Goal: Task Accomplishment & Management: Manage account settings

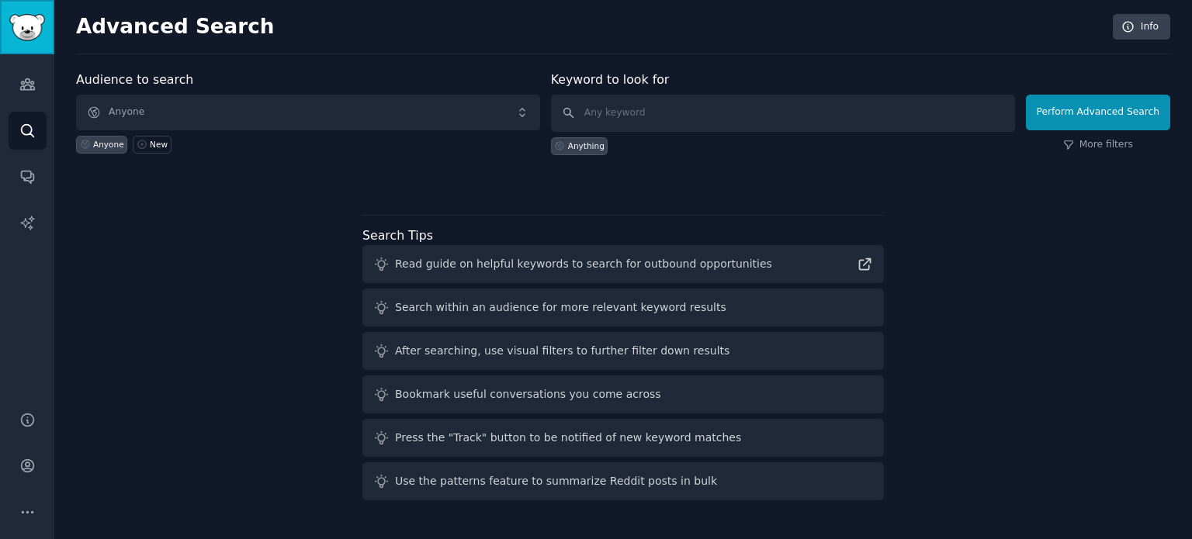
click at [26, 26] on img "Sidebar" at bounding box center [27, 27] width 36 height 27
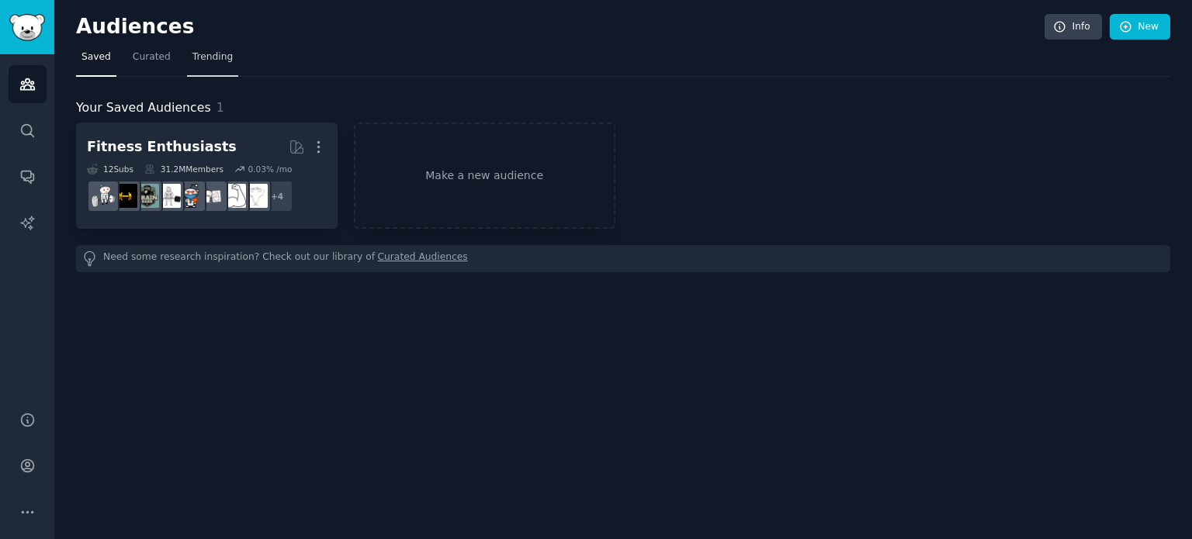
click at [221, 58] on span "Trending" at bounding box center [212, 57] width 40 height 14
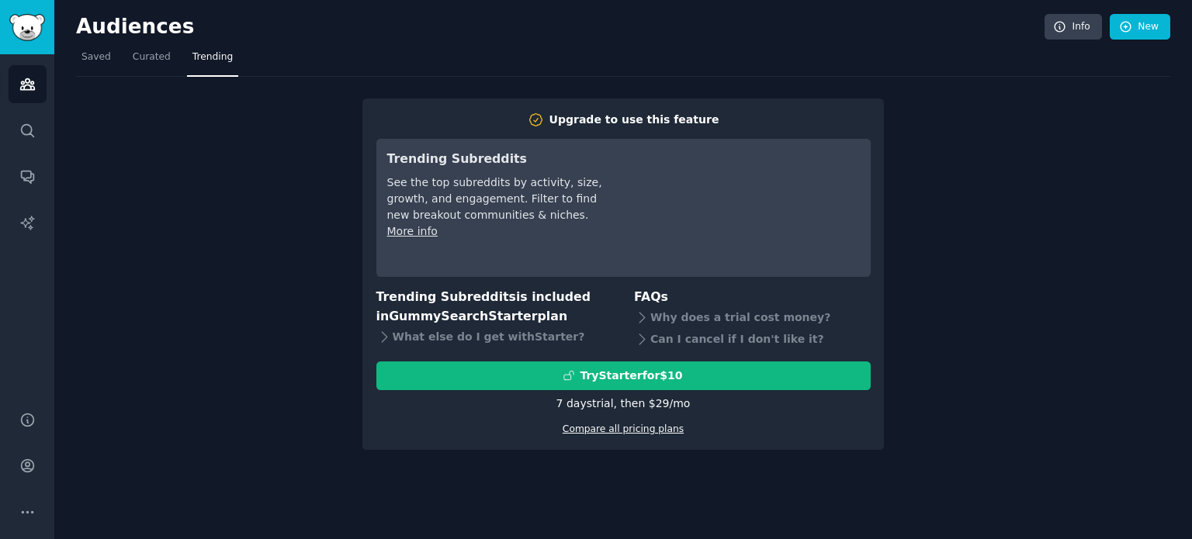
click at [657, 434] on link "Compare all pricing plans" at bounding box center [623, 429] width 121 height 11
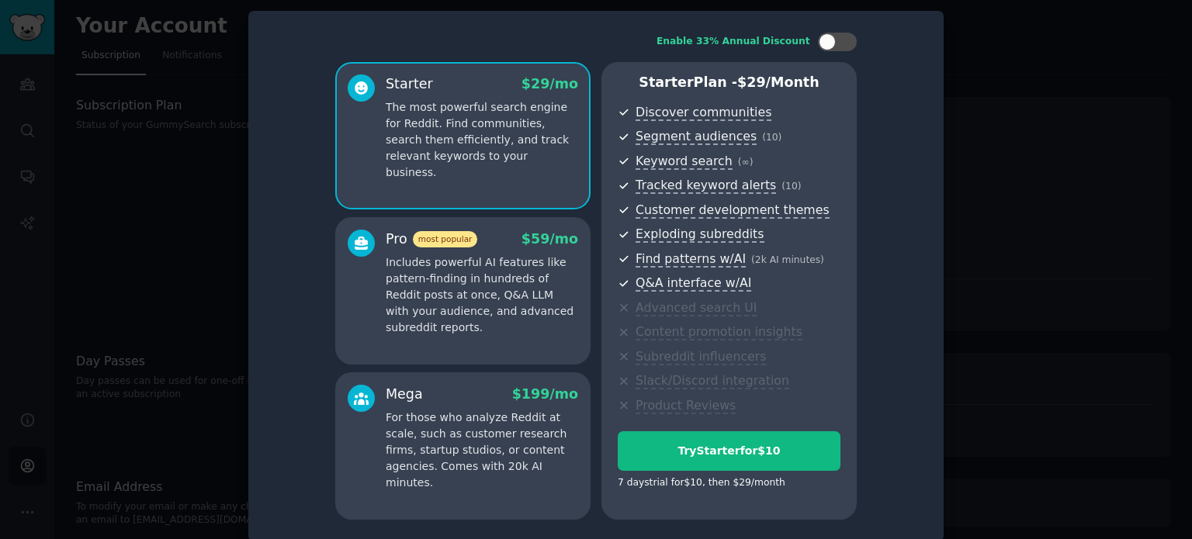
click at [484, 151] on p "The most powerful search engine for Reddit. Find communities, search them effic…" at bounding box center [482, 139] width 192 height 81
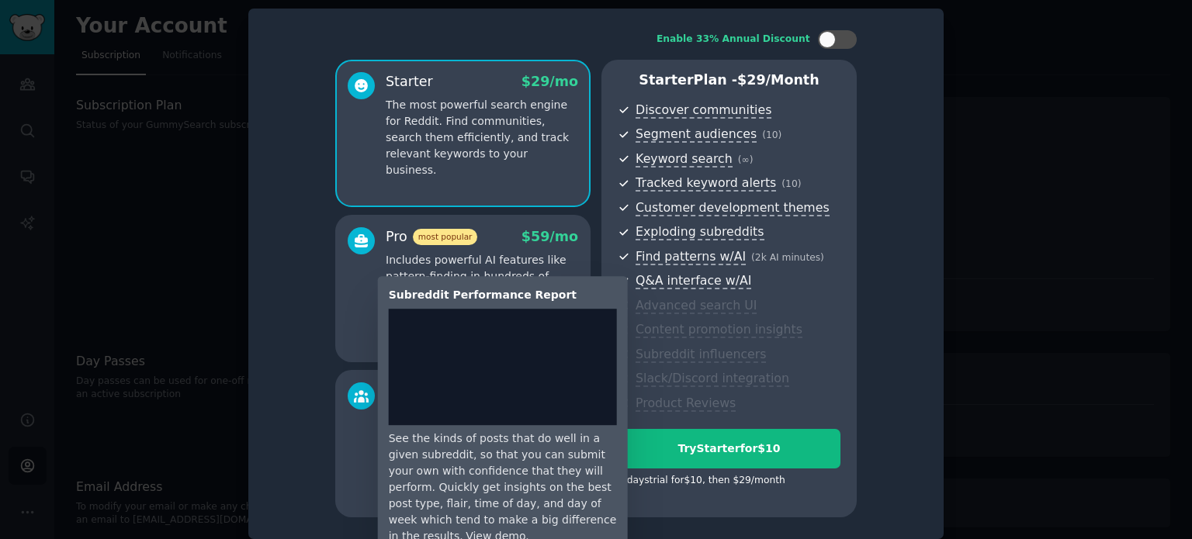
scroll to position [12, 0]
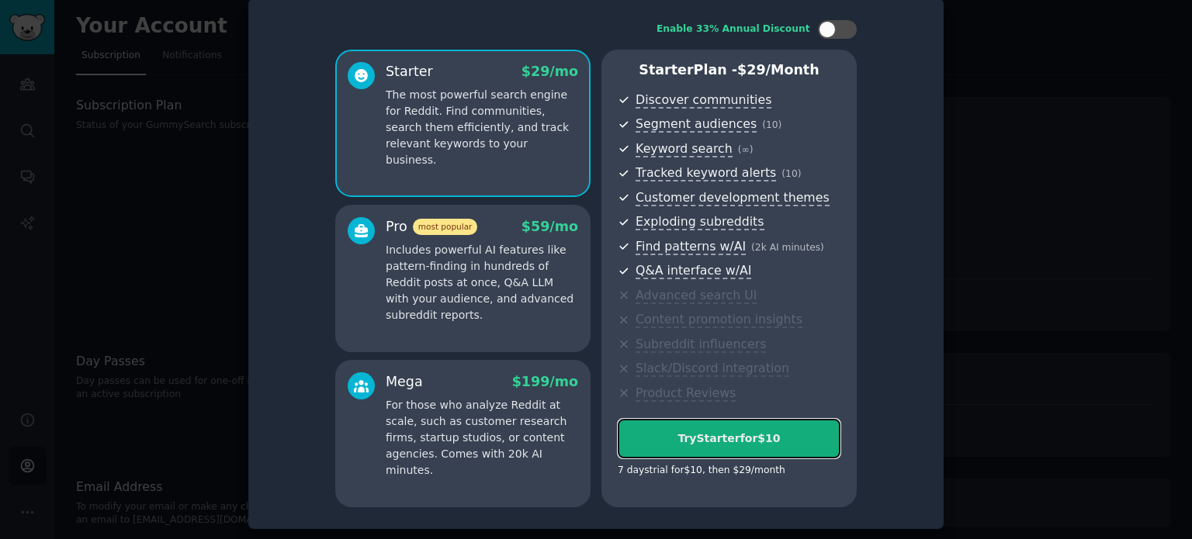
click at [776, 442] on div "Try Starter for $10" at bounding box center [728, 439] width 221 height 16
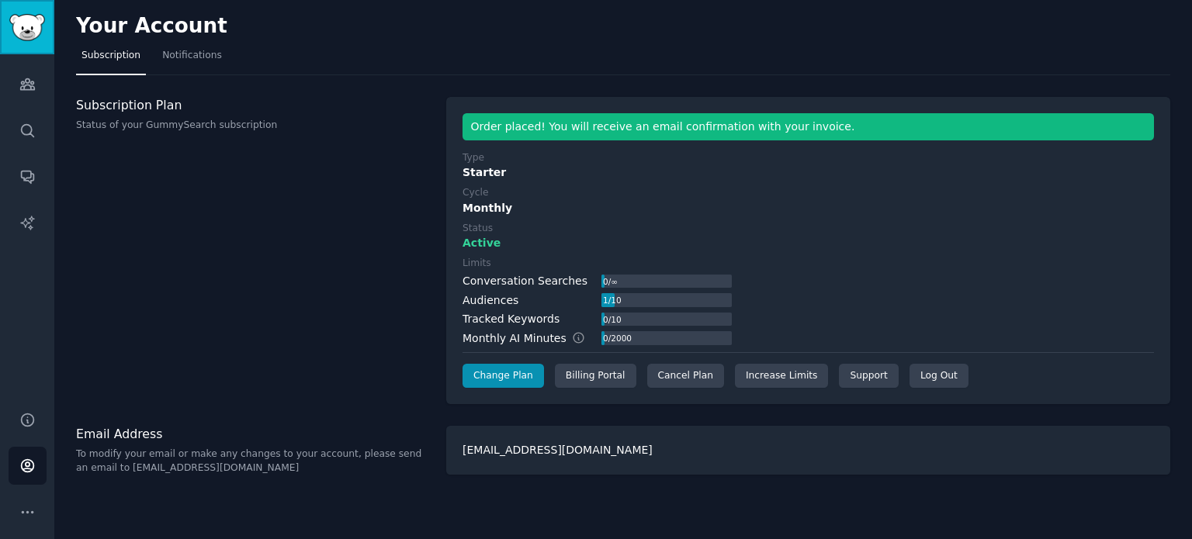
click at [18, 25] on img "Sidebar" at bounding box center [27, 27] width 36 height 27
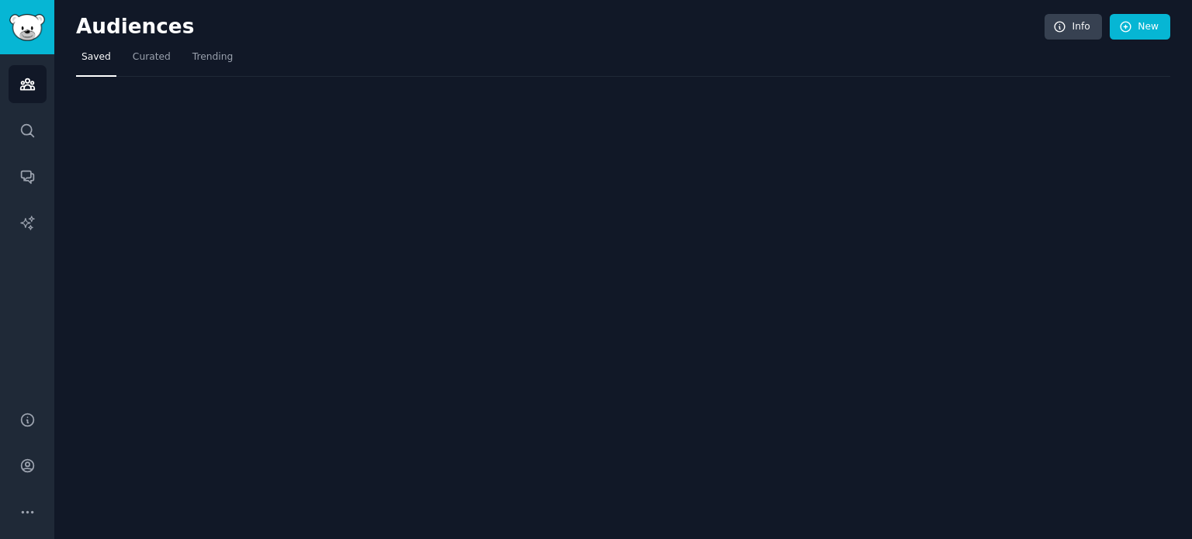
click at [18, 25] on img "Sidebar" at bounding box center [27, 27] width 36 height 27
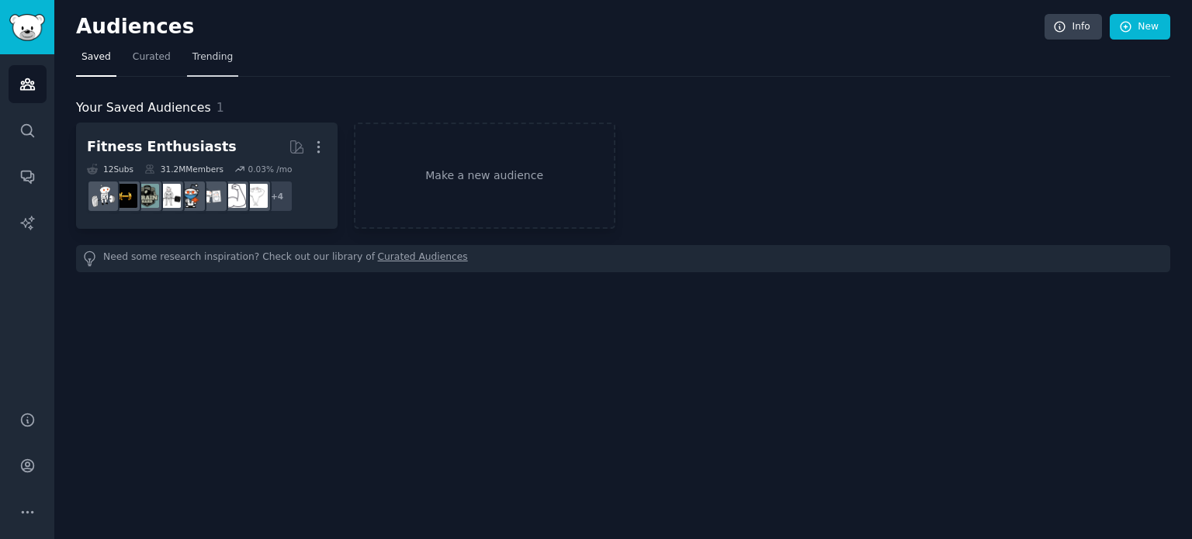
click at [222, 60] on span "Trending" at bounding box center [212, 57] width 40 height 14
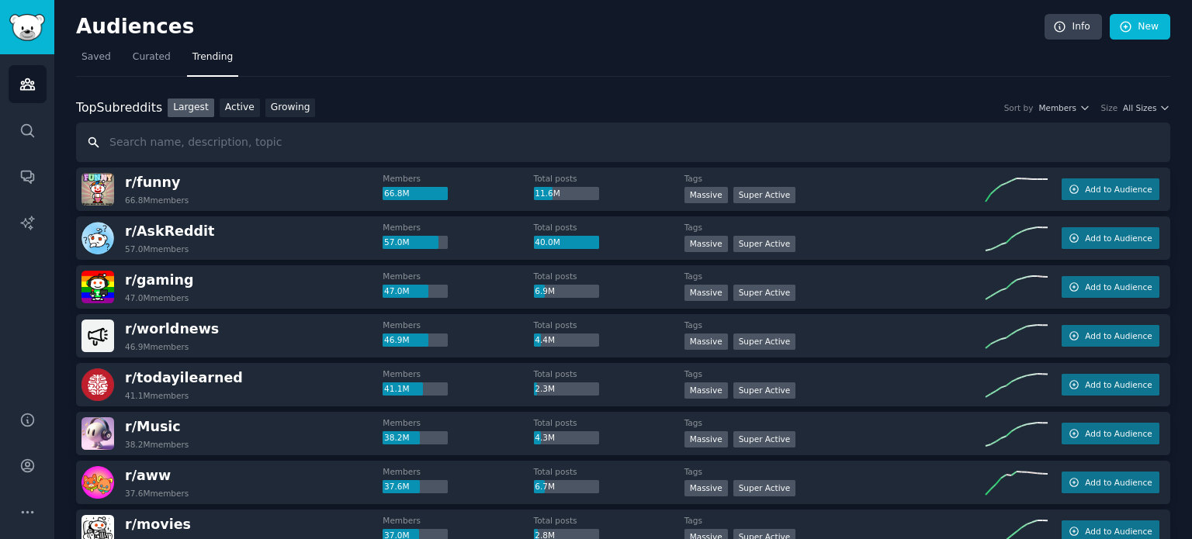
click at [288, 148] on input "text" at bounding box center [623, 143] width 1094 height 40
type input "parenting"
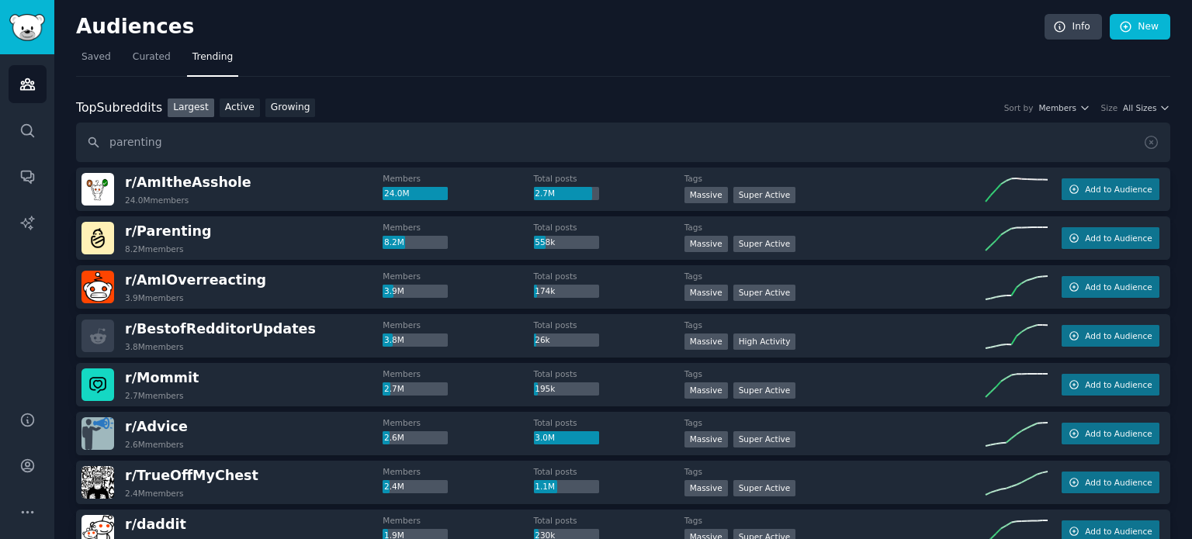
click at [397, 176] on dt "Members" at bounding box center [458, 178] width 151 height 11
click at [1137, 105] on span "All Sizes" at bounding box center [1139, 107] width 33 height 11
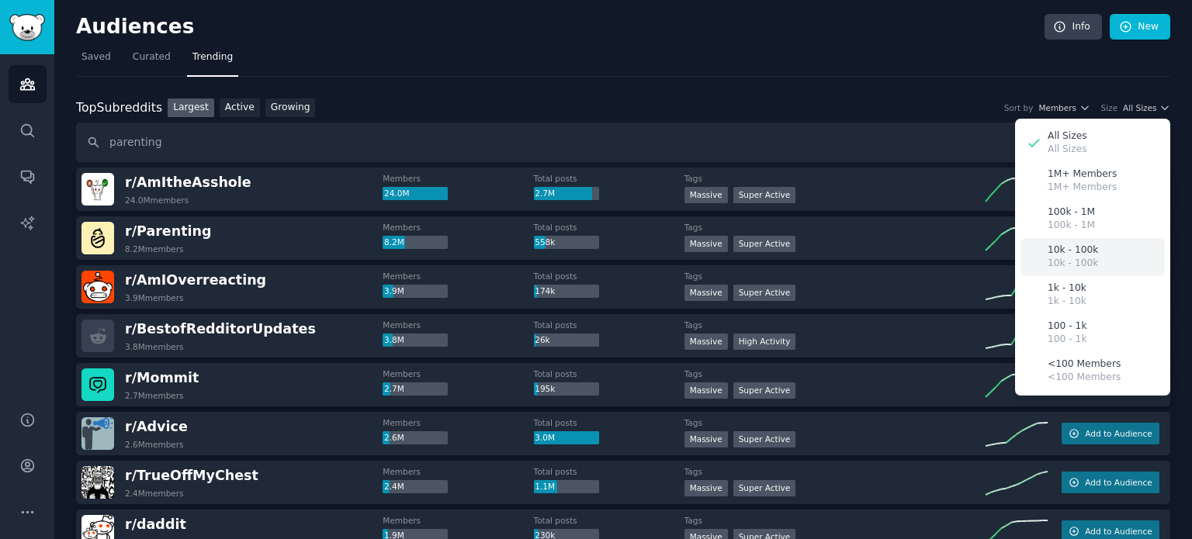
click at [1102, 256] on div "10k - 100k 10k - 100k" at bounding box center [1092, 257] width 144 height 38
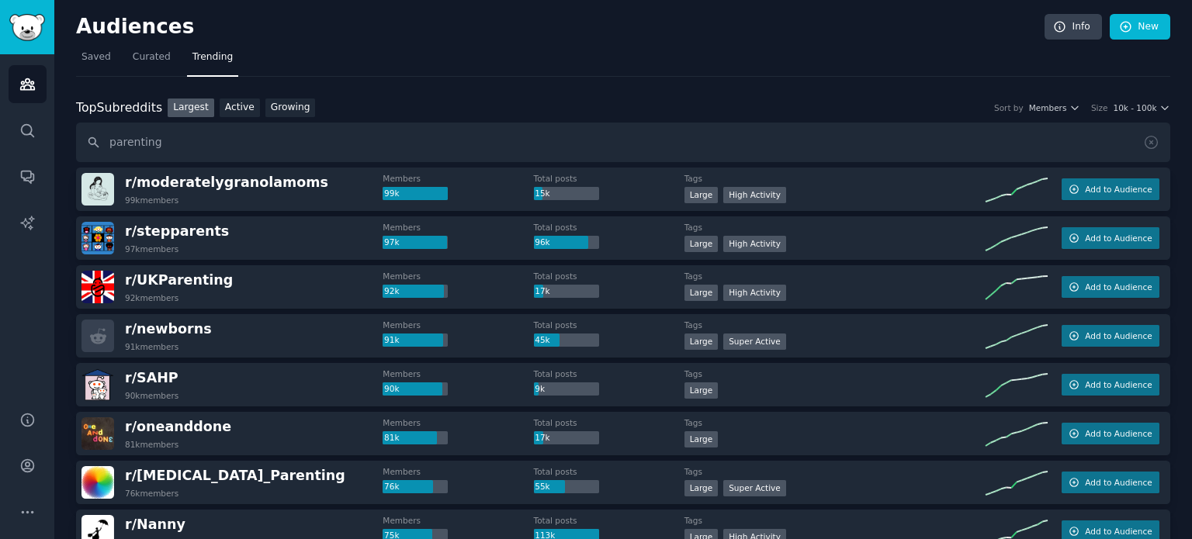
click at [325, 37] on h2 "Audiences" at bounding box center [560, 27] width 968 height 25
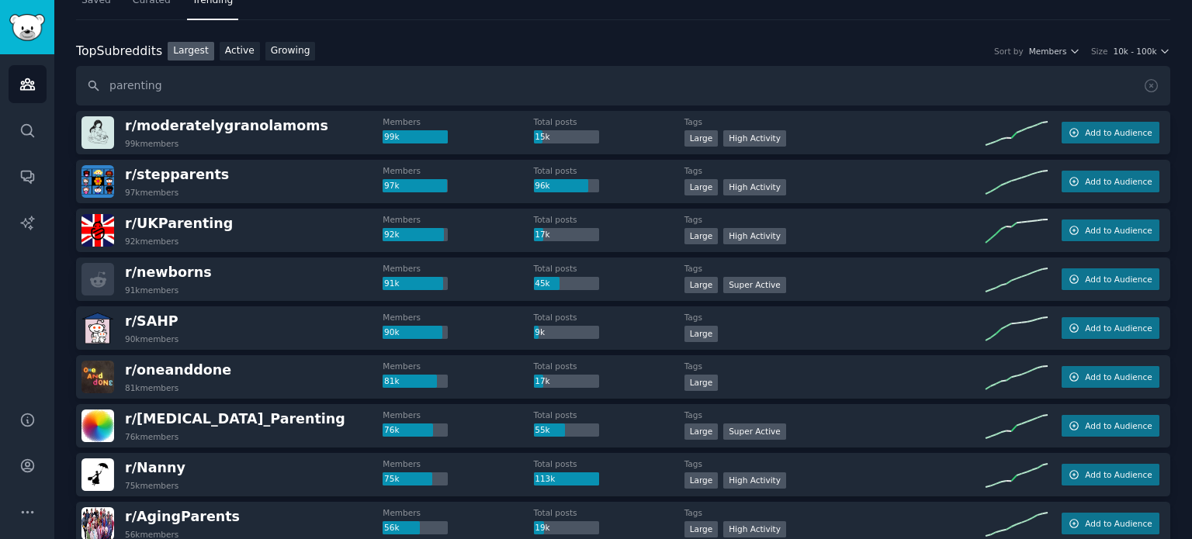
scroll to position [78, 0]
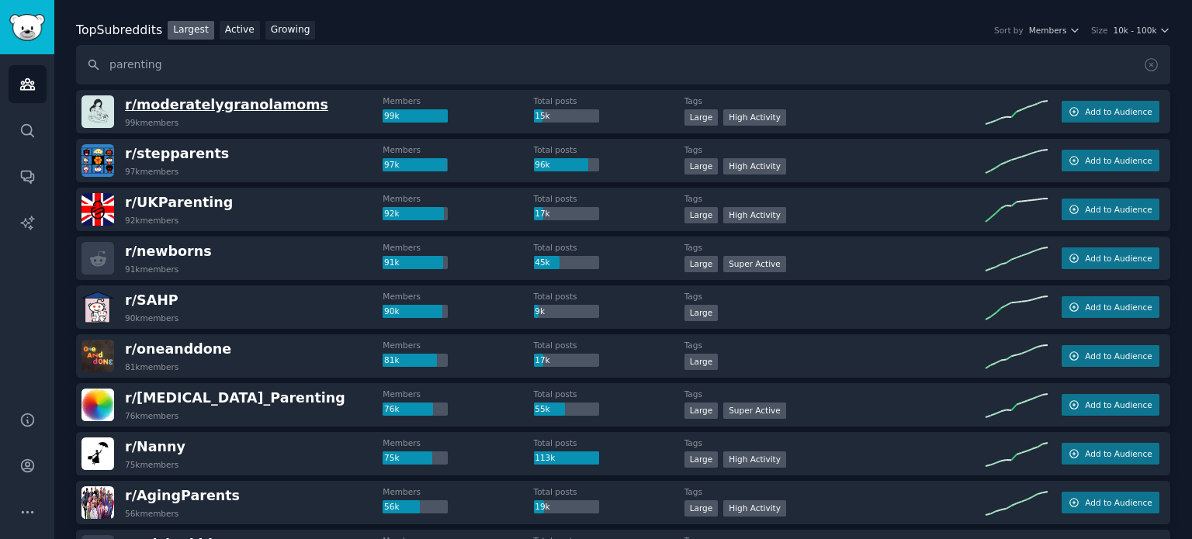
click at [251, 105] on span "r/ moderatelygranolamoms" at bounding box center [226, 105] width 203 height 16
click at [265, 109] on span "r/ moderatelygranolamoms" at bounding box center [226, 105] width 203 height 16
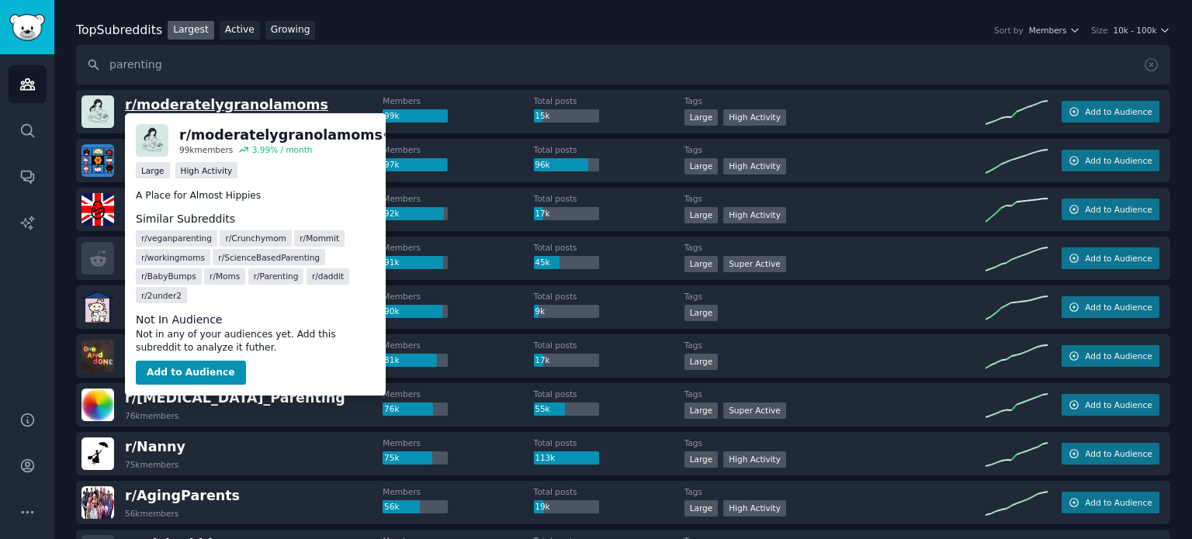
click at [199, 97] on span "r/ moderatelygranolamoms" at bounding box center [226, 105] width 203 height 16
click at [189, 361] on button "Add to Audience" at bounding box center [191, 373] width 110 height 25
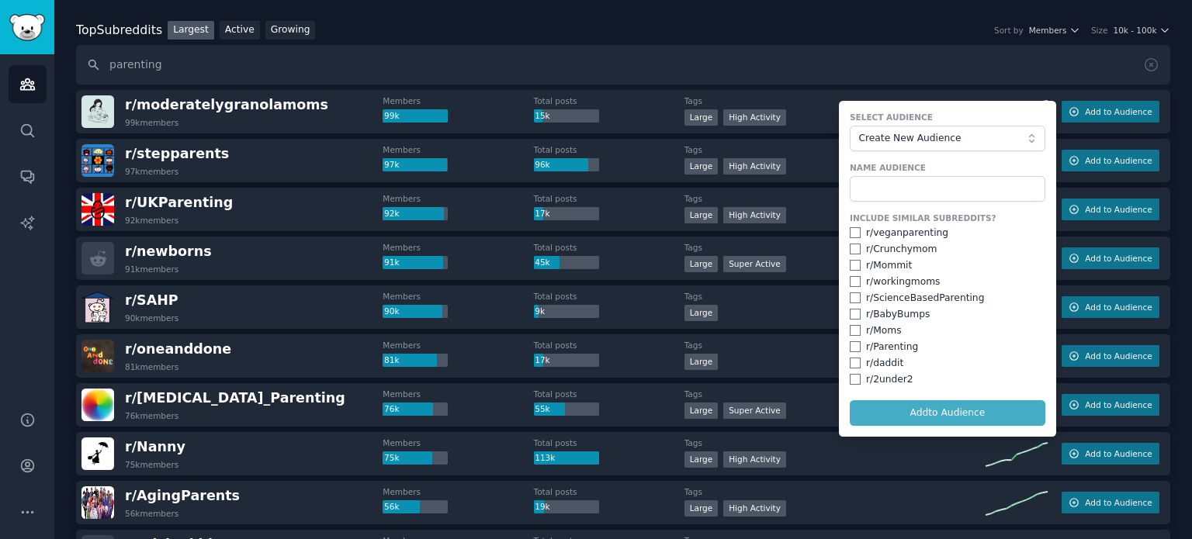
click at [878, 30] on div "Top Subreddits Top Subreddits Largest Active Growing Sort by Members Size 10k -…" at bounding box center [623, 30] width 1094 height 19
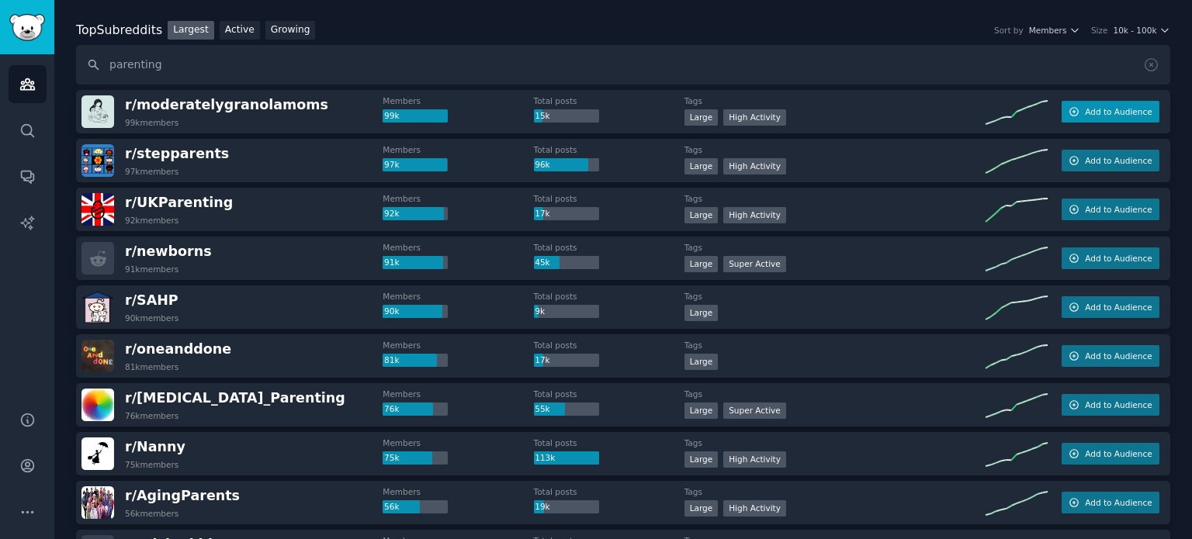
click at [1111, 110] on span "Add to Audience" at bounding box center [1118, 111] width 67 height 11
click at [740, 63] on input "parenting" at bounding box center [623, 65] width 1094 height 40
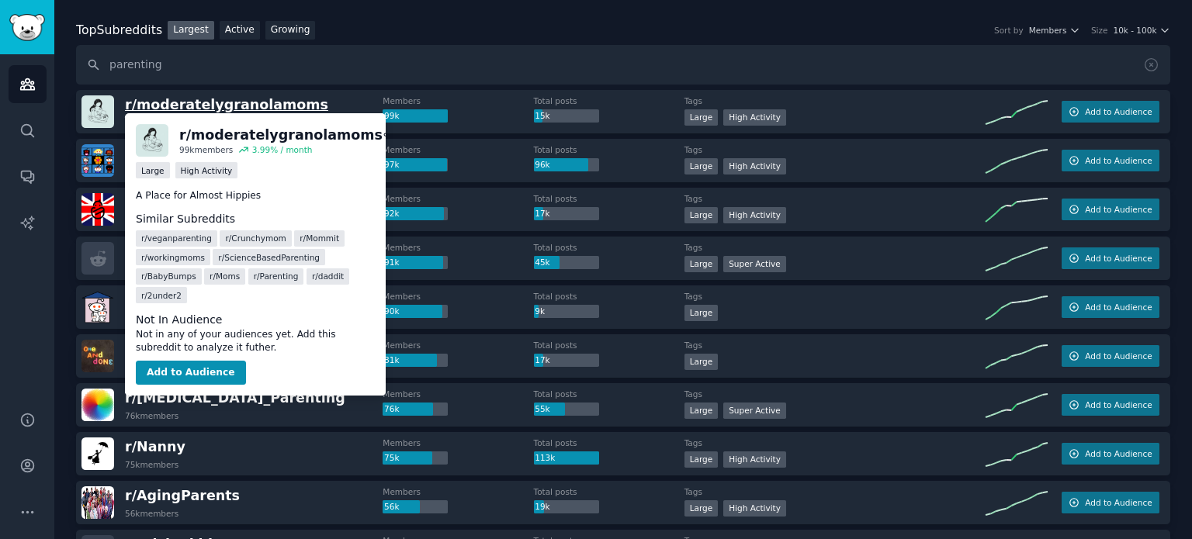
click at [216, 102] on span "r/ moderatelygranolamoms" at bounding box center [226, 105] width 203 height 16
click at [383, 130] on icon at bounding box center [390, 135] width 14 height 14
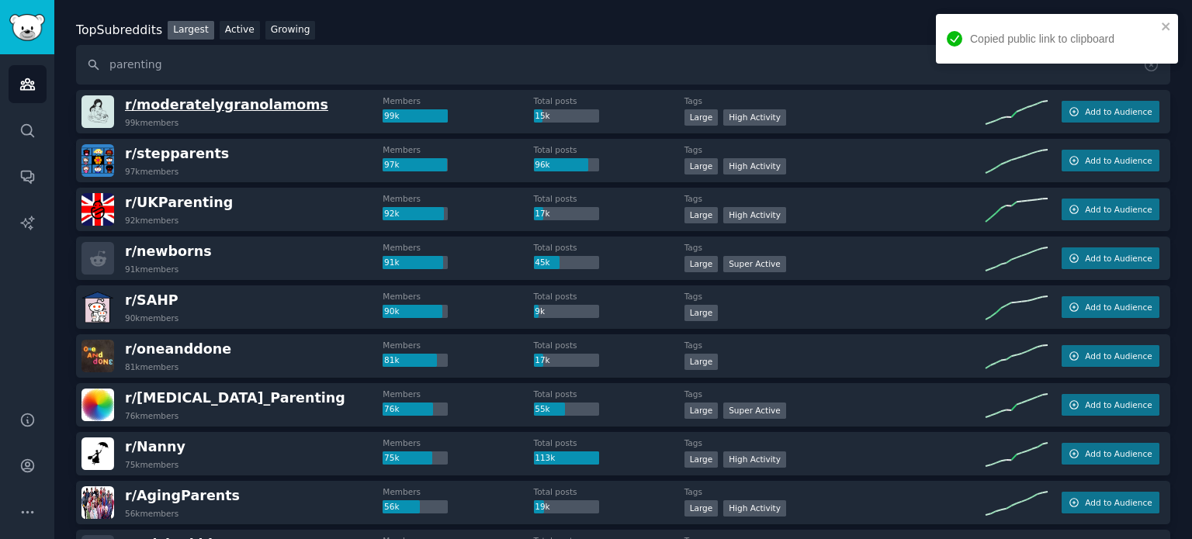
click at [251, 105] on span "r/ moderatelygranolamoms" at bounding box center [226, 105] width 203 height 16
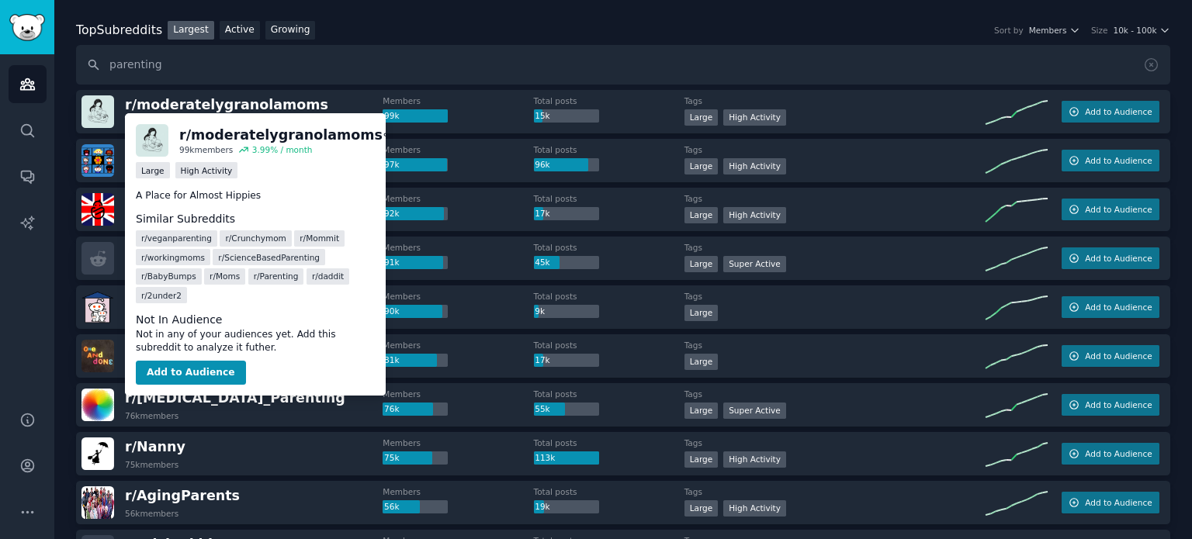
click at [275, 137] on div "r/ moderatelygranolamoms" at bounding box center [280, 135] width 203 height 19
click at [401, 133] on icon at bounding box center [408, 135] width 14 height 14
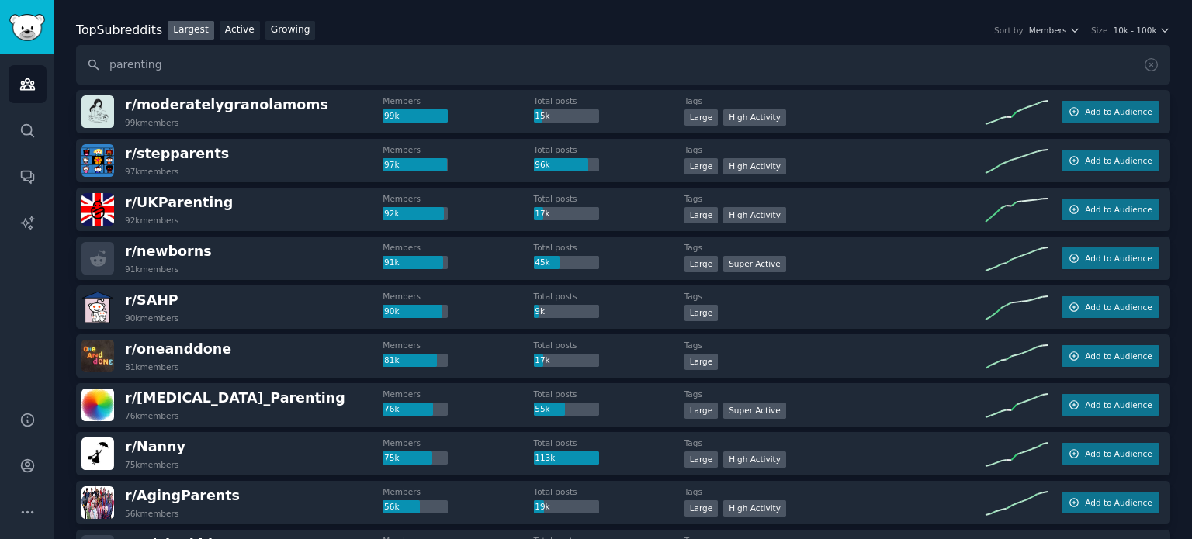
click at [97, 115] on img at bounding box center [97, 111] width 33 height 33
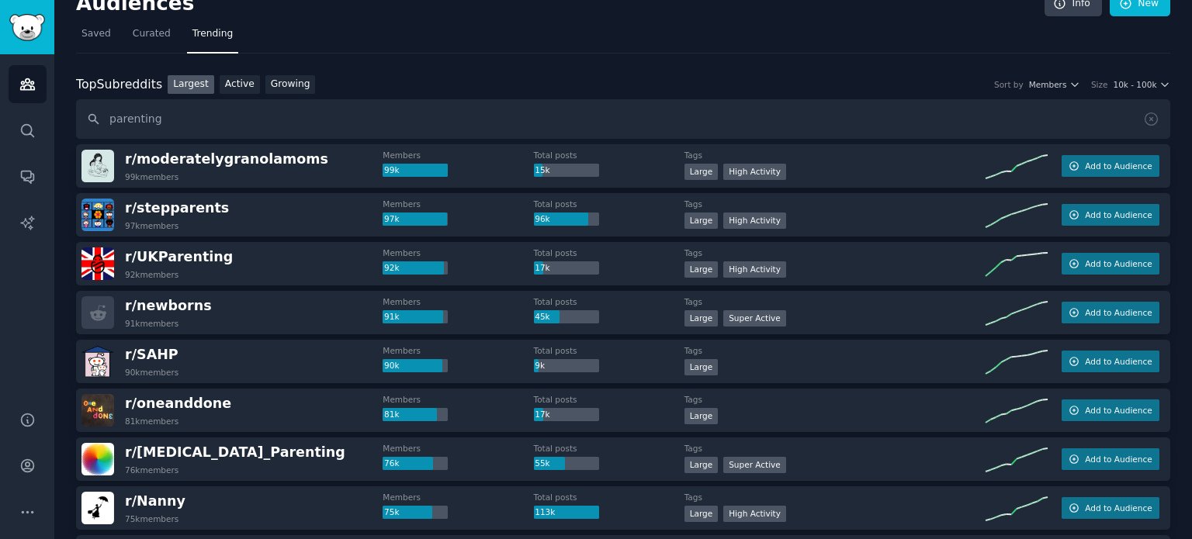
scroll to position [0, 0]
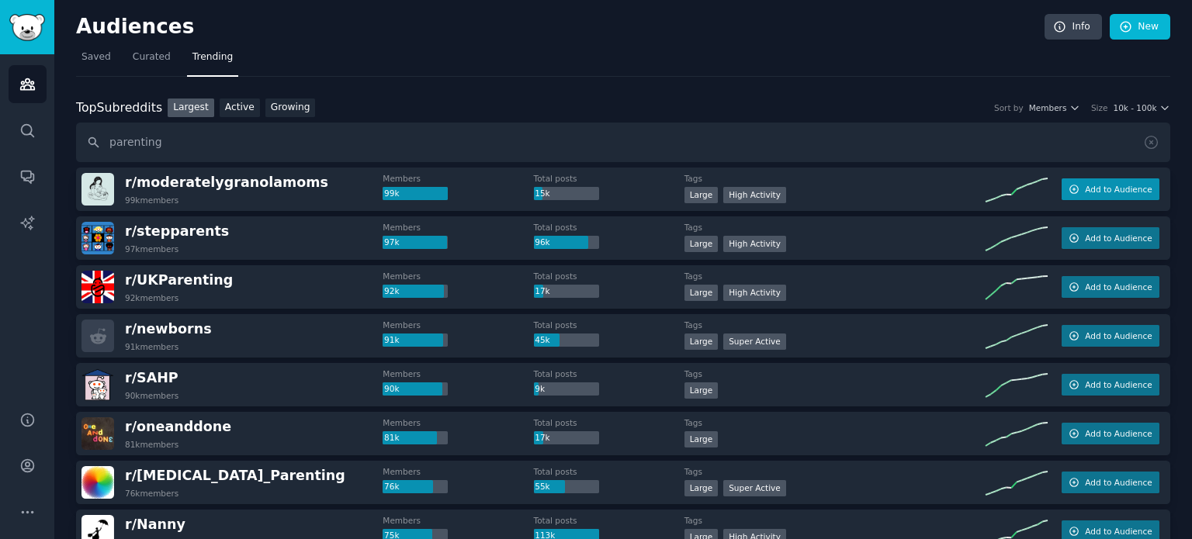
click at [1111, 184] on span "Add to Audience" at bounding box center [1118, 189] width 67 height 11
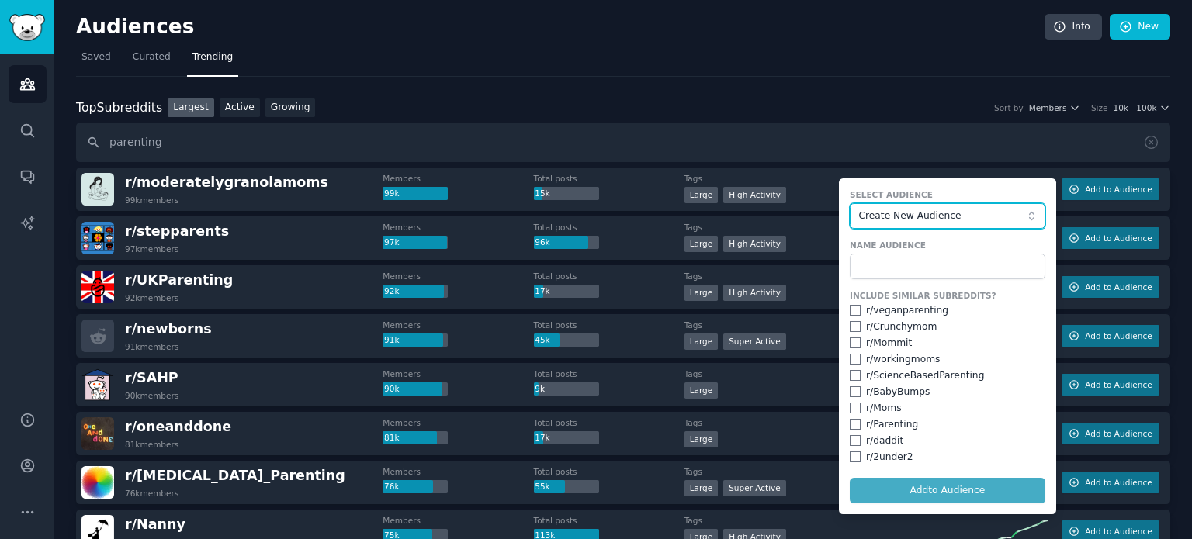
click at [971, 211] on span "Create New Audience" at bounding box center [943, 217] width 170 height 14
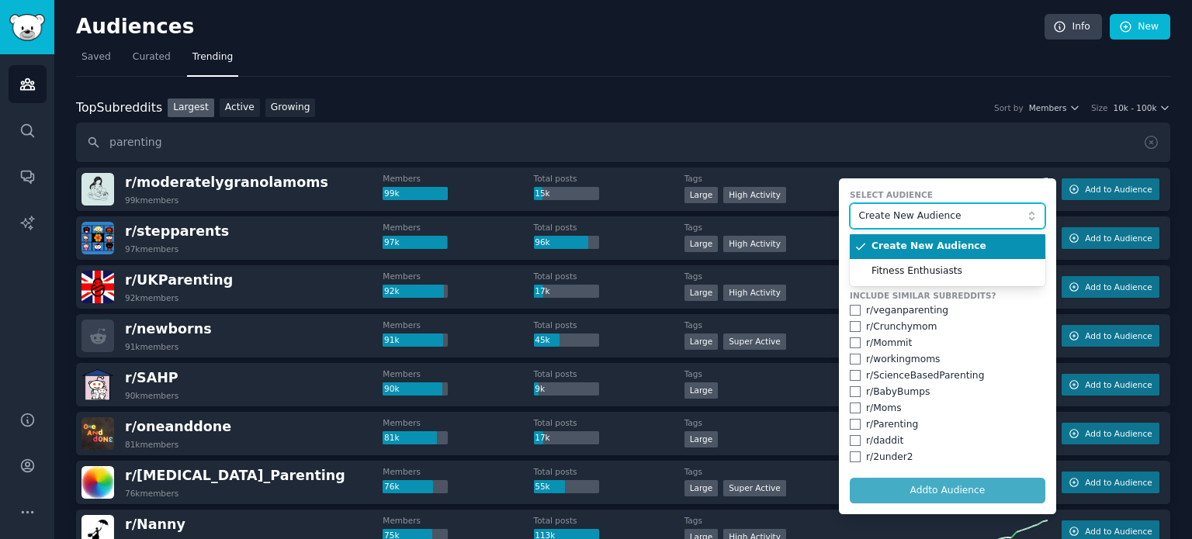
click at [971, 211] on span "Create New Audience" at bounding box center [943, 217] width 170 height 14
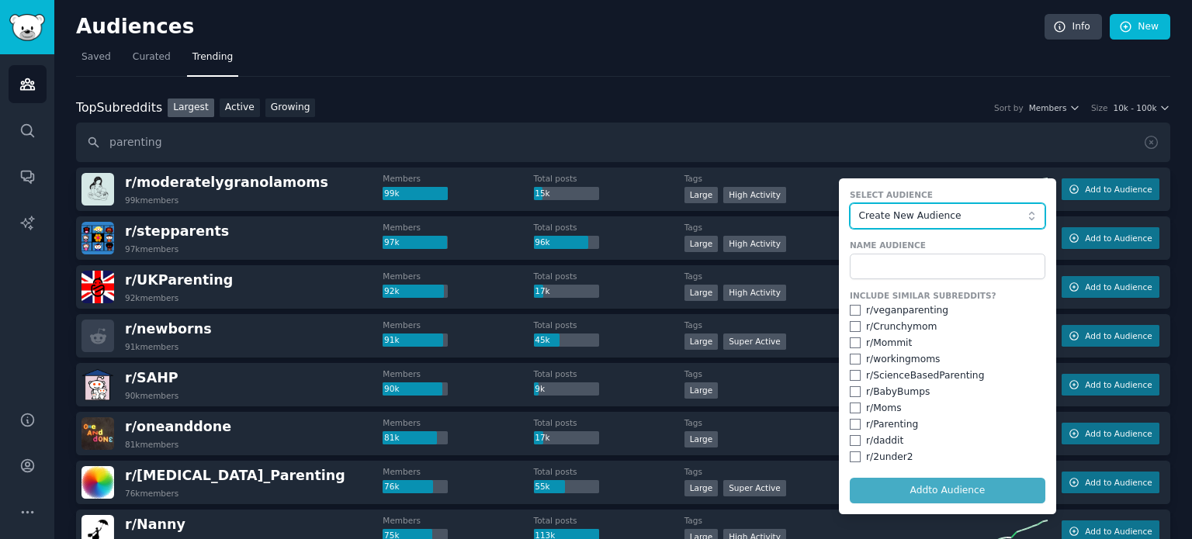
click at [971, 211] on span "Create New Audience" at bounding box center [943, 217] width 170 height 14
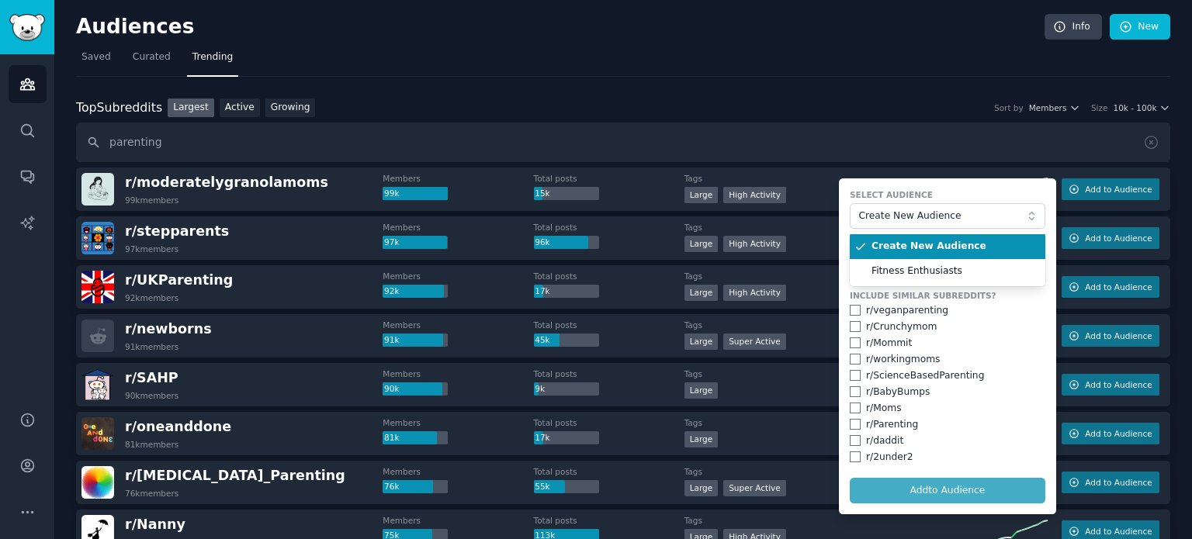
click at [951, 252] on li "Create New Audience" at bounding box center [948, 246] width 196 height 25
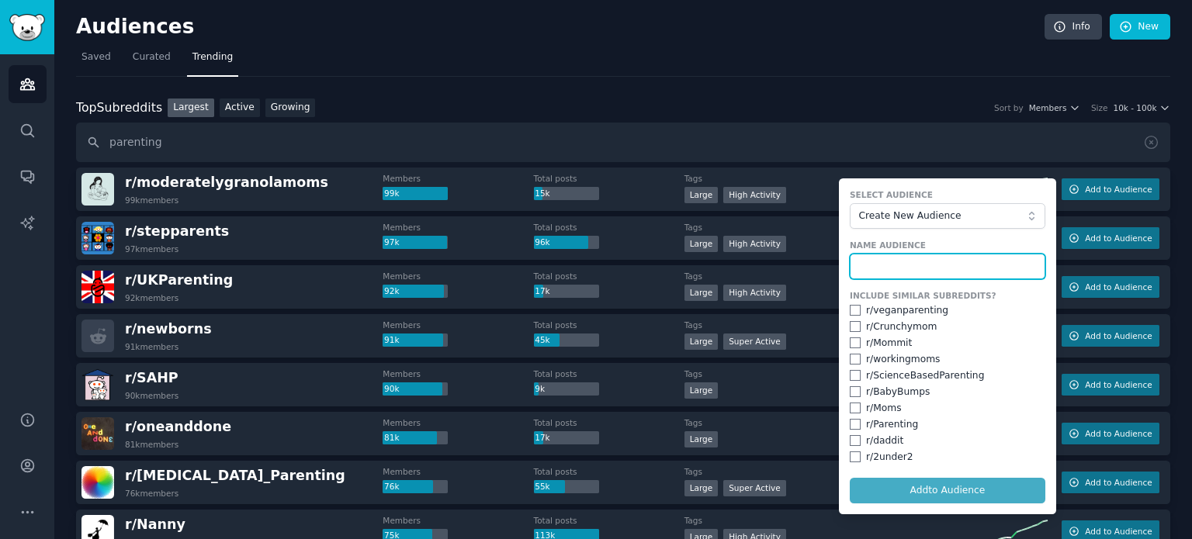
click at [950, 258] on input "text" at bounding box center [948, 267] width 196 height 26
type input "Parenting"
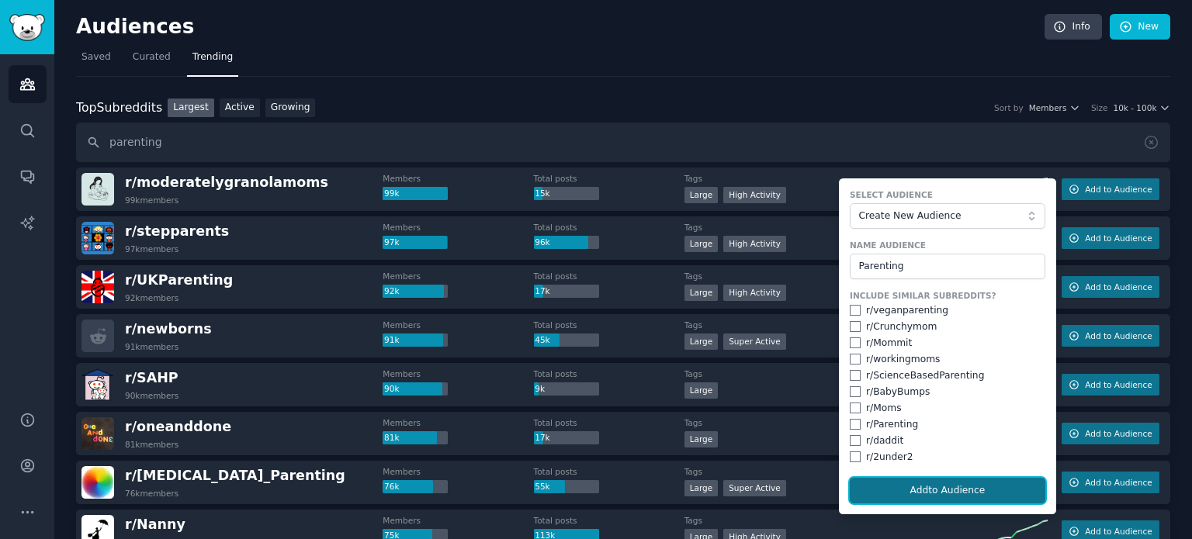
click at [956, 485] on button "Add to Audience" at bounding box center [948, 491] width 196 height 26
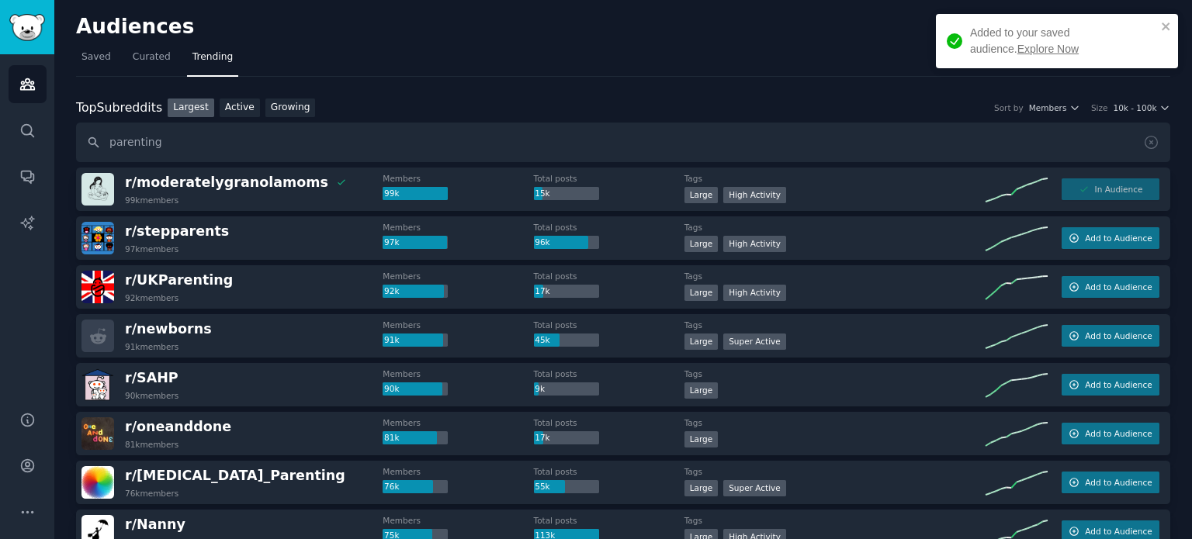
click at [1017, 47] on link "Explore Now" at bounding box center [1047, 49] width 61 height 12
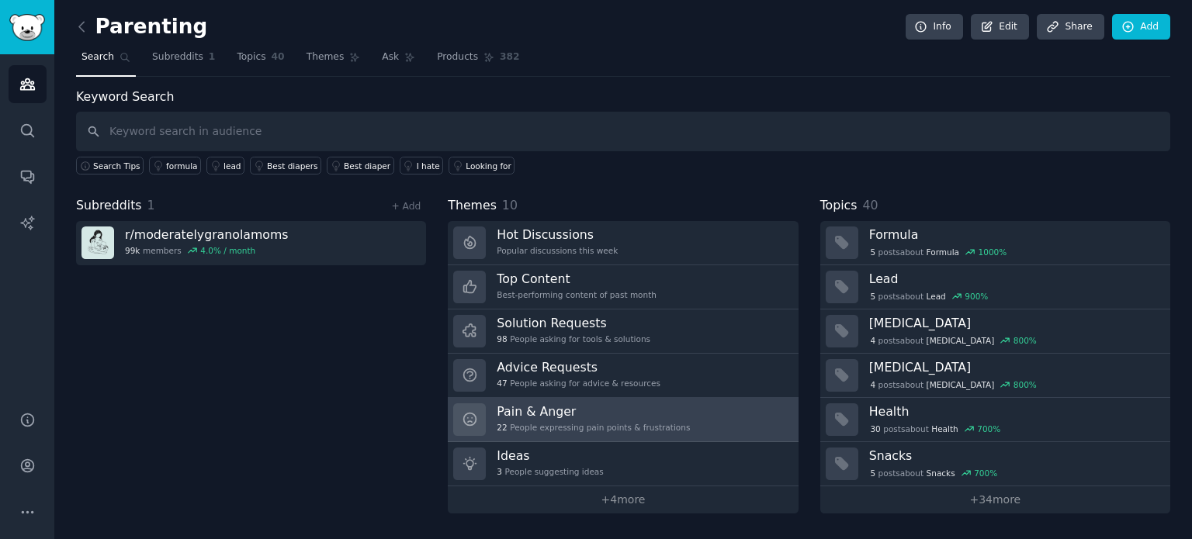
click at [560, 422] on div "22 People expressing pain points & frustrations" at bounding box center [593, 427] width 193 height 11
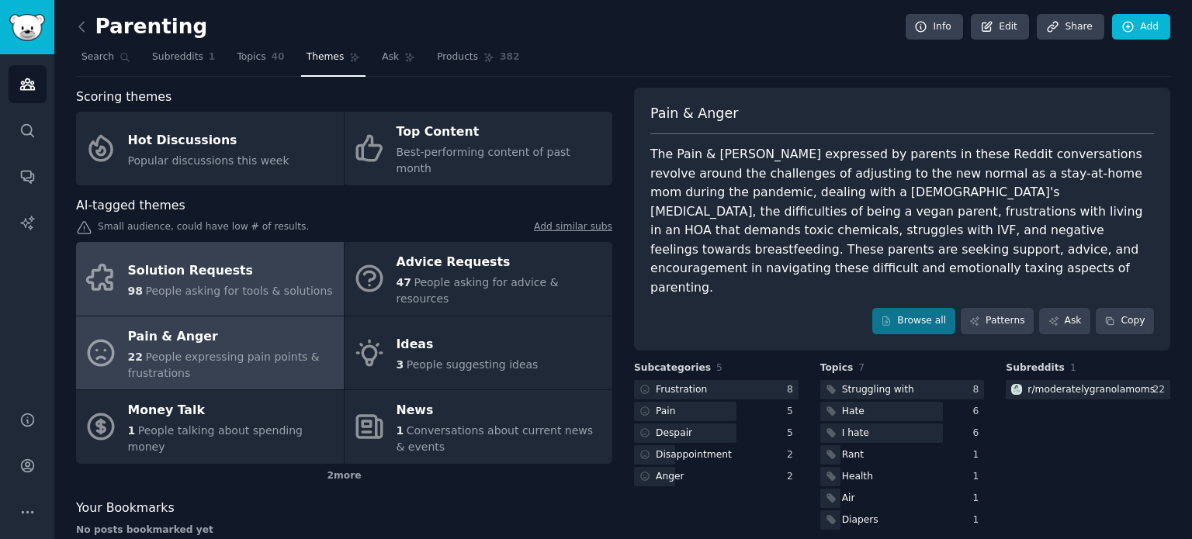
click at [235, 258] on div "Solution Requests" at bounding box center [230, 270] width 205 height 25
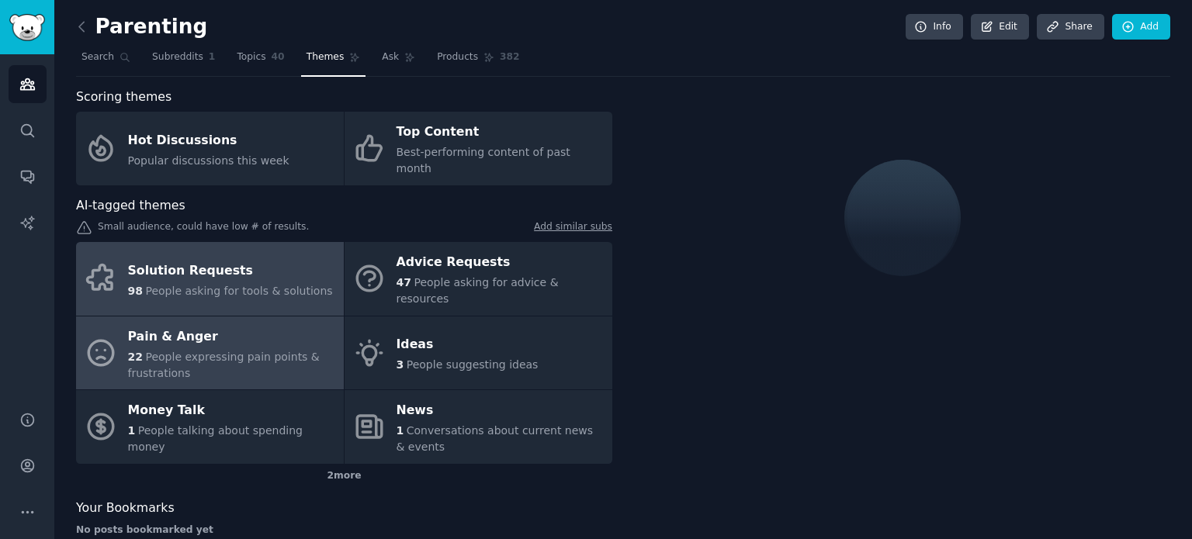
click at [257, 324] on div "Pain & Anger" at bounding box center [232, 336] width 208 height 25
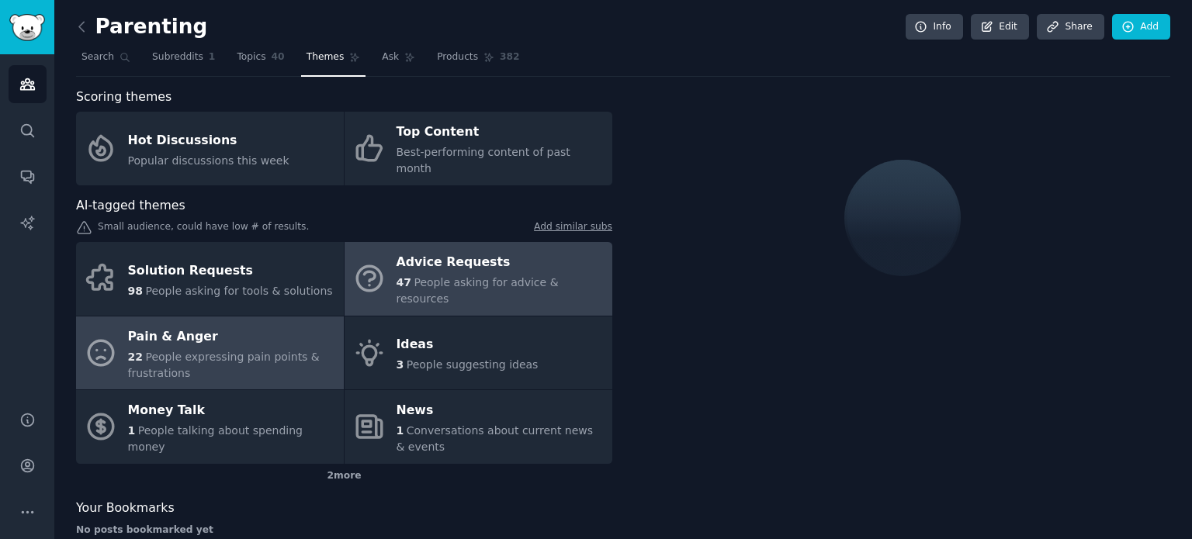
click at [408, 251] on div "Advice Requests" at bounding box center [501, 263] width 208 height 25
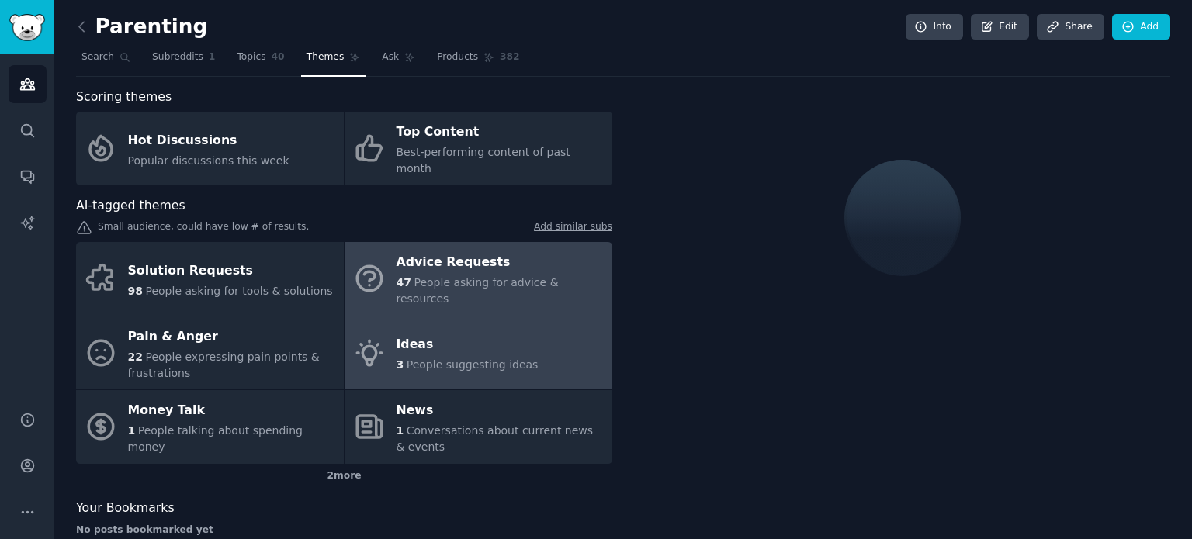
click at [428, 333] on div "Ideas" at bounding box center [468, 345] width 142 height 25
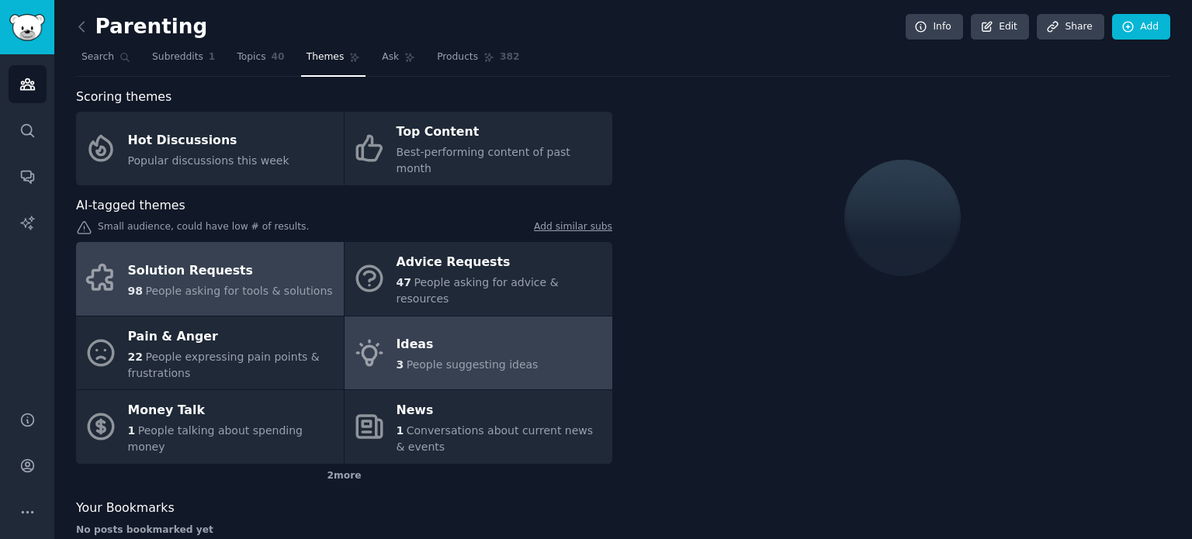
click at [258, 258] on div "Solution Requests" at bounding box center [230, 270] width 205 height 25
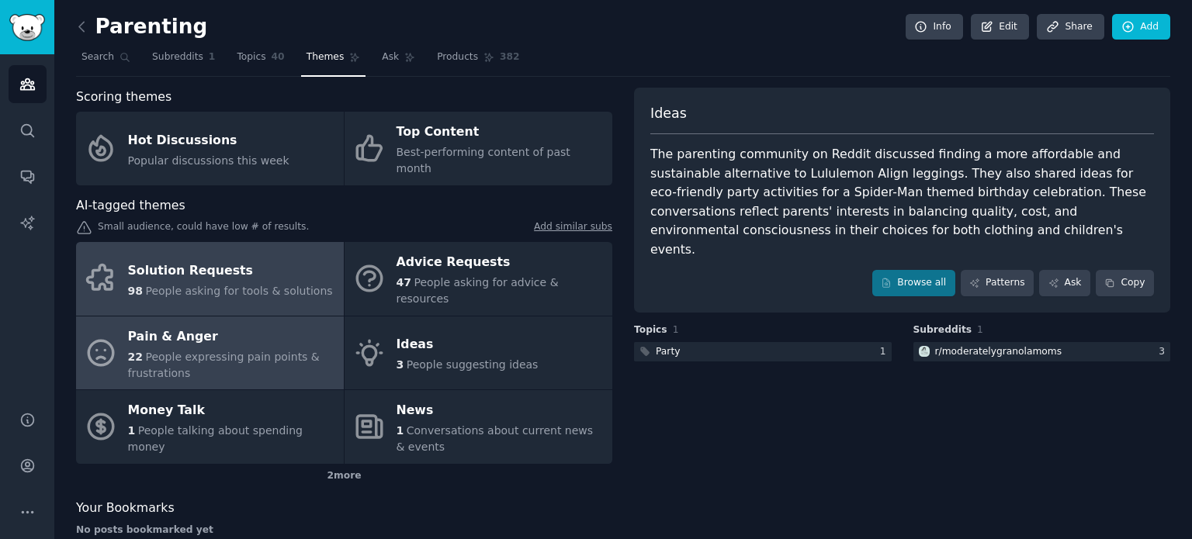
click at [177, 351] on span "People expressing pain points & frustrations" at bounding box center [224, 365] width 192 height 29
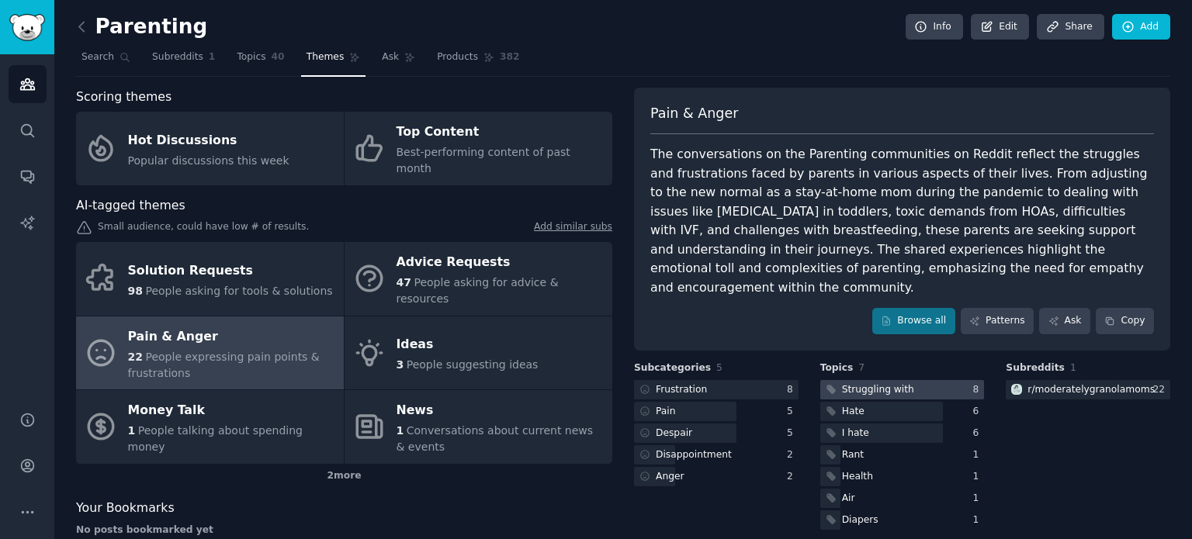
click at [861, 380] on div "Struggling with" at bounding box center [868, 389] width 97 height 19
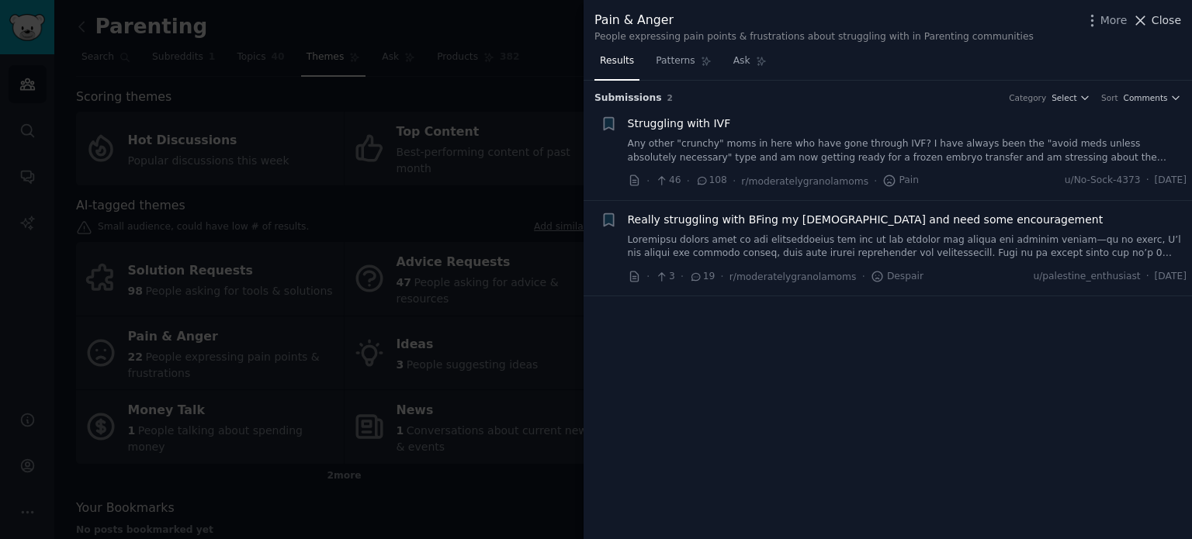
click at [1169, 19] on span "Close" at bounding box center [1166, 20] width 29 height 16
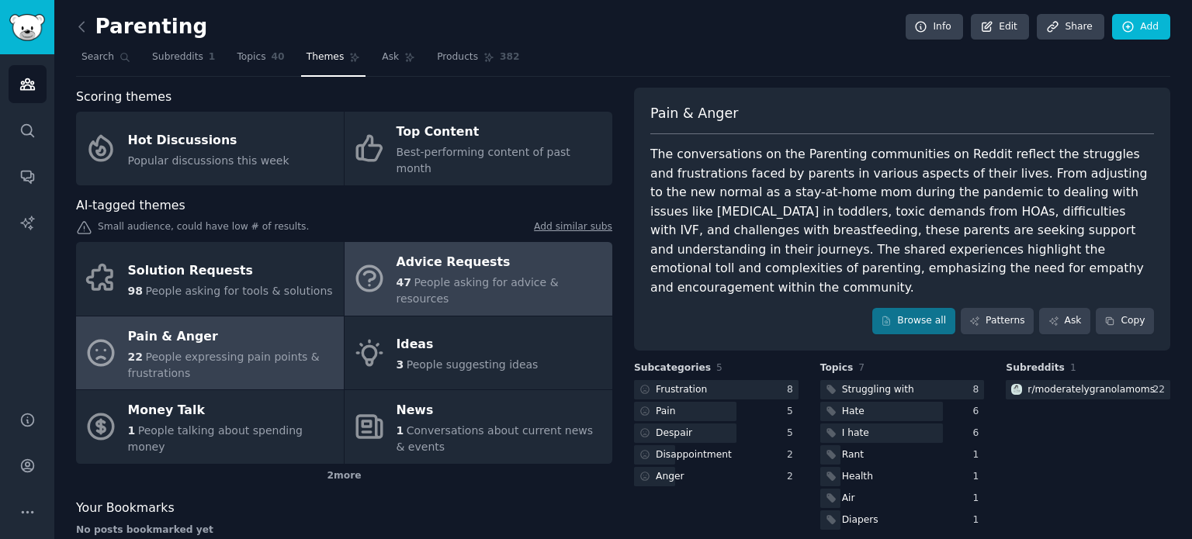
click at [399, 251] on div "Advice Requests" at bounding box center [501, 263] width 208 height 25
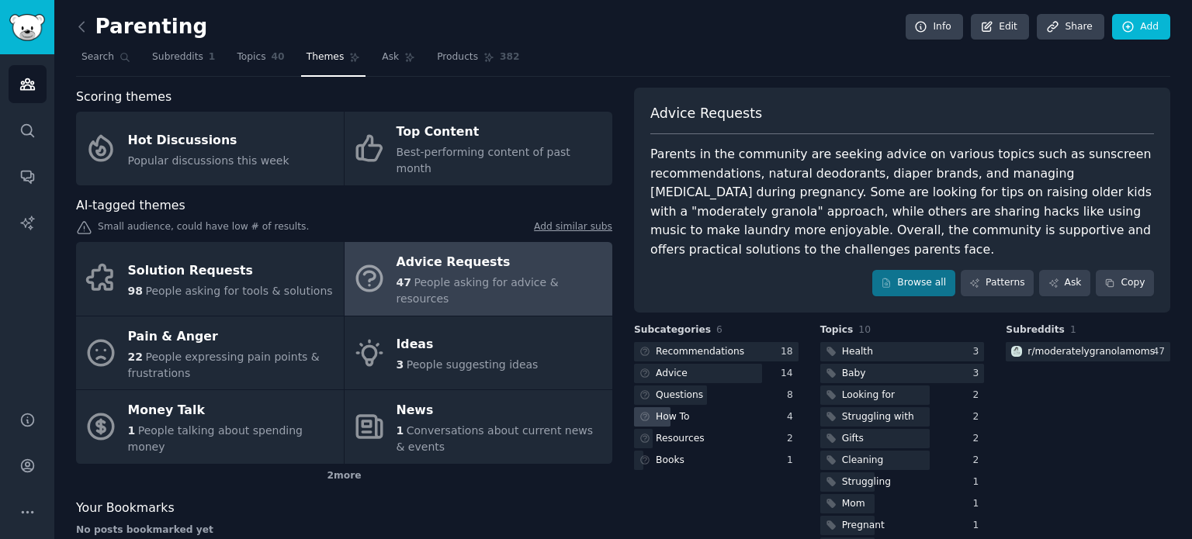
click at [691, 413] on div "How To" at bounding box center [716, 416] width 165 height 19
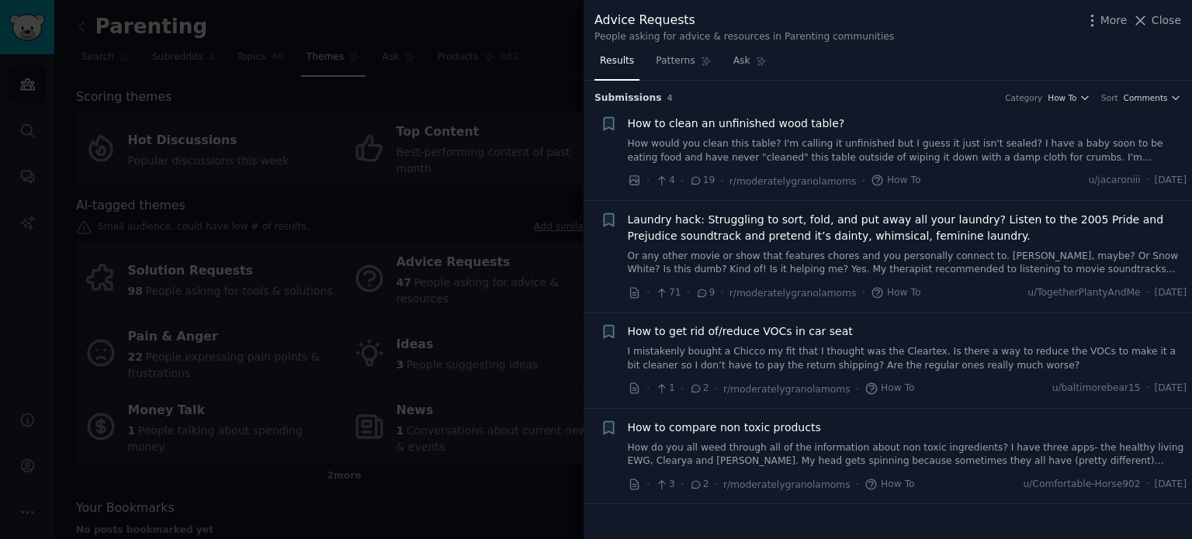
click at [511, 12] on div at bounding box center [596, 269] width 1192 height 539
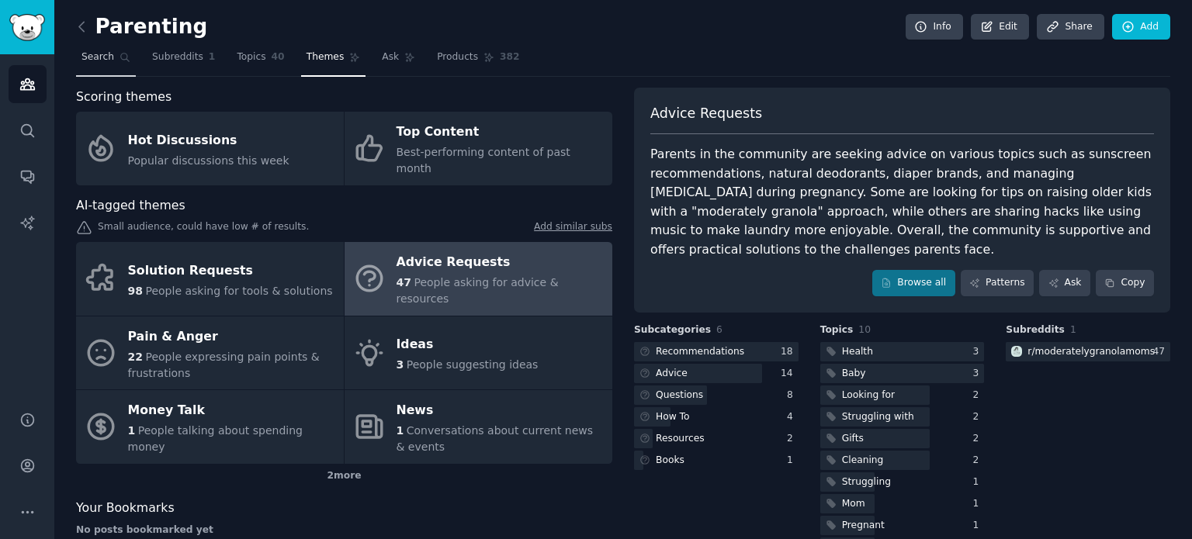
click at [120, 54] on icon at bounding box center [125, 57] width 11 height 11
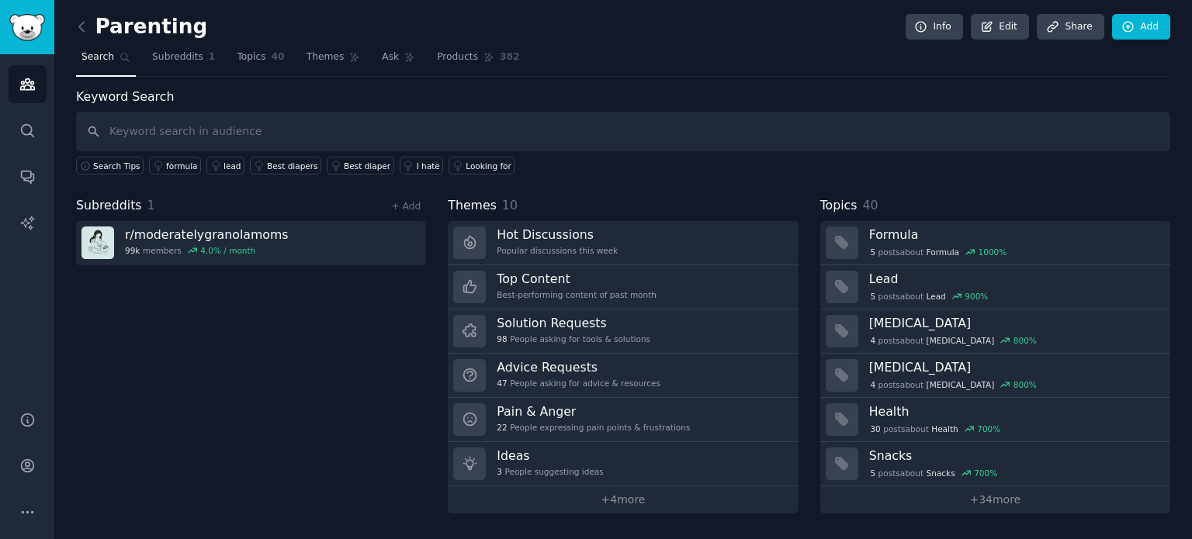
click at [208, 132] on input "text" at bounding box center [623, 132] width 1094 height 40
type input "r"
click at [86, 24] on icon at bounding box center [82, 27] width 16 height 16
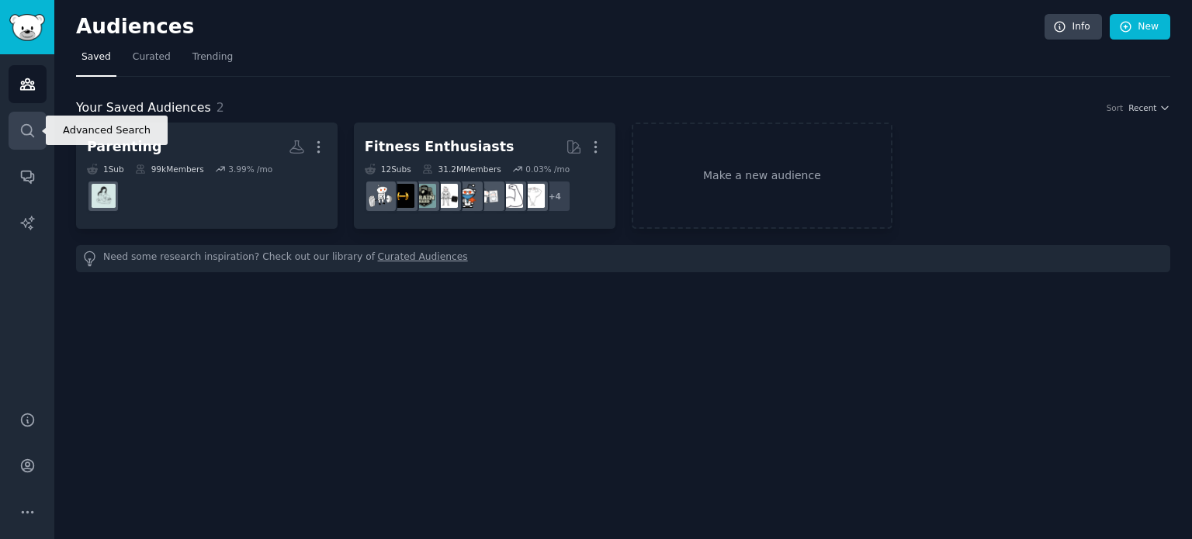
click at [29, 130] on icon "Sidebar" at bounding box center [27, 131] width 16 height 16
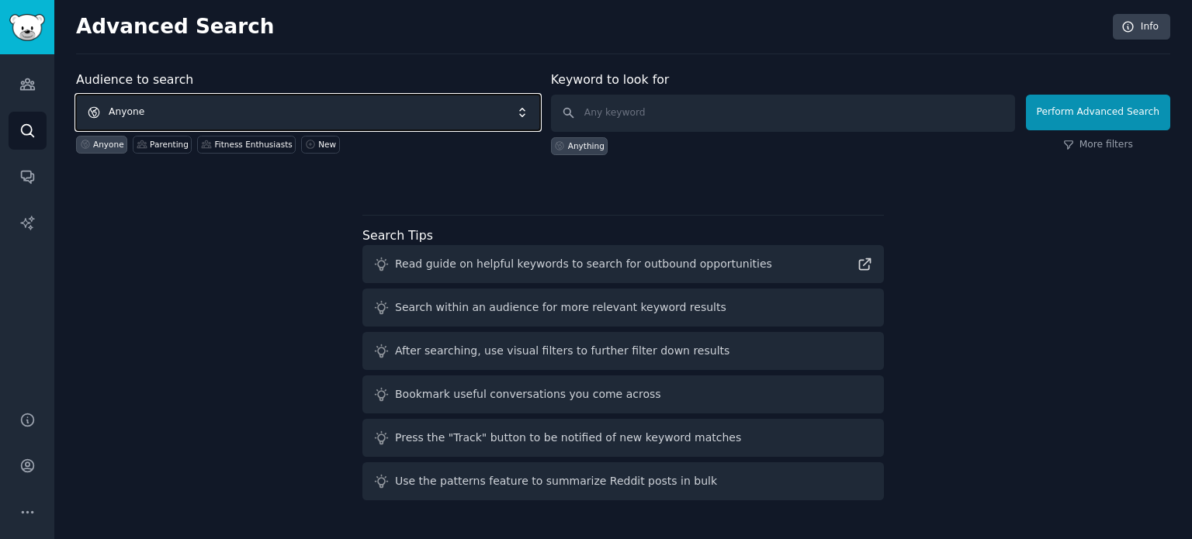
click at [194, 111] on span "Anyone" at bounding box center [308, 113] width 464 height 36
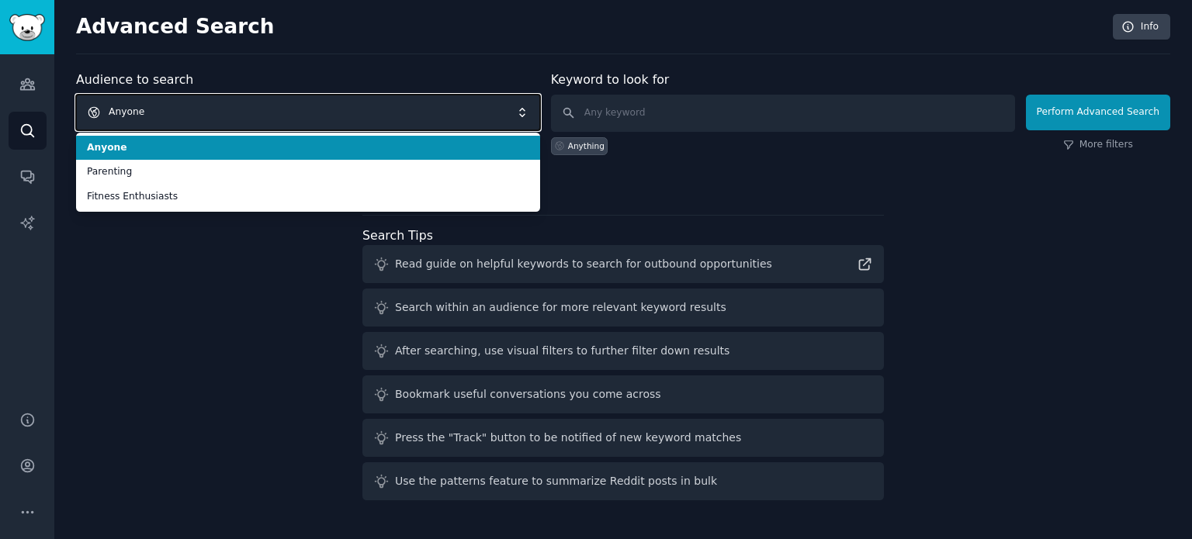
click at [194, 111] on span "Anyone" at bounding box center [308, 113] width 464 height 36
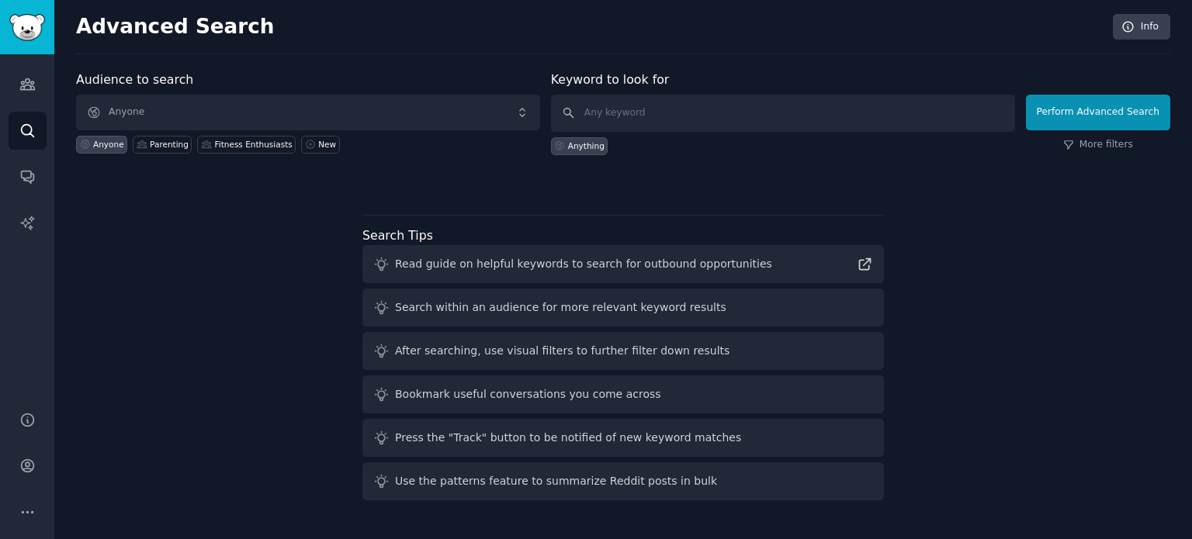
click at [690, 89] on div "Keyword to look for Anything" at bounding box center [783, 113] width 464 height 85
click at [697, 105] on input "text" at bounding box center [783, 113] width 464 height 37
type input "recruiting"
click button "Perform Advanced Search" at bounding box center [1098, 113] width 144 height 36
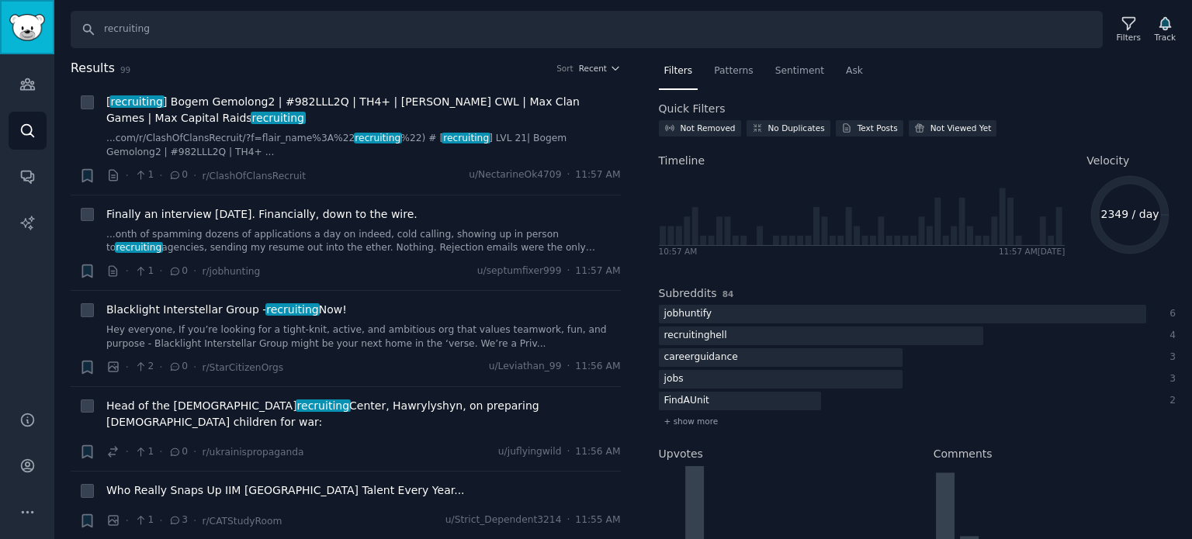
click at [31, 23] on img "Sidebar" at bounding box center [27, 27] width 36 height 27
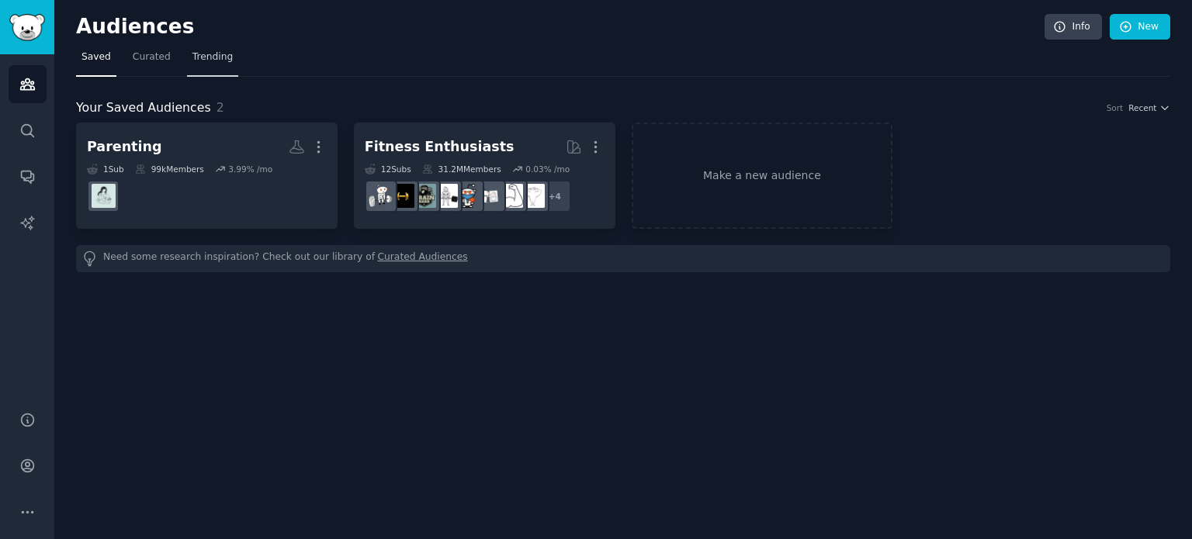
click at [210, 52] on span "Trending" at bounding box center [212, 57] width 40 height 14
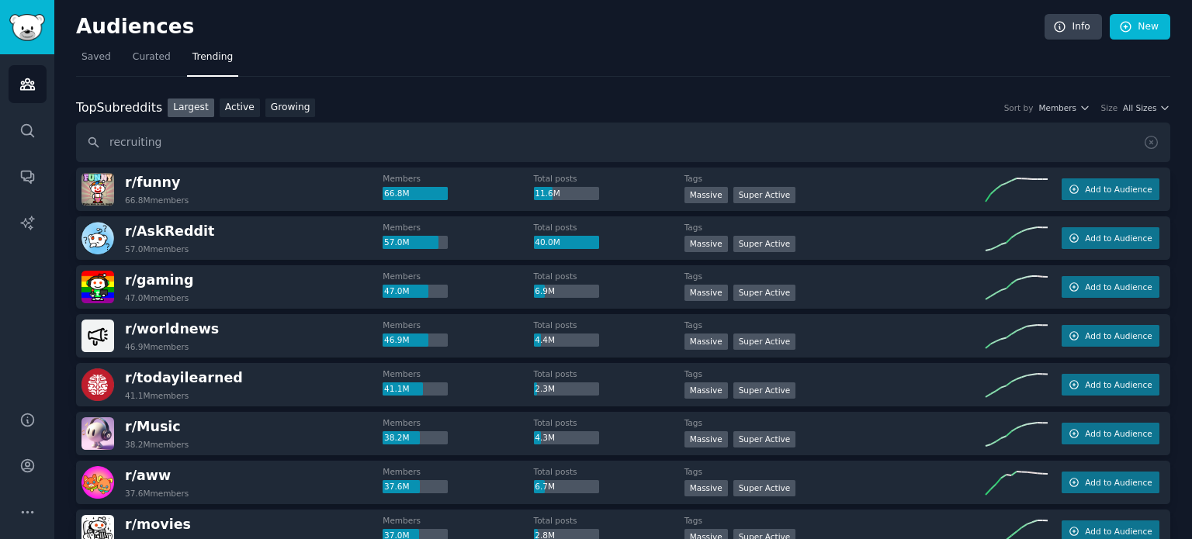
type input "recruiting"
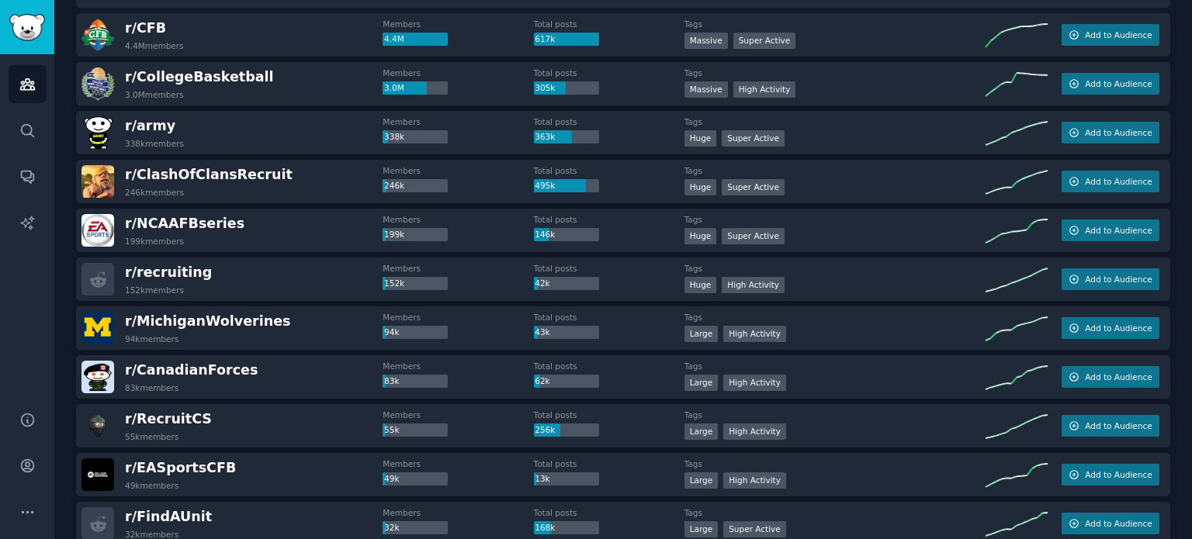
scroll to position [155, 0]
click at [1100, 279] on span "Add to Audience" at bounding box center [1118, 278] width 67 height 11
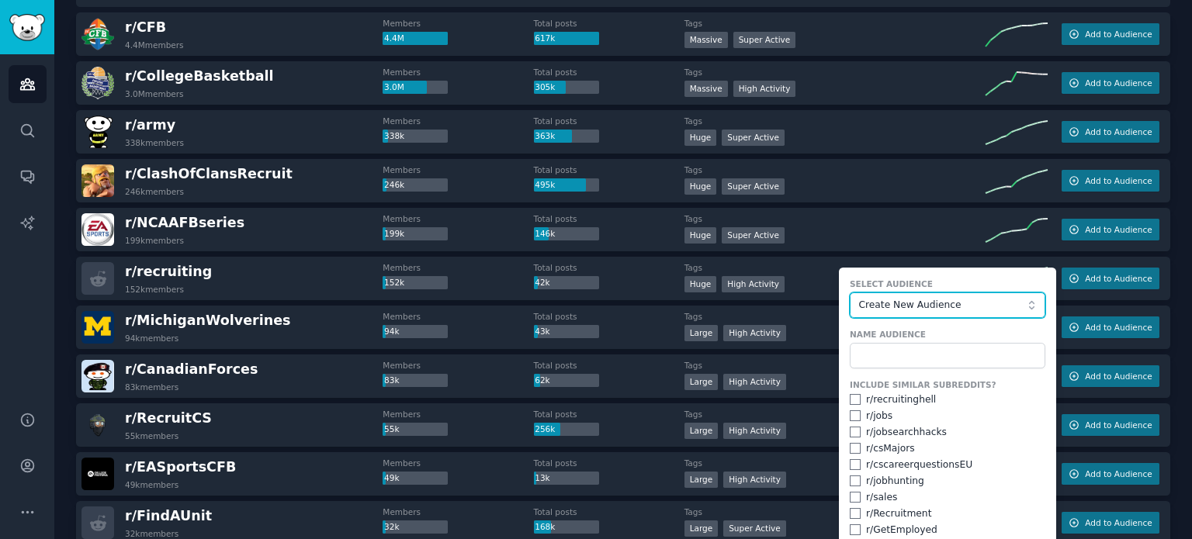
click at [967, 293] on button "Create New Audience" at bounding box center [948, 306] width 196 height 26
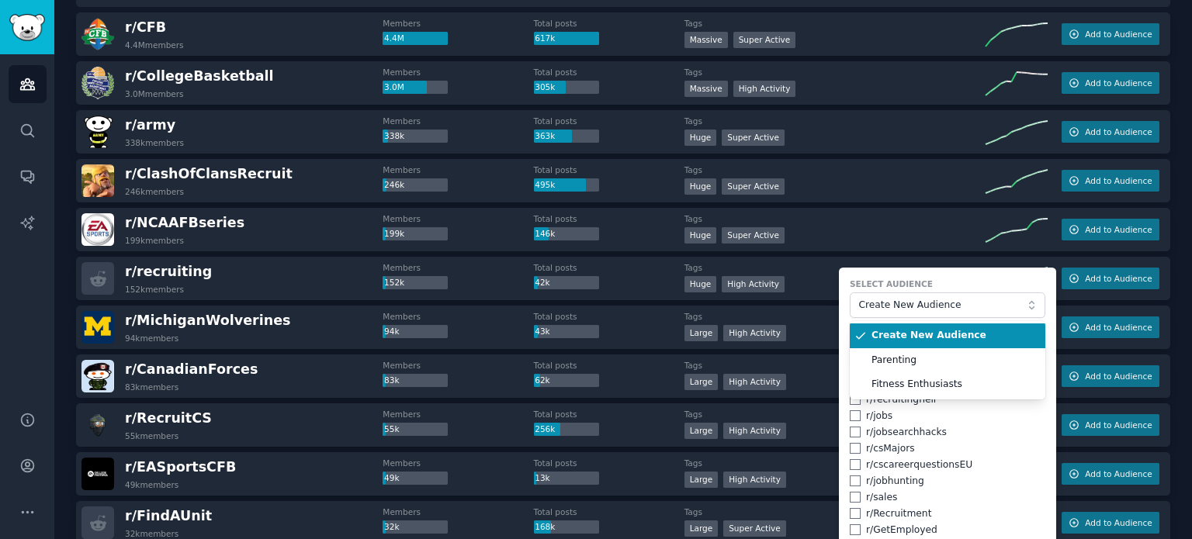
click at [939, 334] on span "Create New Audience" at bounding box center [952, 336] width 163 height 14
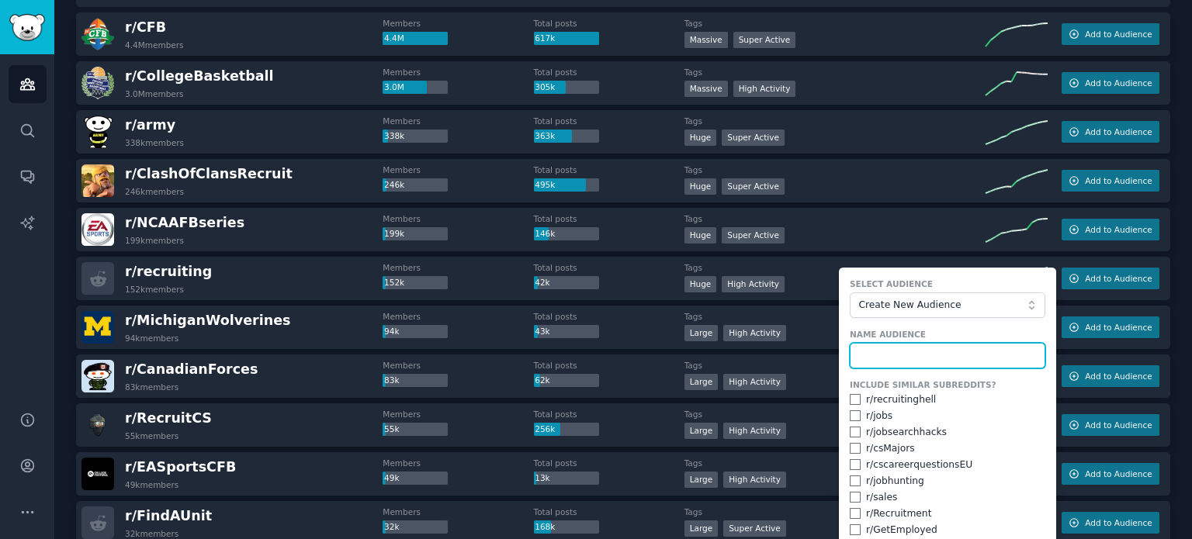
click at [942, 353] on input "text" at bounding box center [948, 356] width 196 height 26
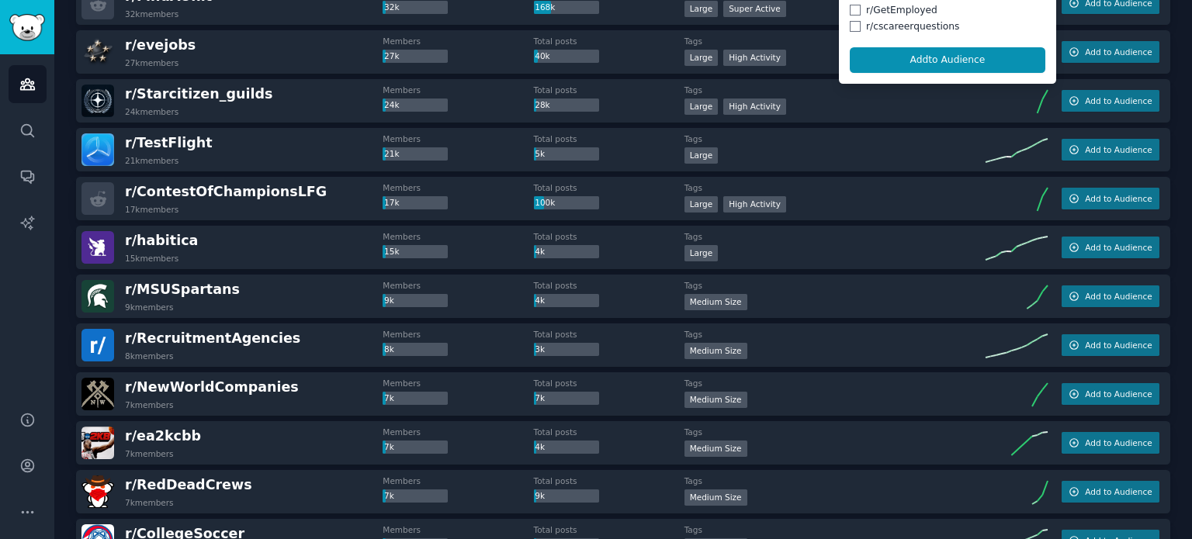
scroll to position [698, 0]
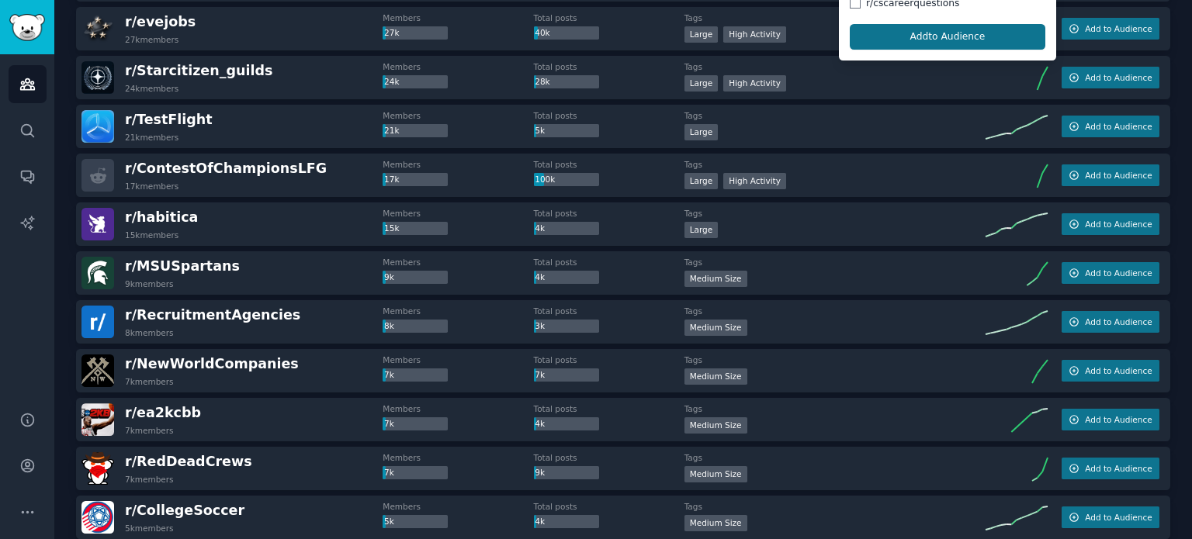
type input "Recruiting"
click at [913, 30] on button "Add to Audience" at bounding box center [948, 37] width 196 height 26
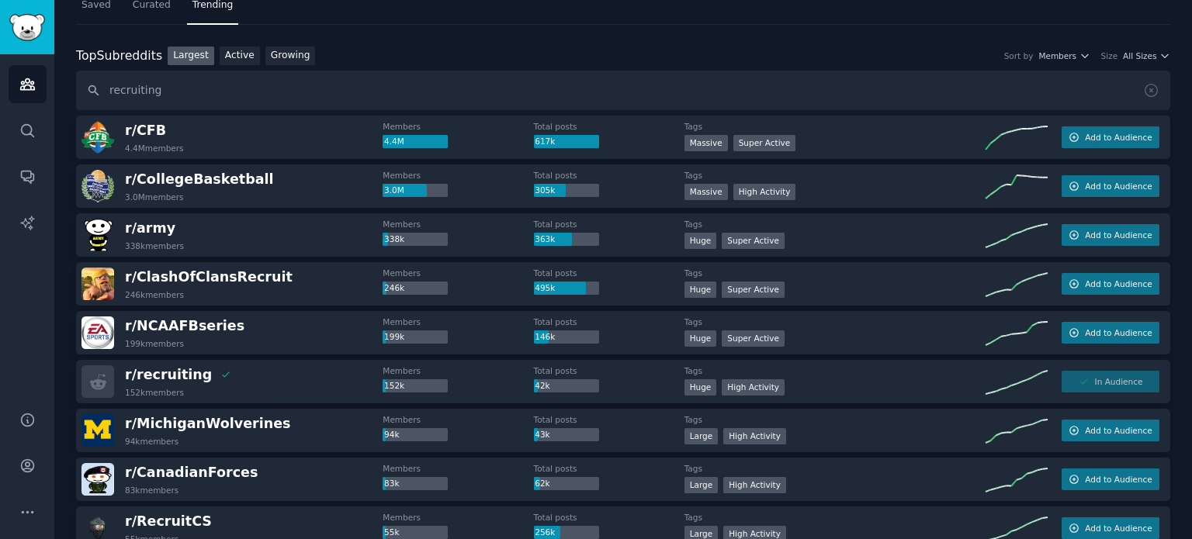
scroll to position [78, 0]
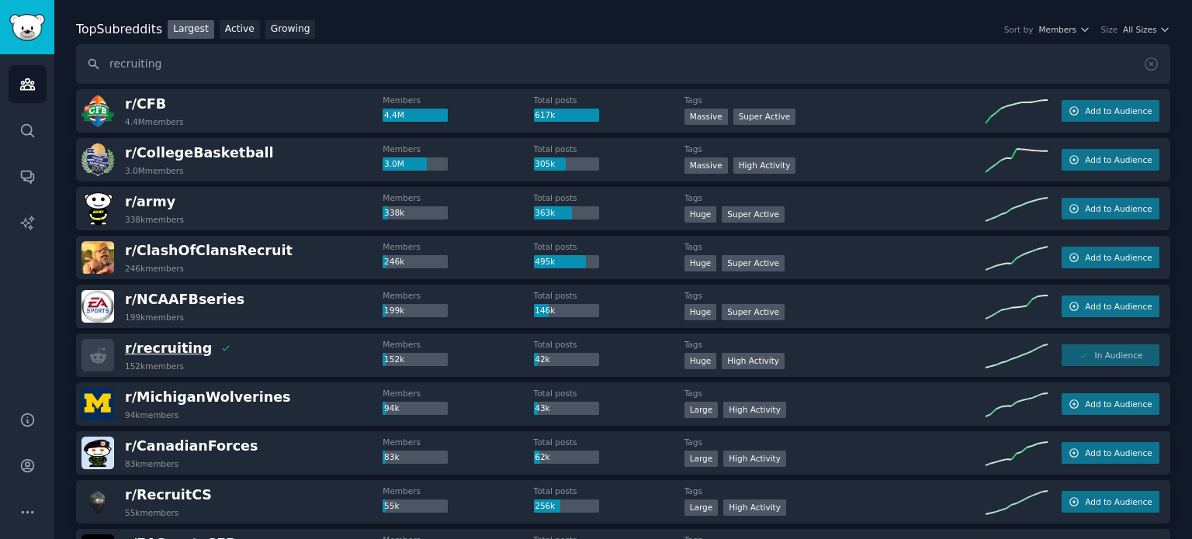
click at [174, 348] on span "r/ recruiting" at bounding box center [168, 349] width 87 height 16
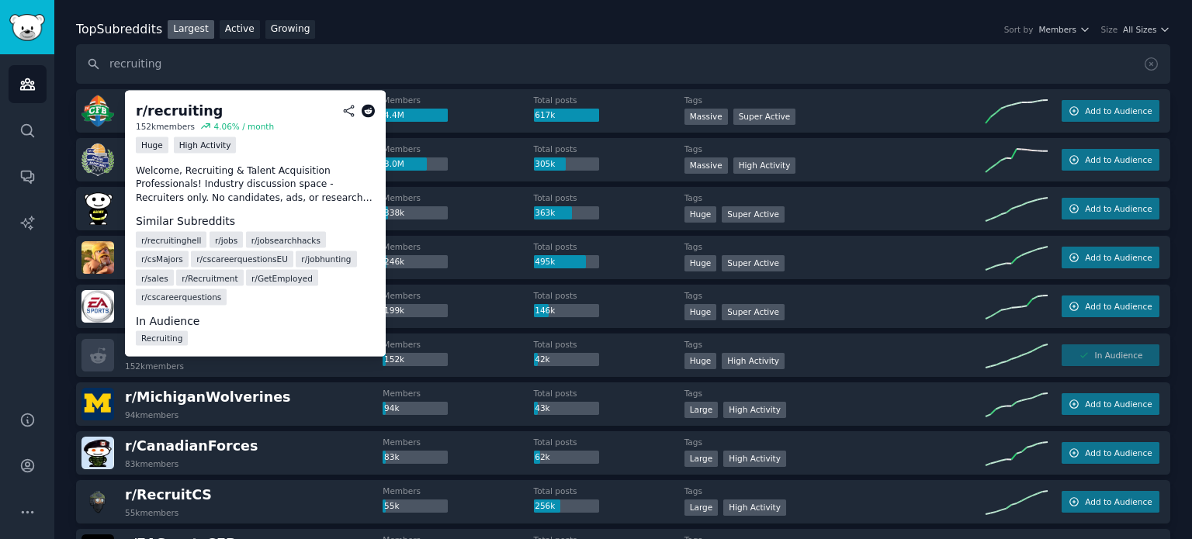
click at [186, 277] on span "r/ Recruitment" at bounding box center [210, 277] width 56 height 11
click at [182, 280] on span "r/ Recruitment" at bounding box center [210, 277] width 56 height 11
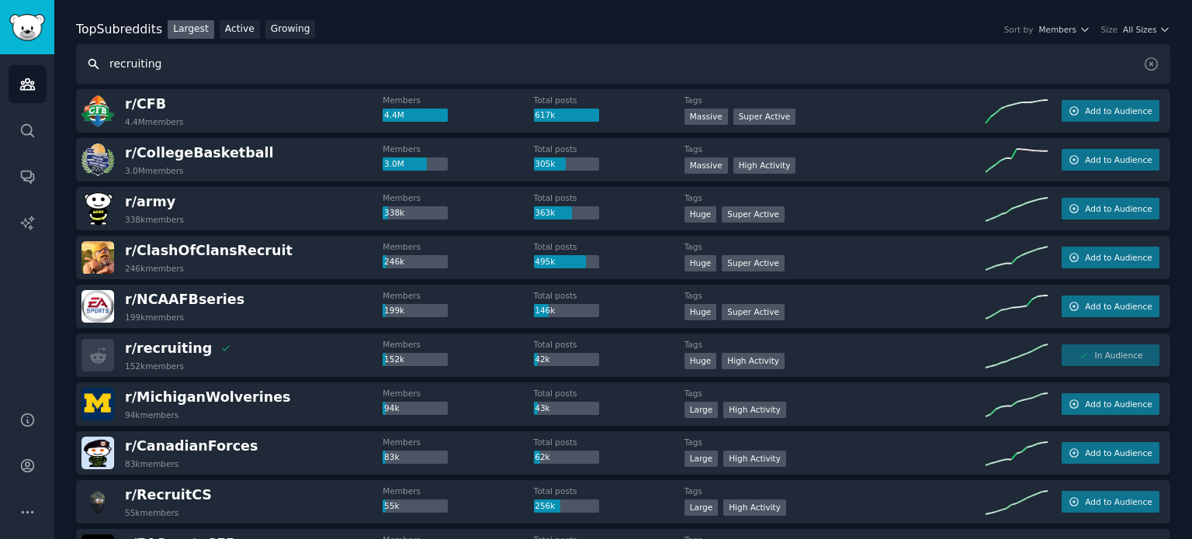
click at [356, 71] on input "recruiting" at bounding box center [623, 64] width 1094 height 40
type input "recruitment"
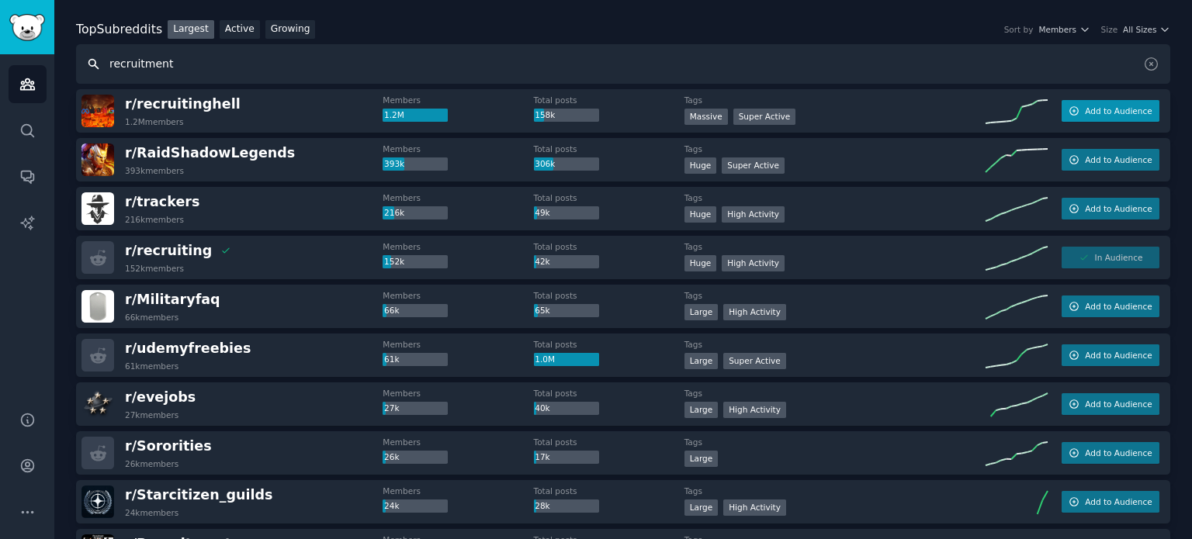
click at [1124, 106] on span "Add to Audience" at bounding box center [1118, 111] width 67 height 11
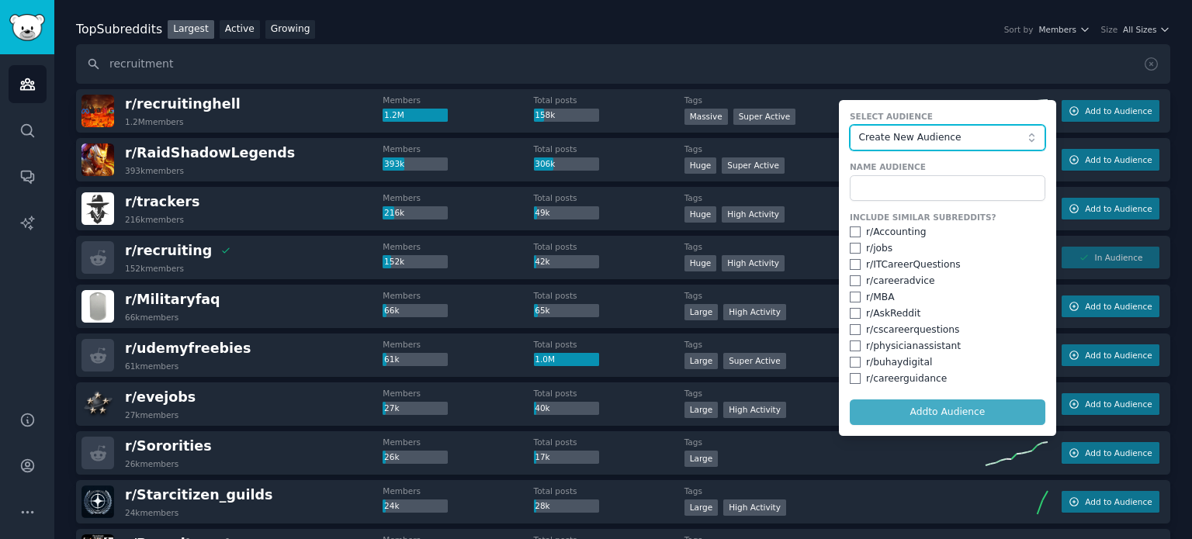
click at [927, 135] on span "Create New Audience" at bounding box center [943, 138] width 170 height 14
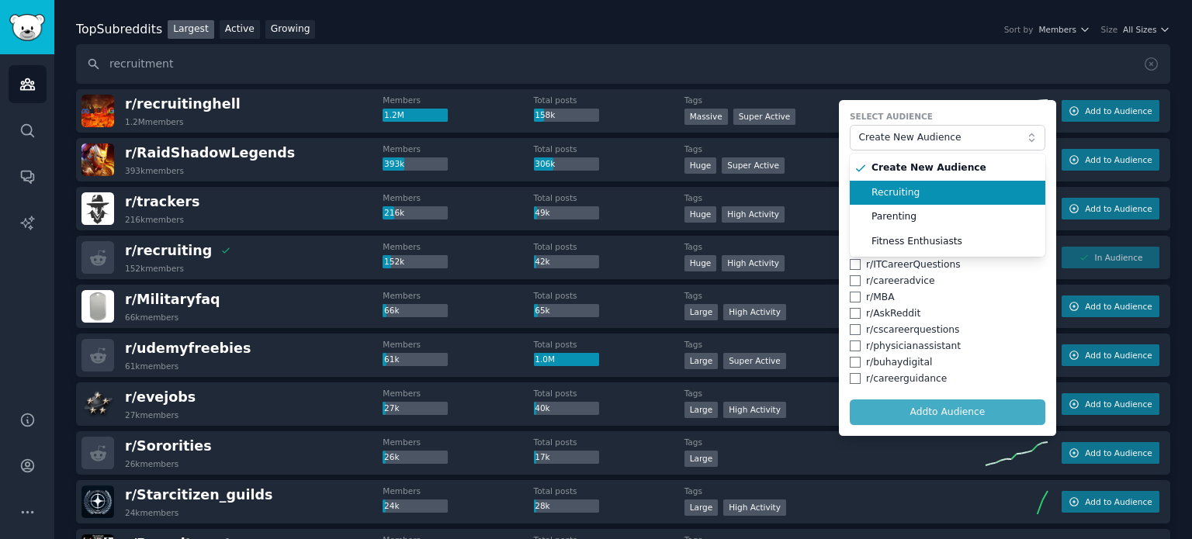
click at [903, 192] on span "Recruiting" at bounding box center [952, 193] width 163 height 14
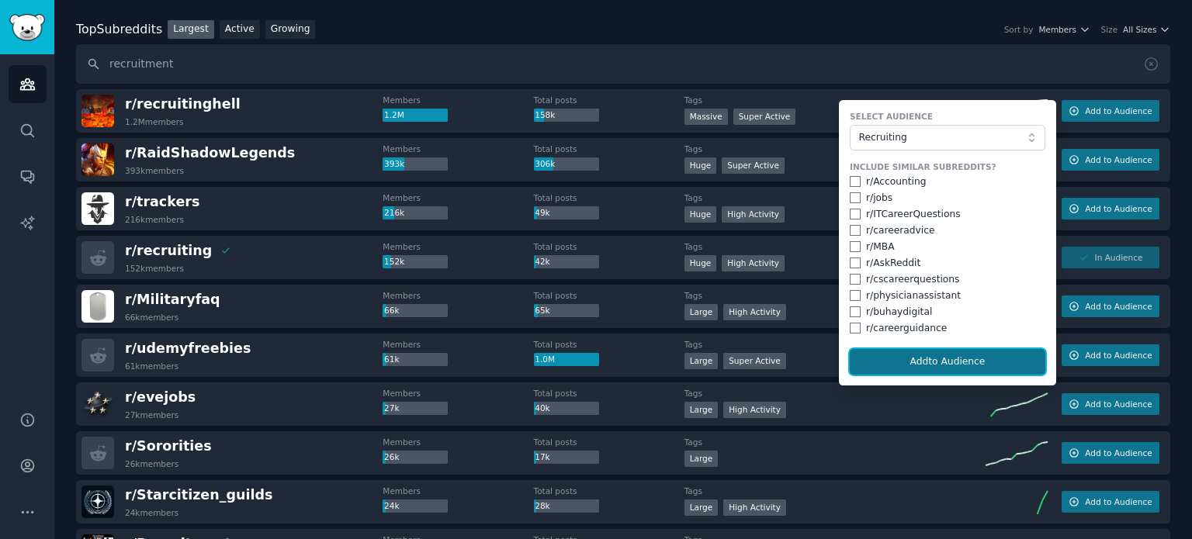
click at [944, 352] on button "Add to Audience" at bounding box center [948, 362] width 196 height 26
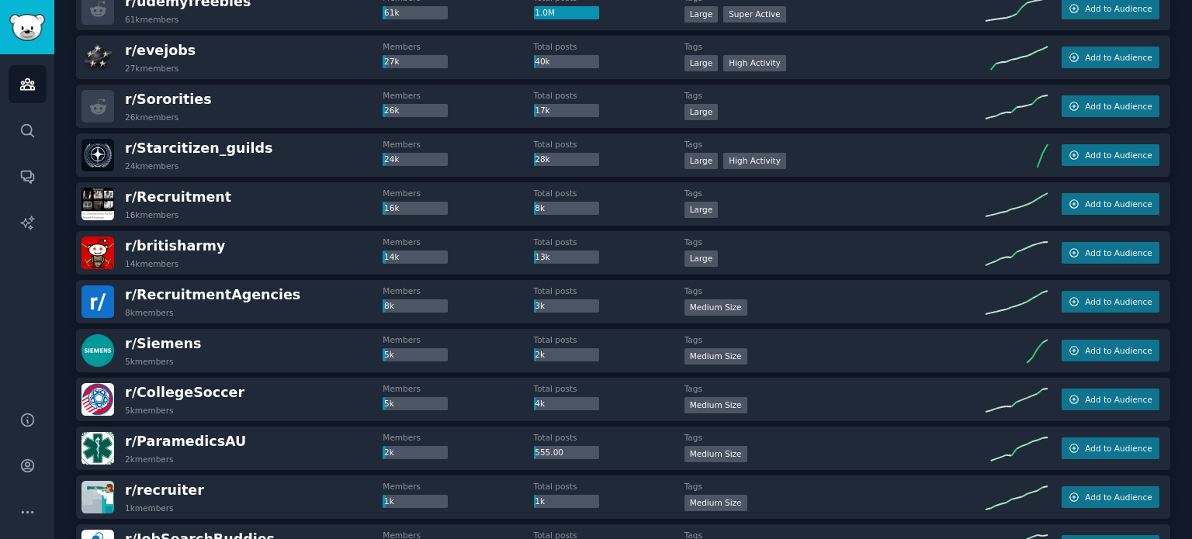
scroll to position [389, 0]
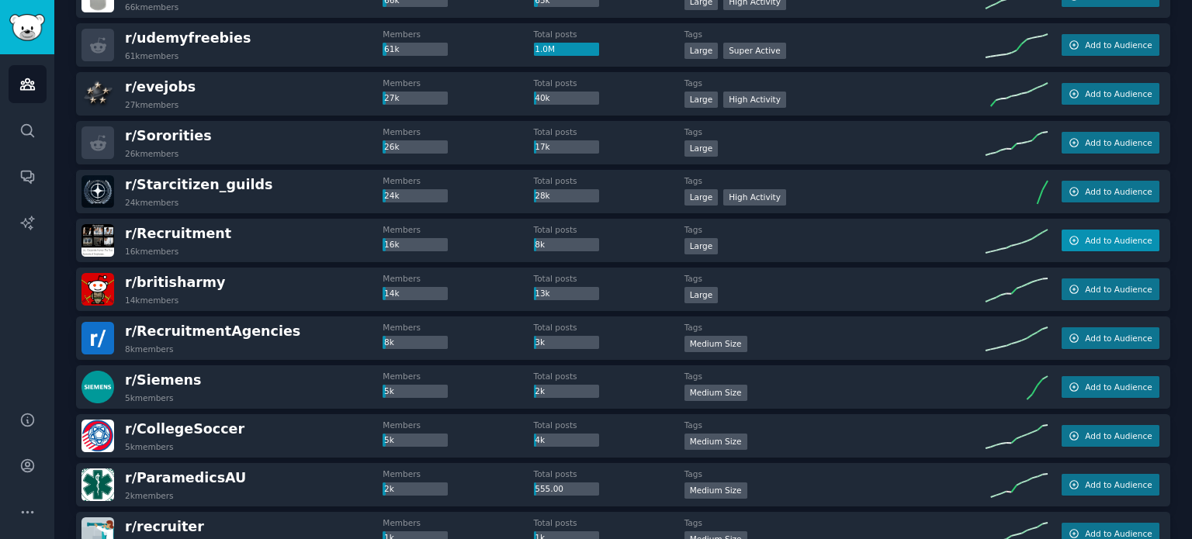
click at [1078, 237] on icon "button" at bounding box center [1074, 240] width 11 height 11
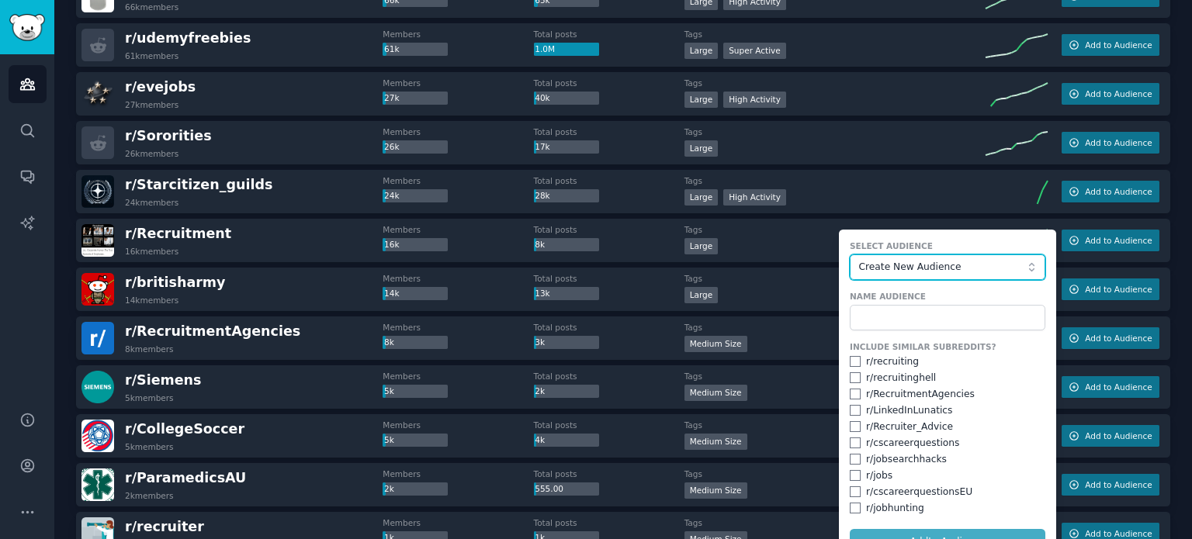
click at [891, 266] on span "Create New Audience" at bounding box center [943, 268] width 170 height 14
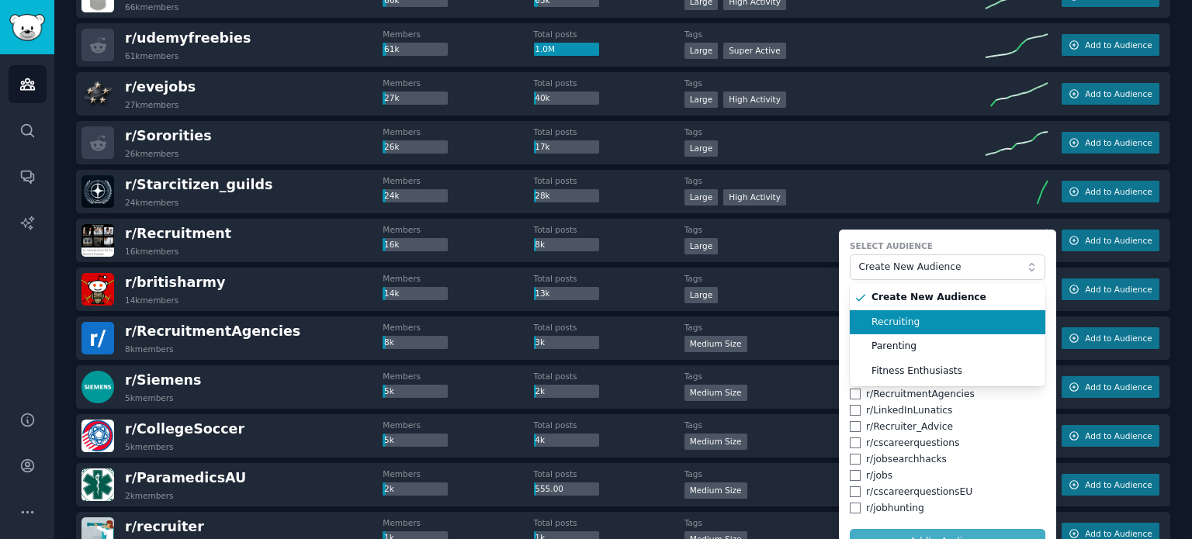
click at [891, 317] on span "Recruiting" at bounding box center [952, 323] width 163 height 14
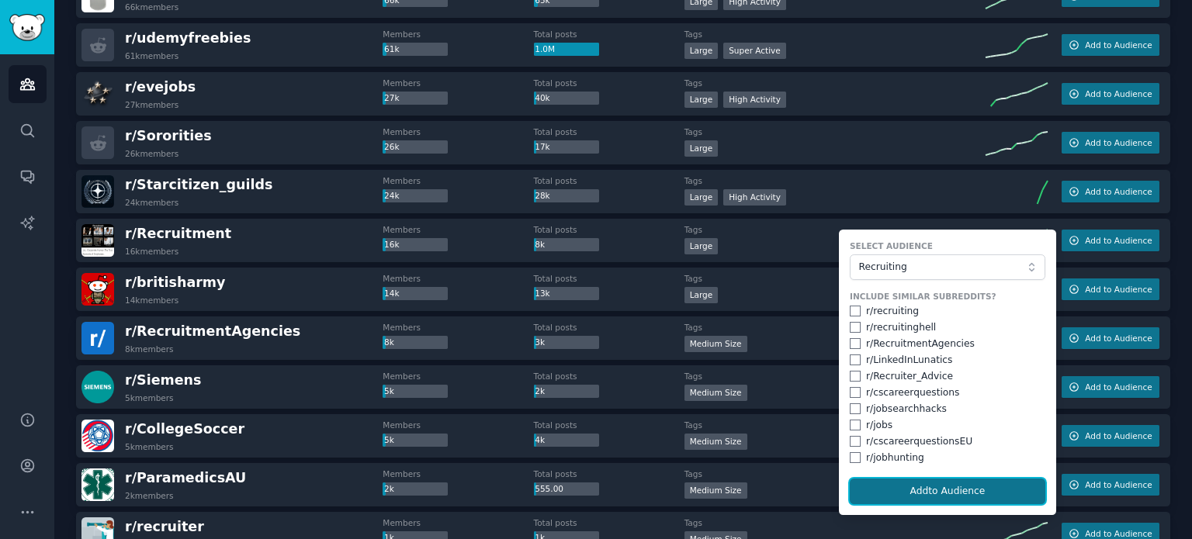
click at [939, 489] on button "Add to Audience" at bounding box center [948, 492] width 196 height 26
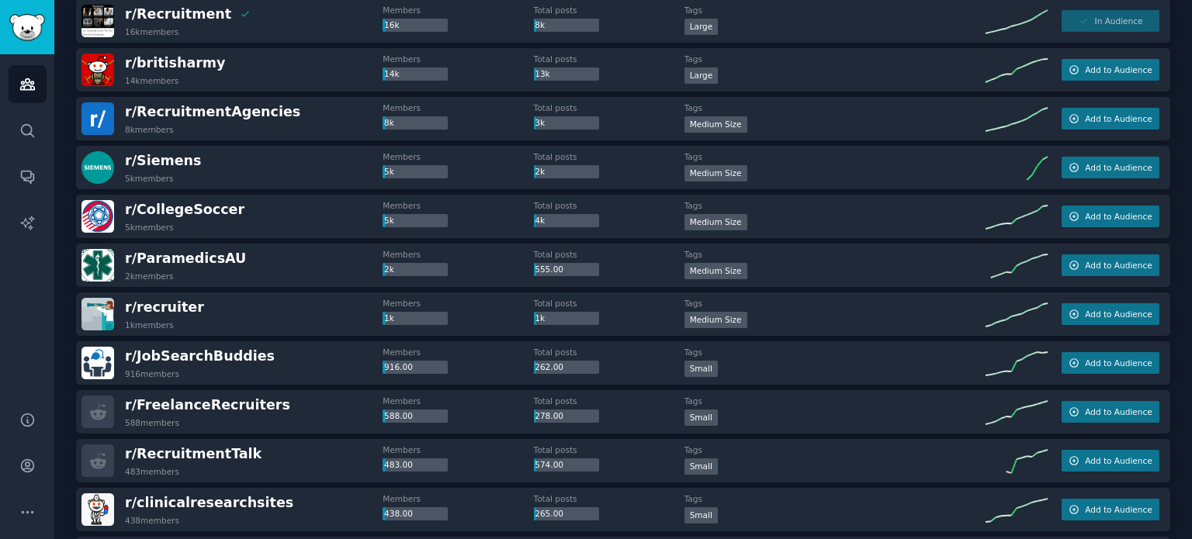
scroll to position [854, 0]
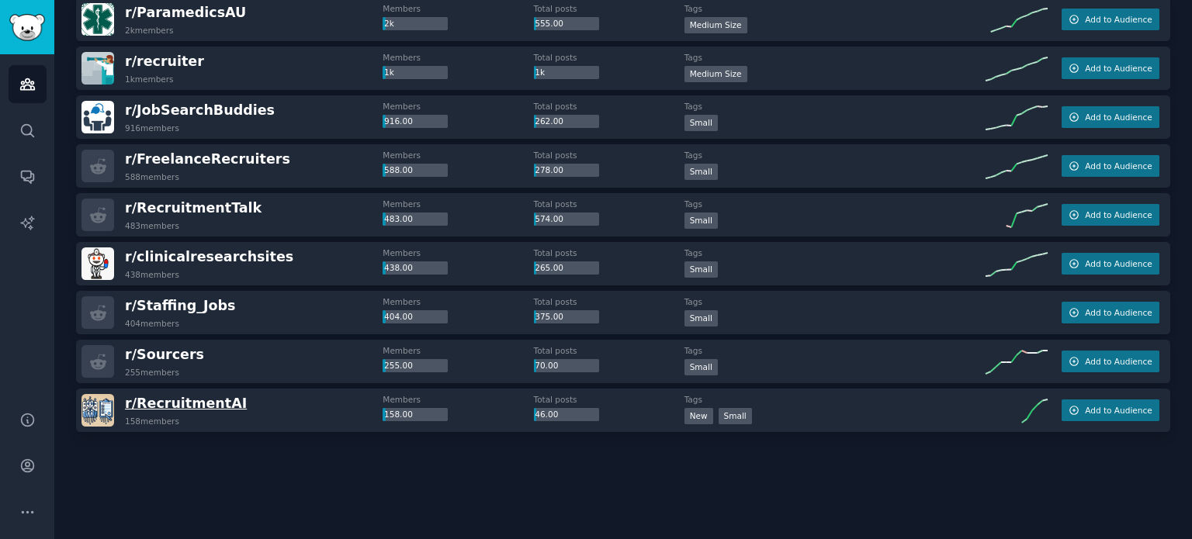
click at [220, 396] on span "r/ RecruitmentAI" at bounding box center [186, 404] width 122 height 16
click at [199, 403] on span "r/ RecruitmentAI" at bounding box center [186, 404] width 122 height 16
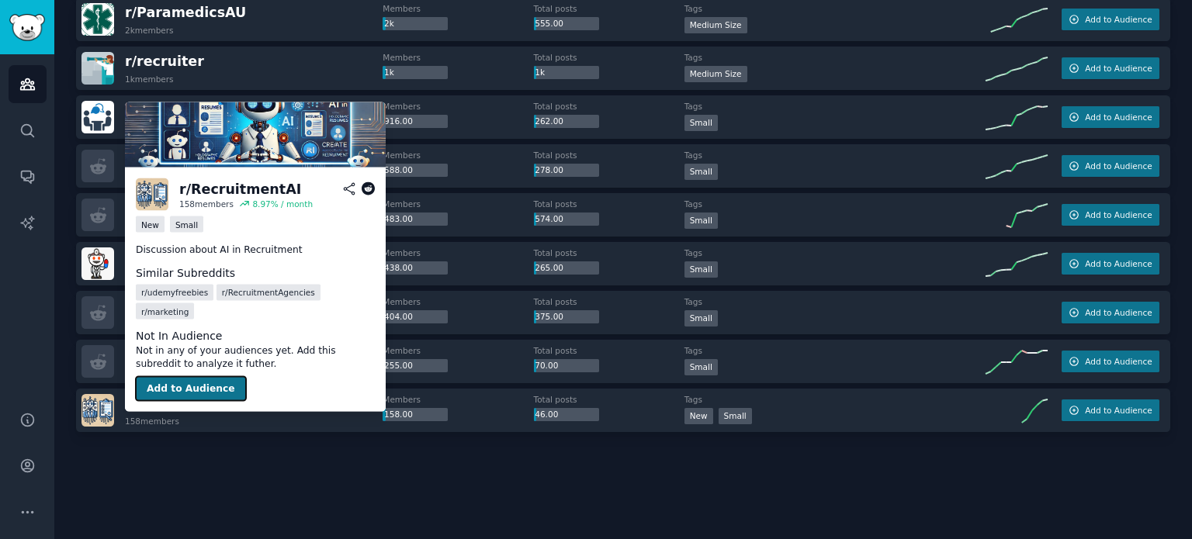
click at [196, 376] on button "Add to Audience" at bounding box center [191, 388] width 110 height 25
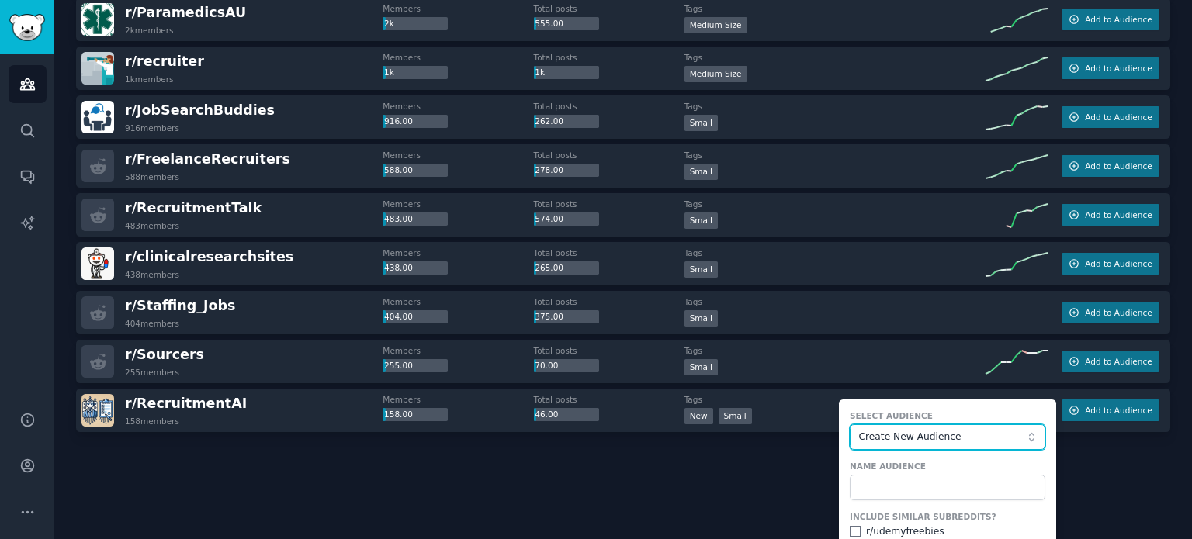
click at [939, 431] on span "Create New Audience" at bounding box center [943, 438] width 170 height 14
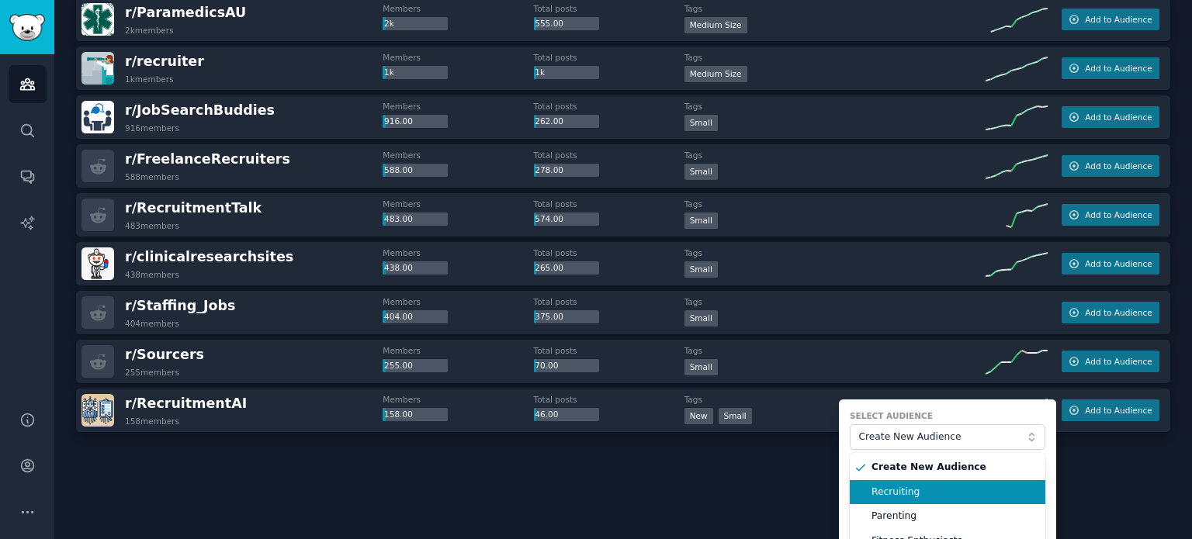
click at [913, 481] on li "Recruiting" at bounding box center [948, 492] width 196 height 25
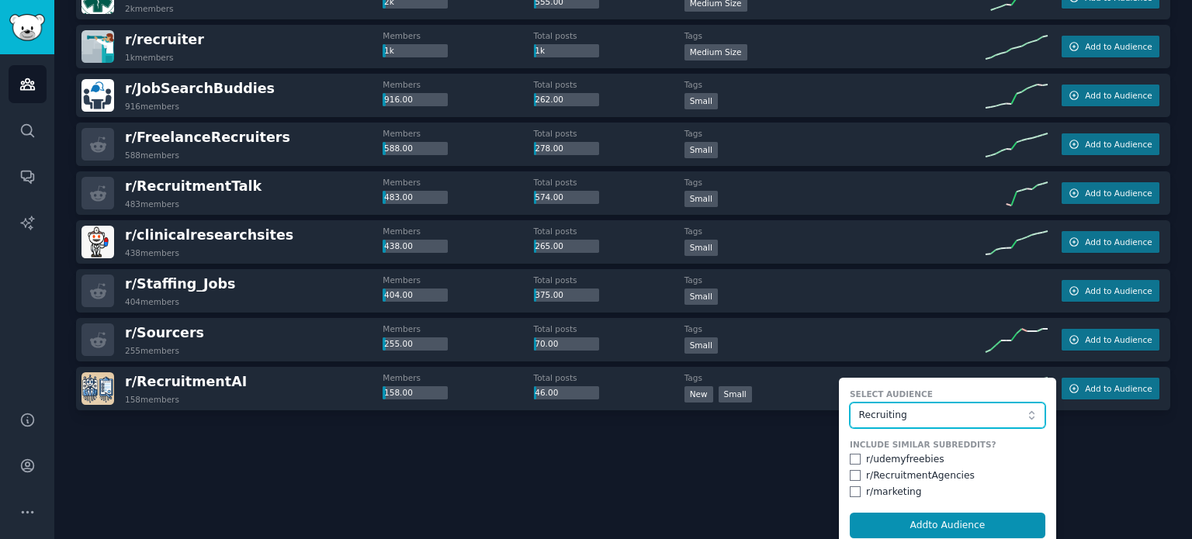
scroll to position [885, 0]
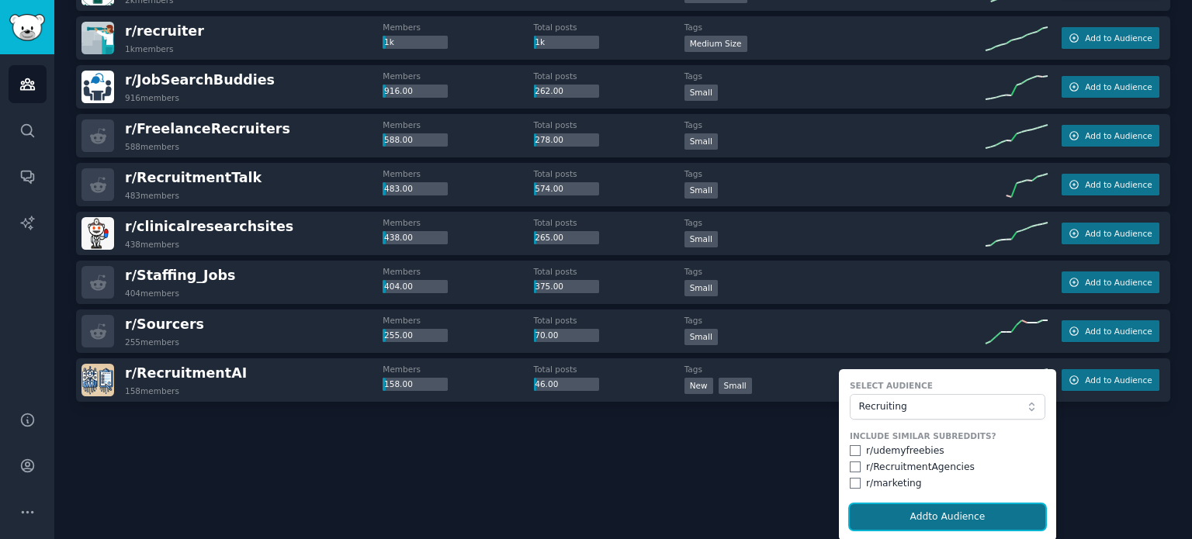
click at [972, 516] on button "Add to Audience" at bounding box center [948, 517] width 196 height 26
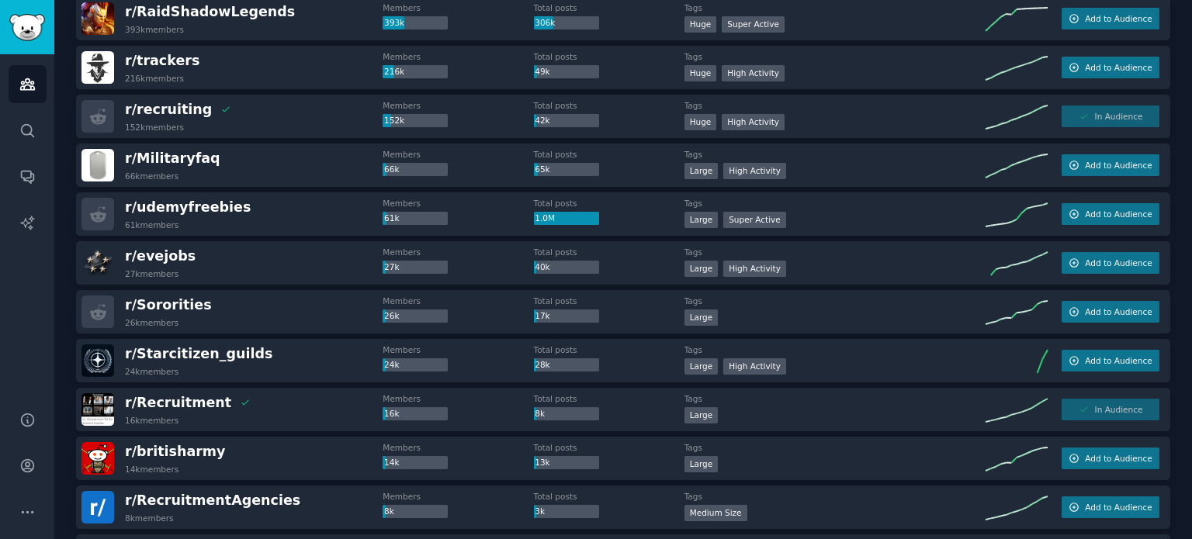
scroll to position [0, 0]
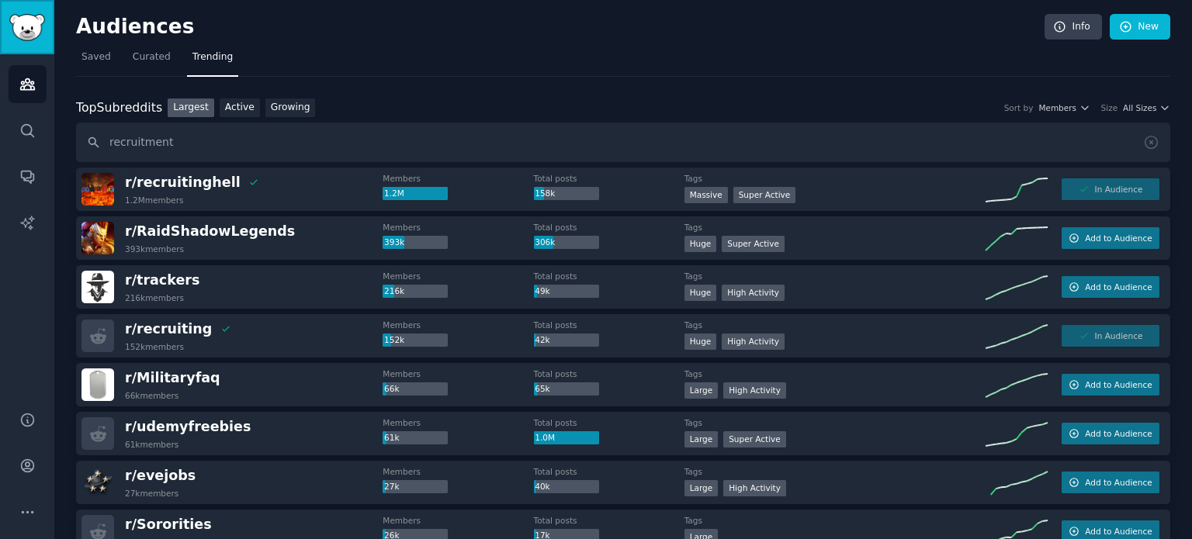
drag, startPoint x: 43, startPoint y: 23, endPoint x: 67, endPoint y: 33, distance: 25.1
click at [43, 24] on img "Sidebar" at bounding box center [27, 27] width 36 height 27
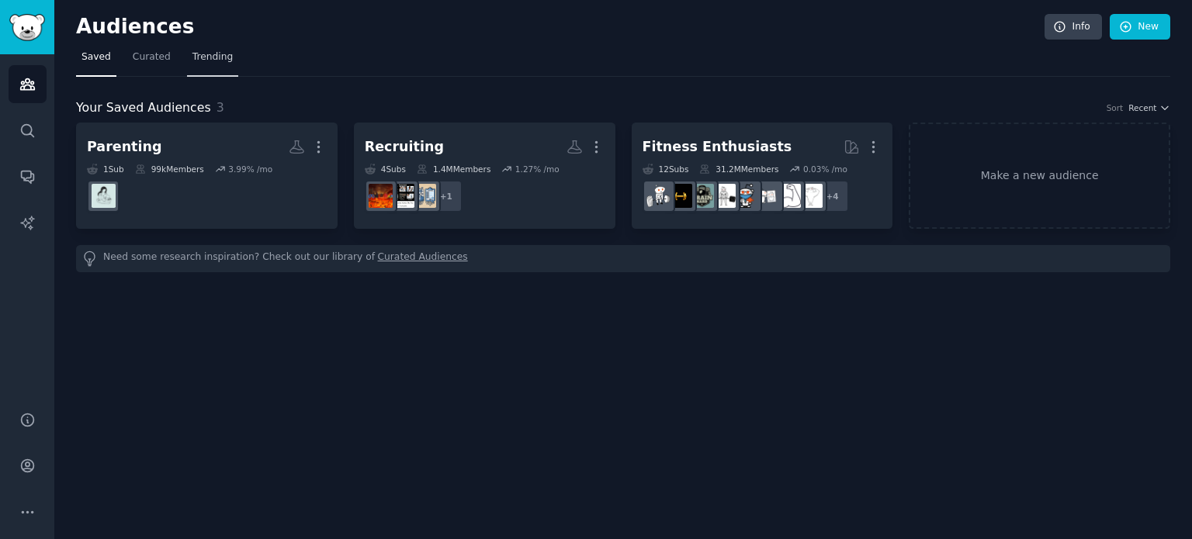
click at [205, 47] on link "Trending" at bounding box center [212, 61] width 51 height 32
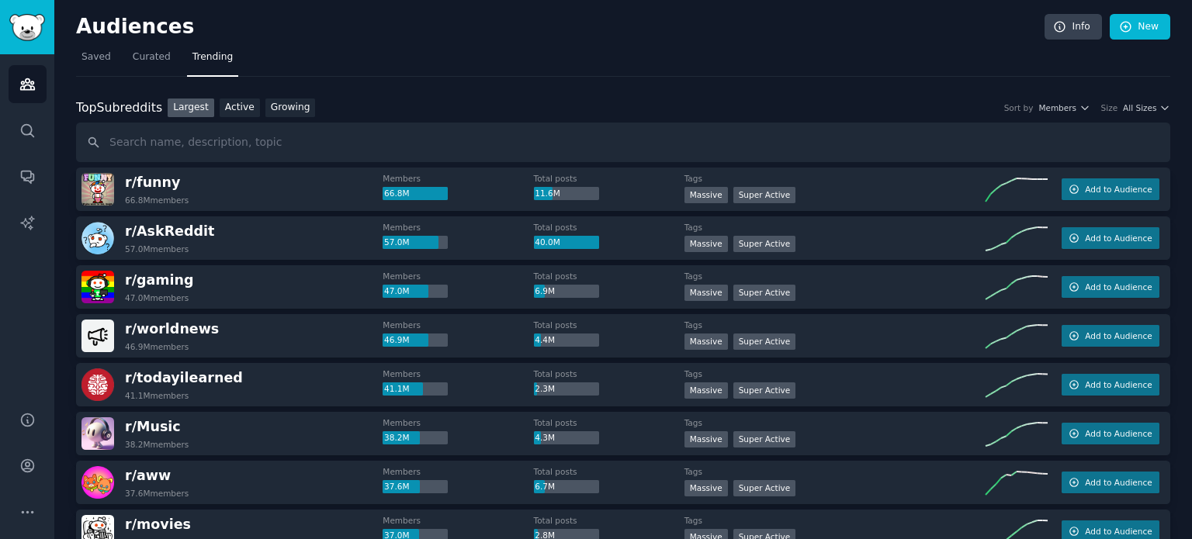
click at [1164, 103] on icon "button" at bounding box center [1164, 107] width 11 height 11
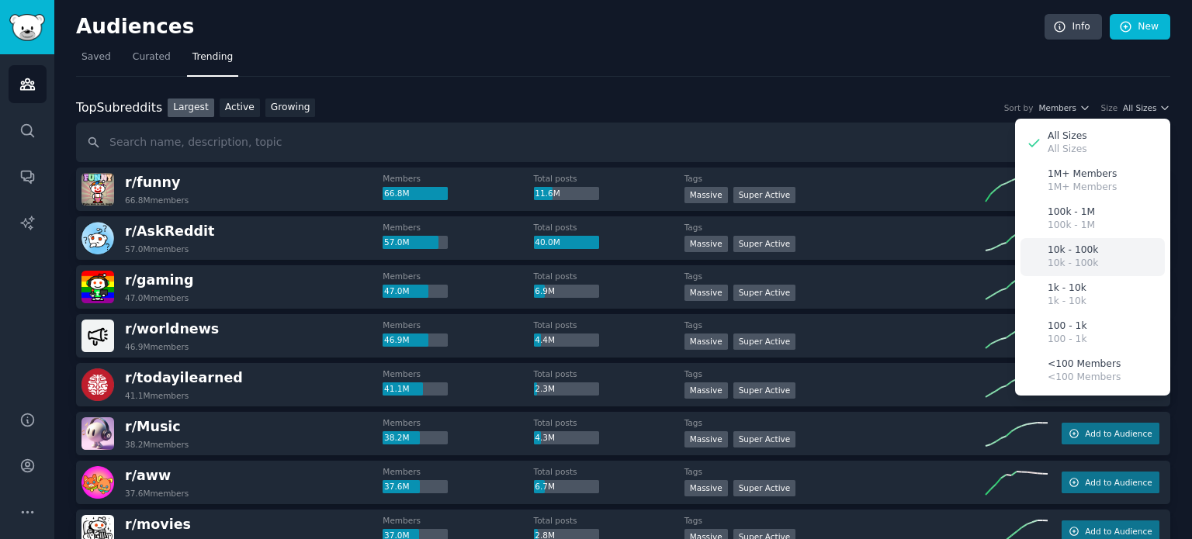
click at [1055, 254] on p "10k - 100k" at bounding box center [1073, 251] width 50 height 14
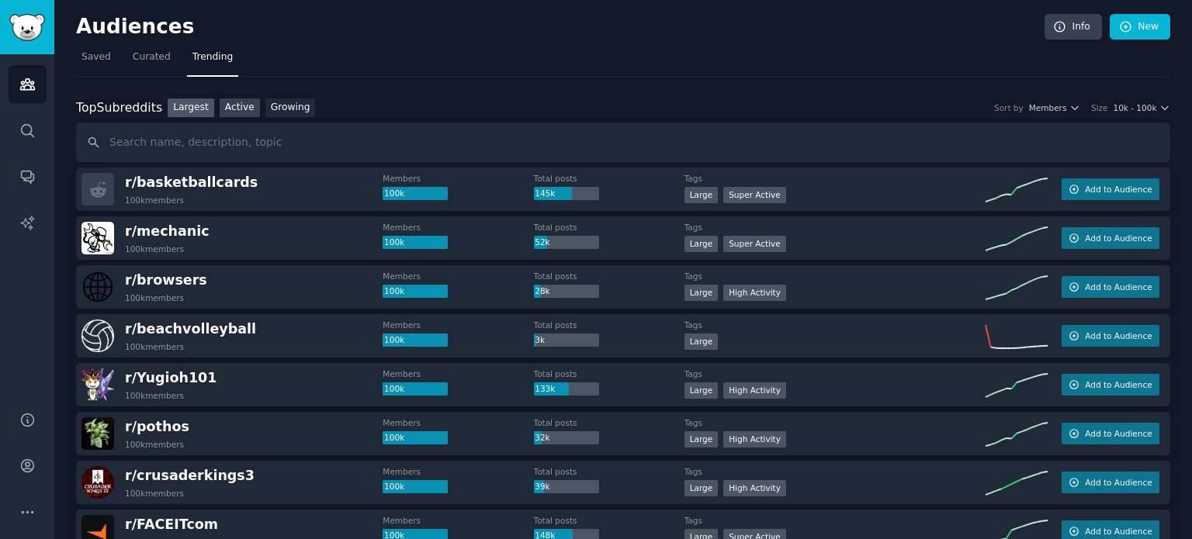
click at [220, 103] on link "Active" at bounding box center [240, 108] width 40 height 19
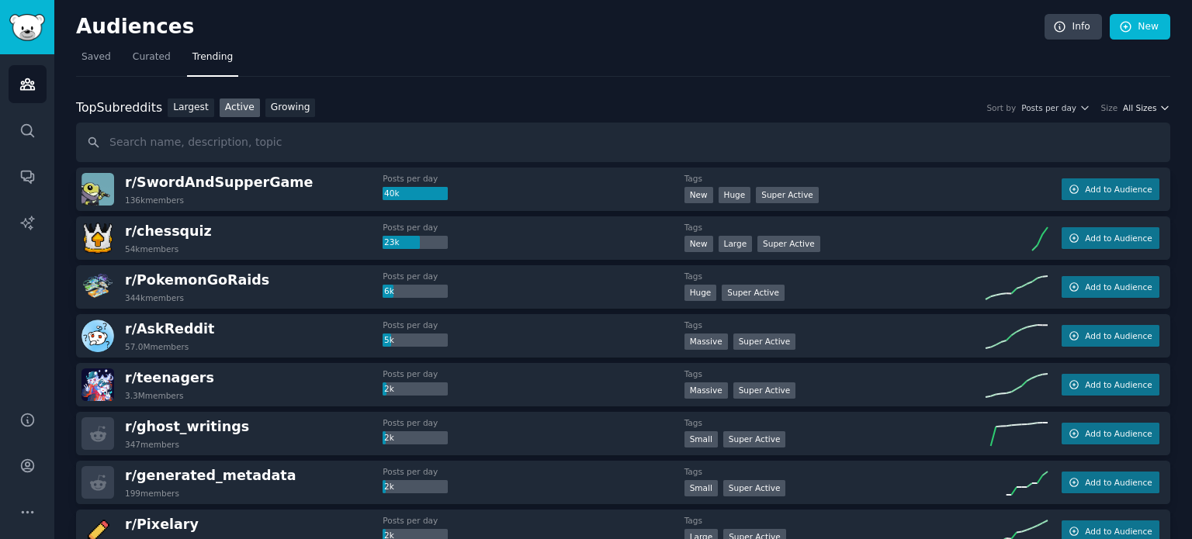
click at [1142, 105] on span "All Sizes" at bounding box center [1139, 107] width 33 height 11
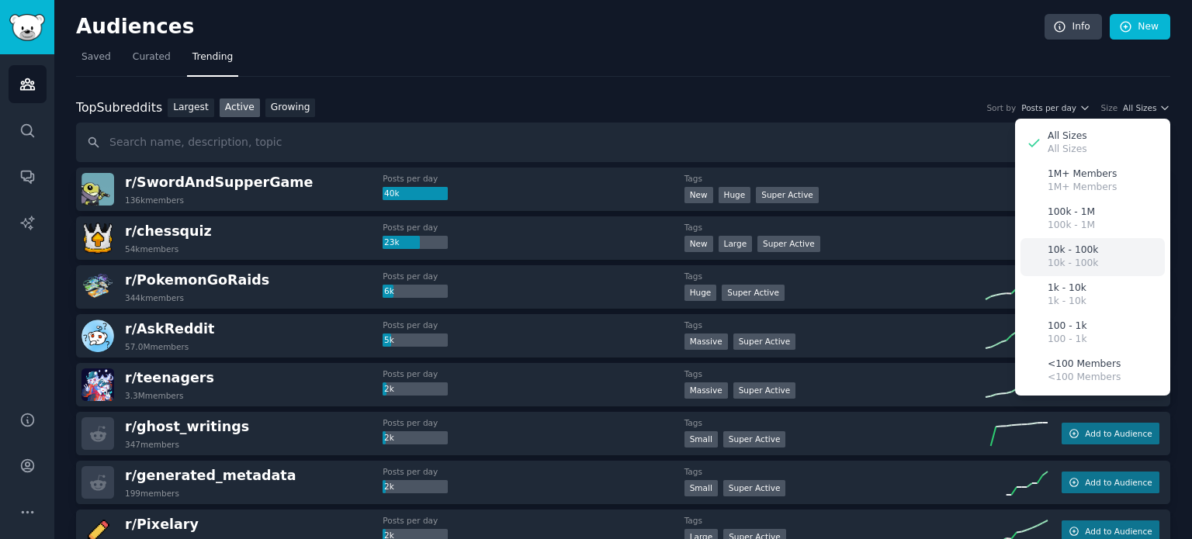
click at [1077, 257] on p "10k - 100k" at bounding box center [1073, 264] width 50 height 14
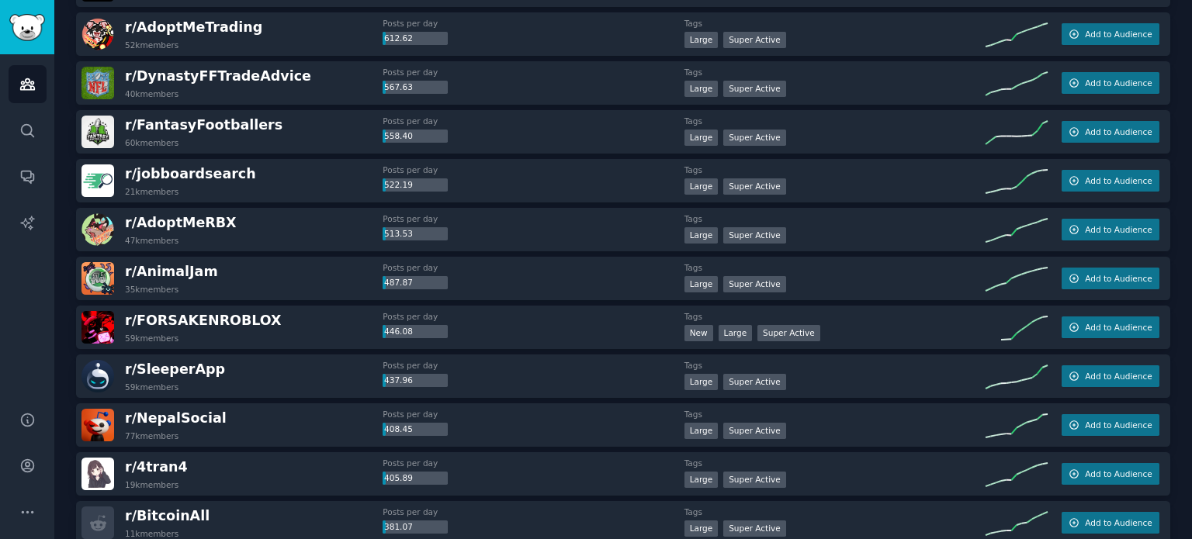
scroll to position [543, 0]
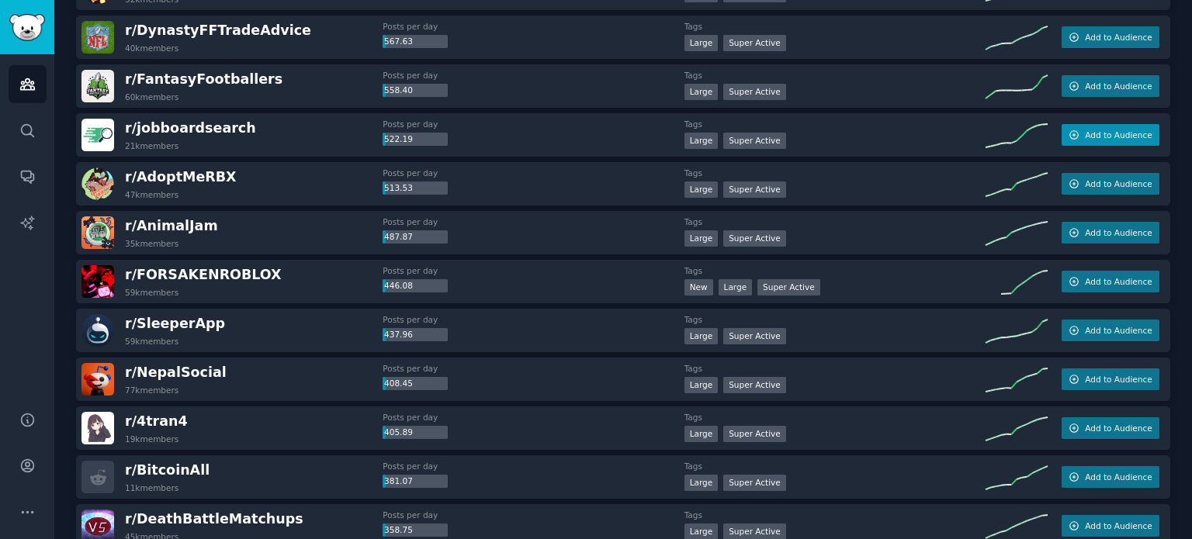
click at [1090, 137] on span "Add to Audience" at bounding box center [1118, 135] width 67 height 11
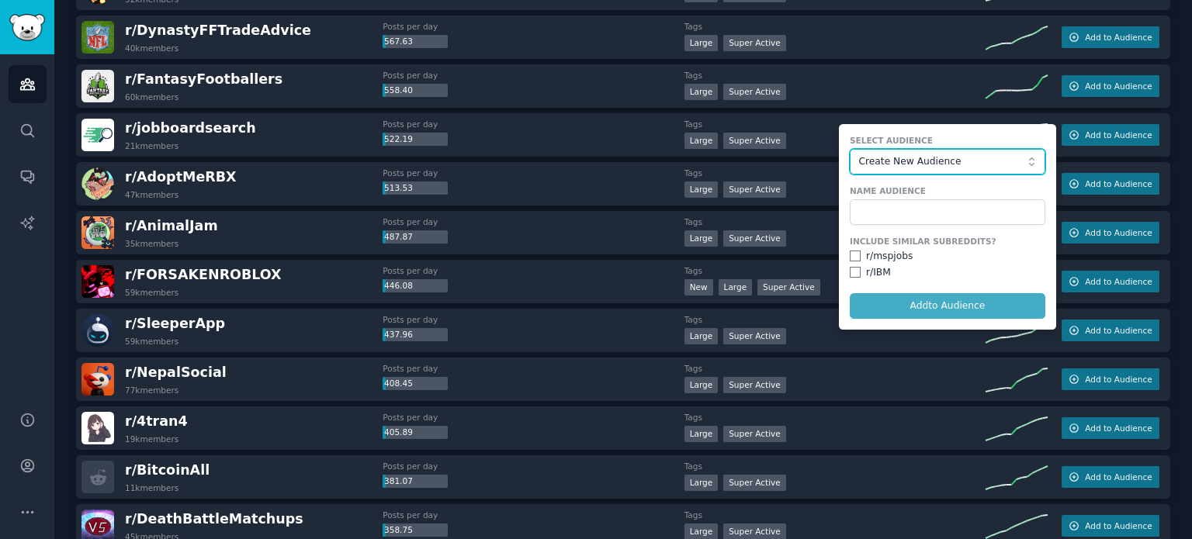
click at [956, 161] on span "Create New Audience" at bounding box center [943, 162] width 170 height 14
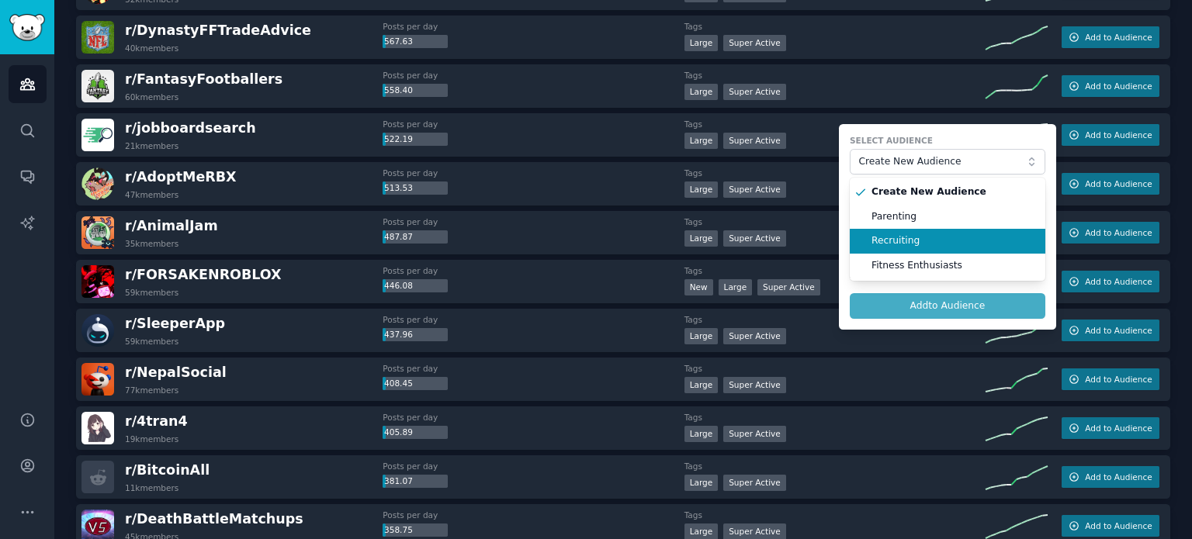
click at [934, 241] on span "Recruiting" at bounding box center [952, 241] width 163 height 14
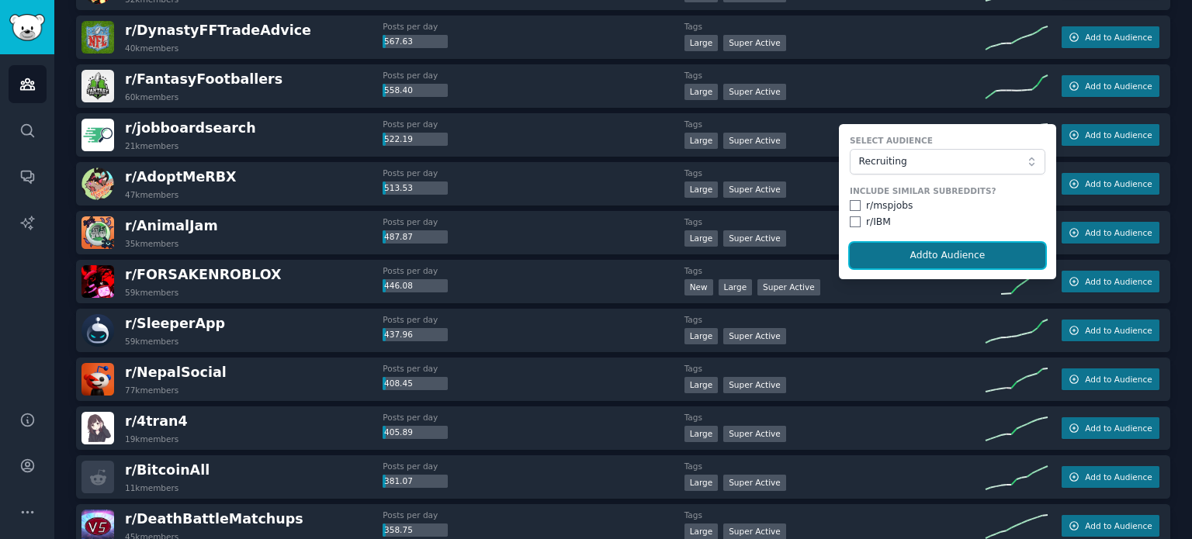
click at [942, 257] on button "Add to Audience" at bounding box center [948, 256] width 196 height 26
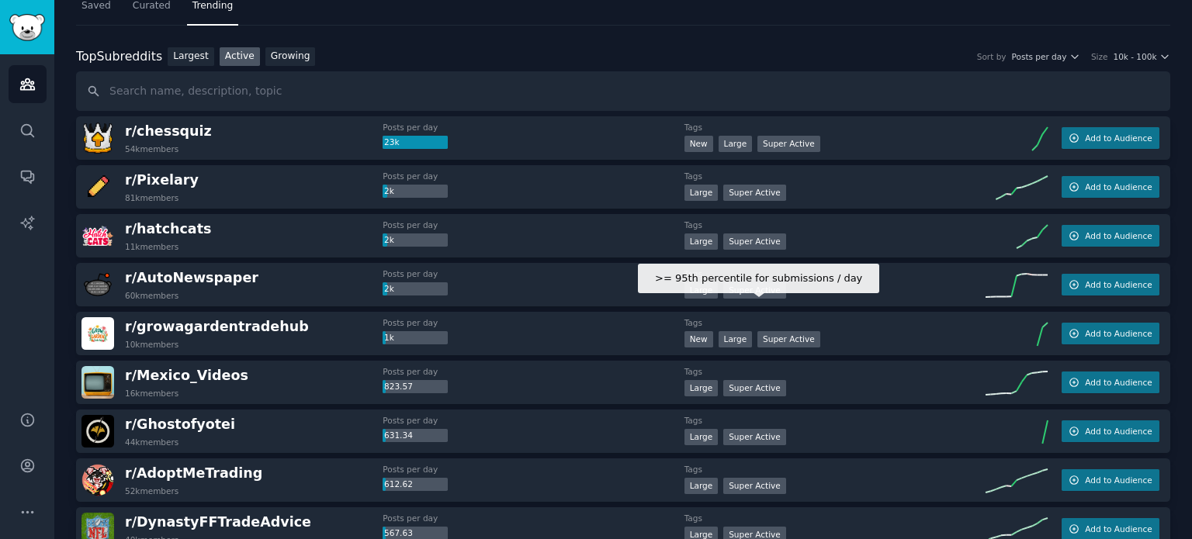
scroll to position [0, 0]
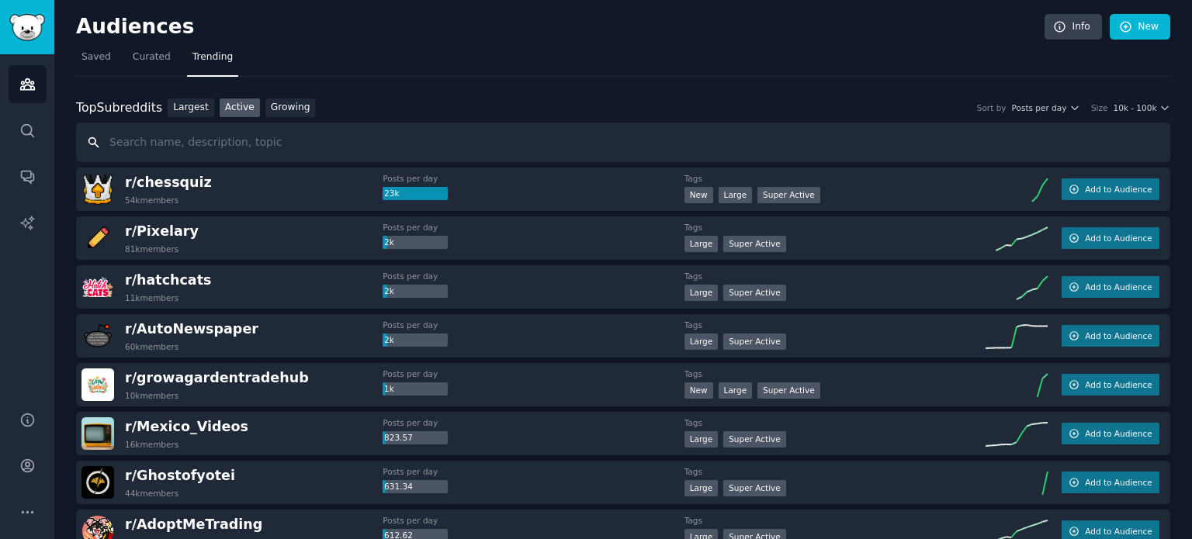
click at [242, 131] on input "text" at bounding box center [623, 143] width 1094 height 40
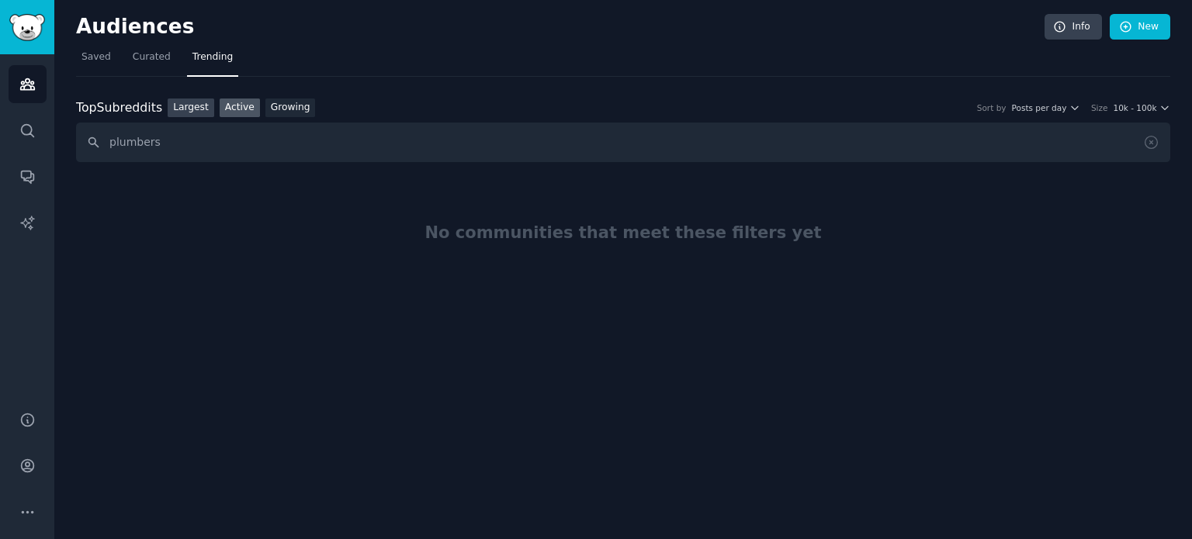
click at [184, 107] on link "Largest" at bounding box center [191, 108] width 47 height 19
click at [255, 145] on input "plumbers" at bounding box center [623, 143] width 1094 height 40
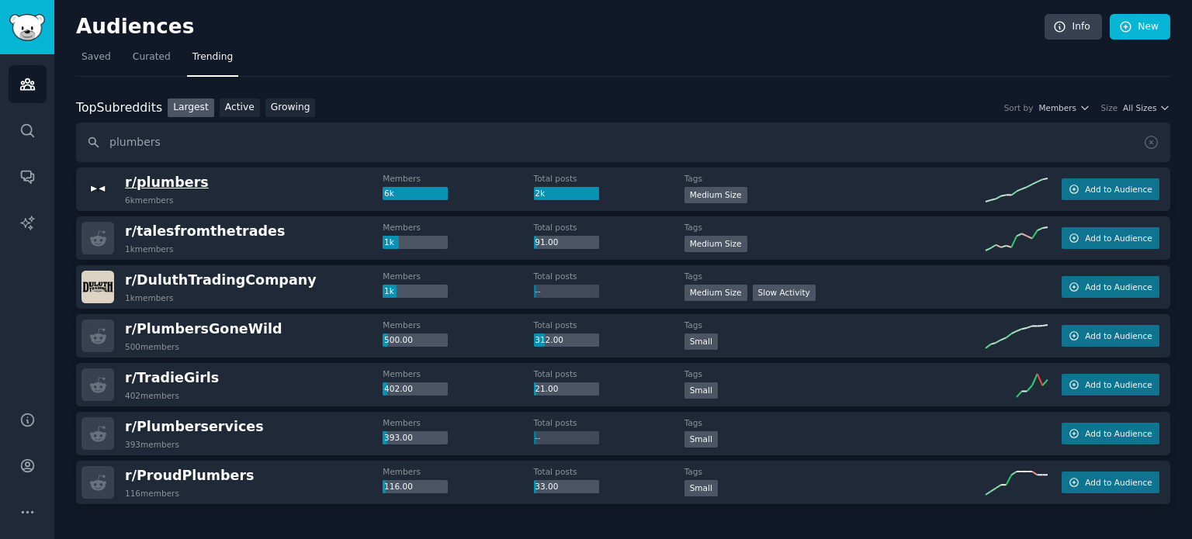
click at [143, 179] on span "r/ plumbers" at bounding box center [167, 183] width 84 height 16
click at [125, 178] on span "r/ plumbers" at bounding box center [167, 183] width 84 height 16
click at [176, 148] on input "plumbers" at bounding box center [623, 143] width 1094 height 40
drag, startPoint x: 176, startPoint y: 148, endPoint x: 96, endPoint y: 137, distance: 80.7
click at [96, 137] on input "plumbers" at bounding box center [623, 143] width 1094 height 40
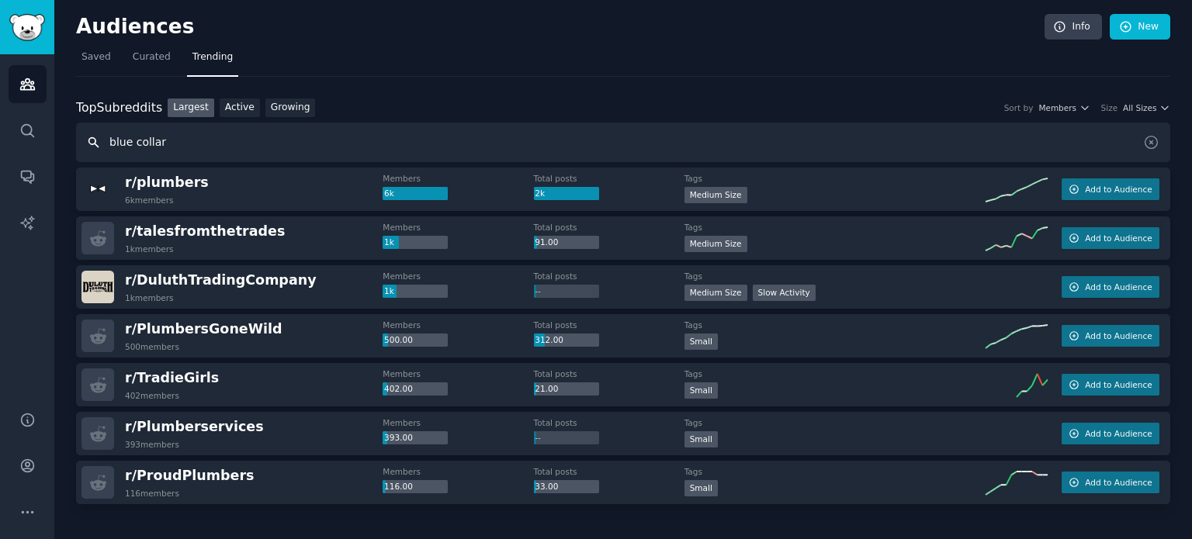
type input "blue collar"
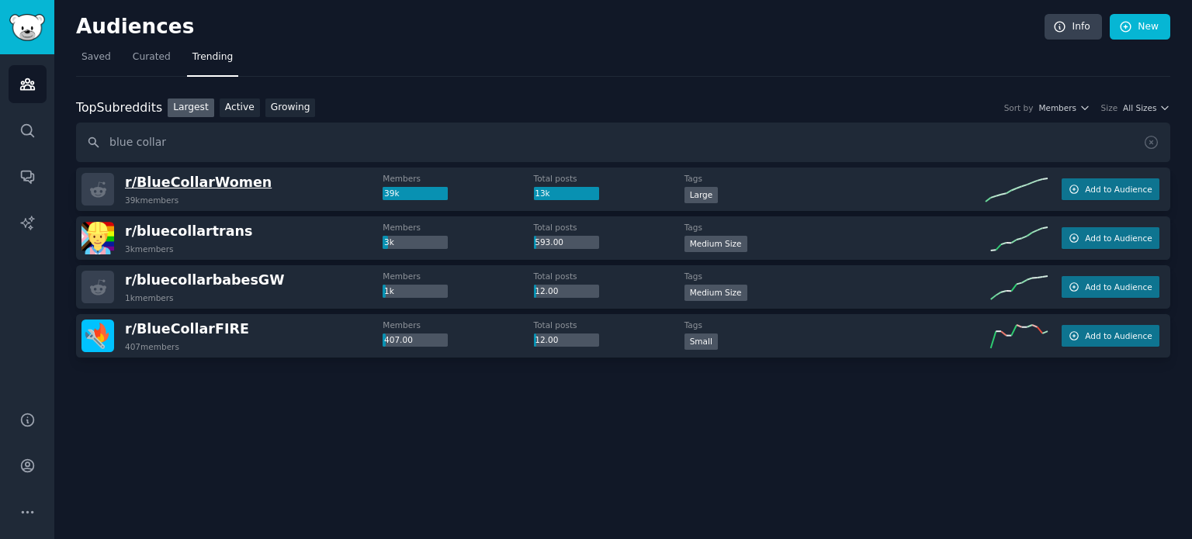
click at [230, 182] on span "r/ BlueCollarWomen" at bounding box center [198, 183] width 147 height 16
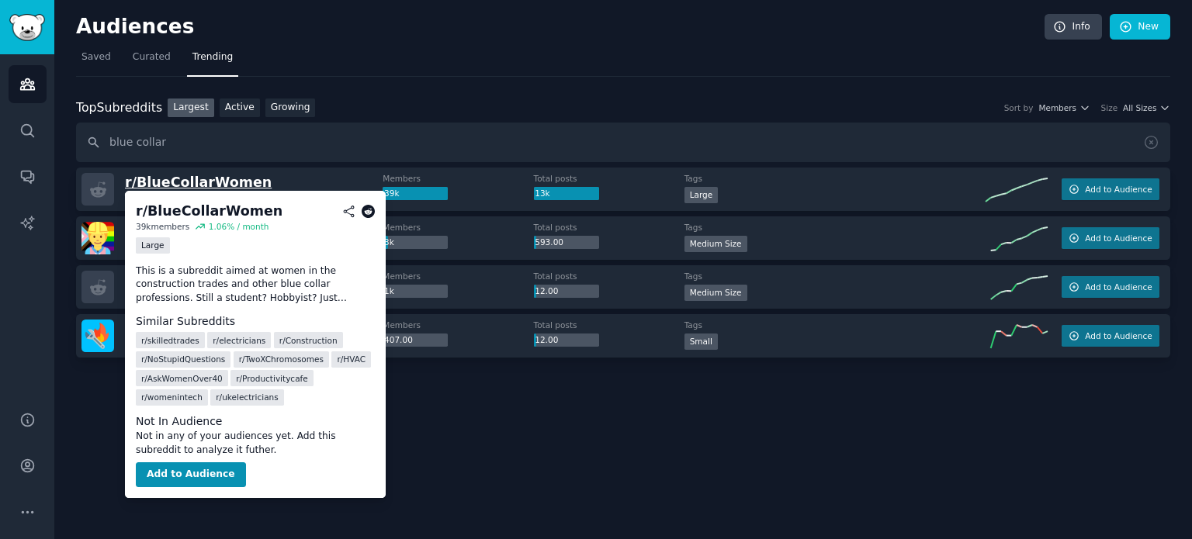
click at [230, 182] on span "r/ BlueCollarWomen" at bounding box center [198, 183] width 147 height 16
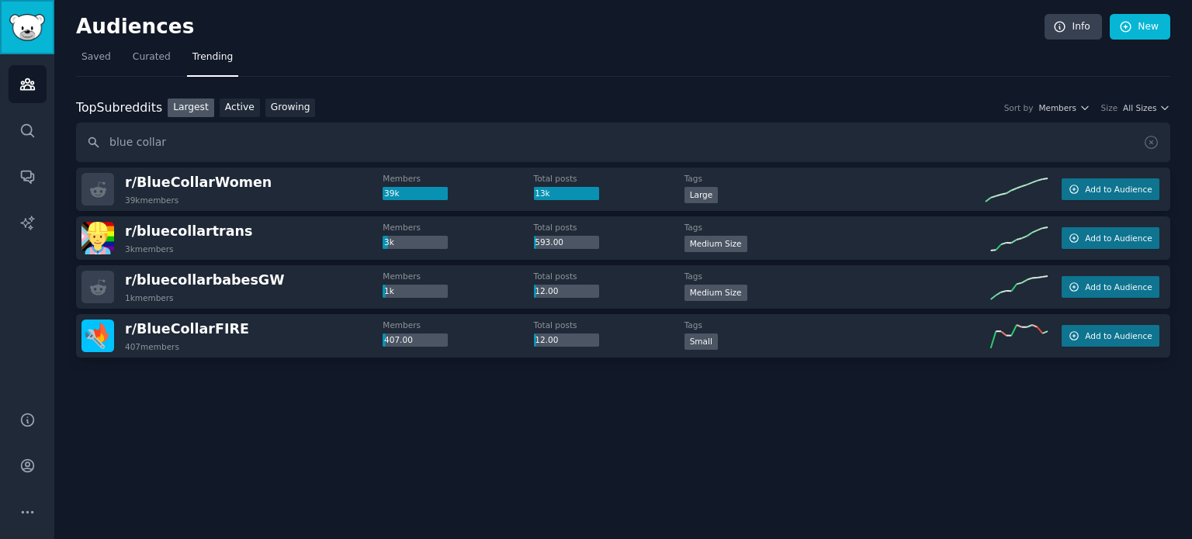
click at [19, 31] on img "Sidebar" at bounding box center [27, 27] width 36 height 27
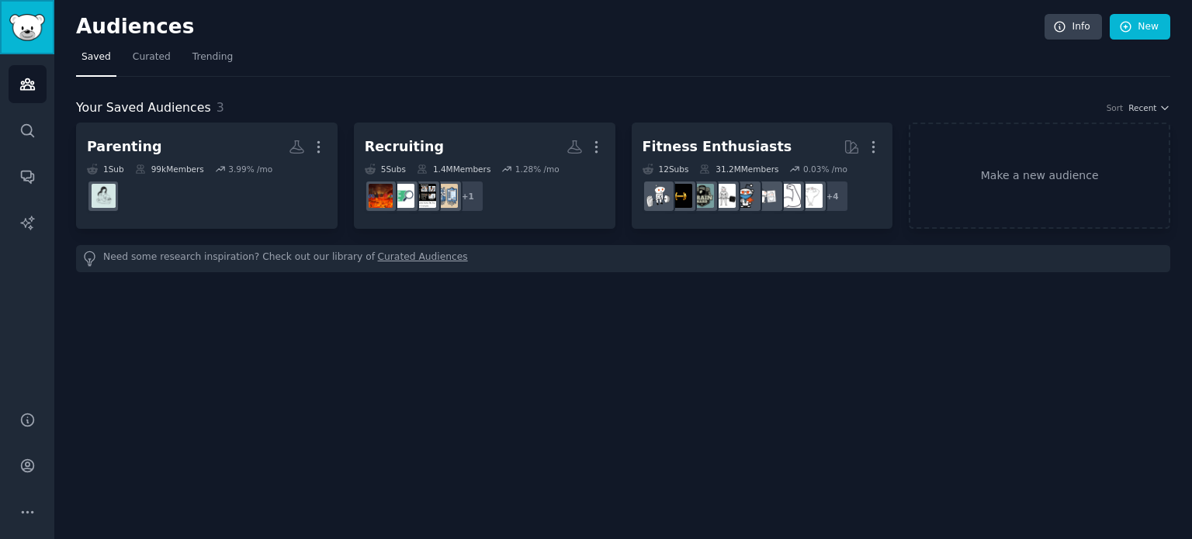
click at [34, 41] on link "Sidebar" at bounding box center [27, 27] width 54 height 54
click at [203, 62] on span "Trending" at bounding box center [212, 57] width 40 height 14
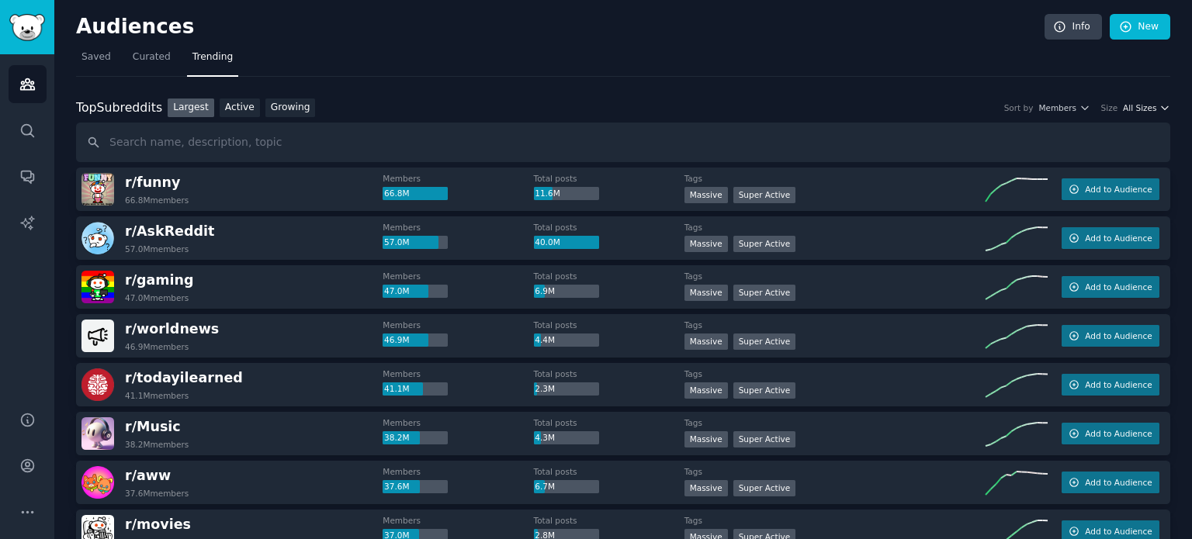
click at [1146, 106] on span "All Sizes" at bounding box center [1139, 107] width 33 height 11
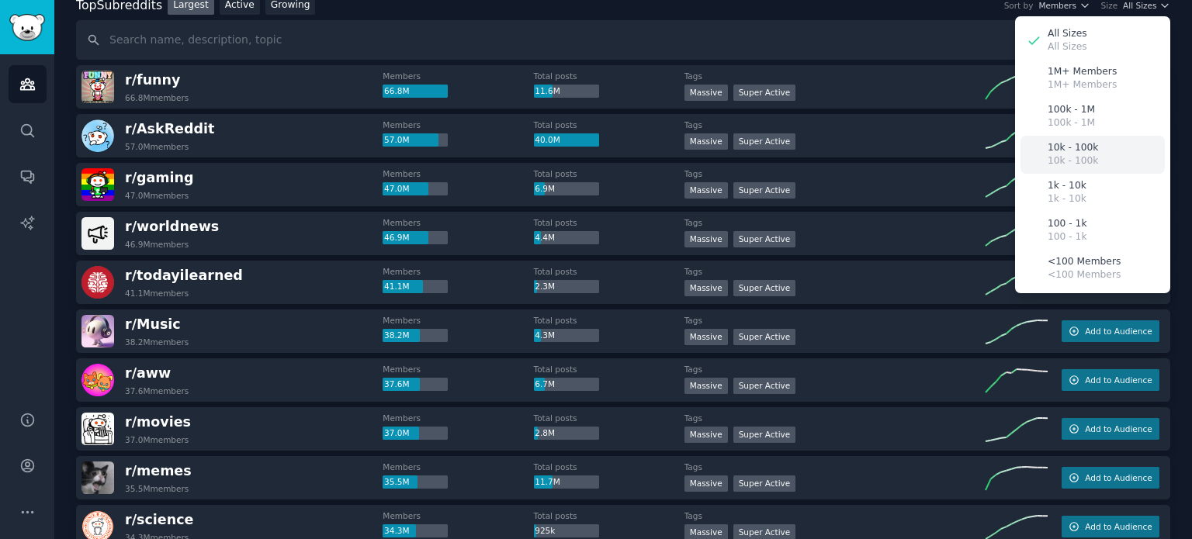
scroll to position [78, 0]
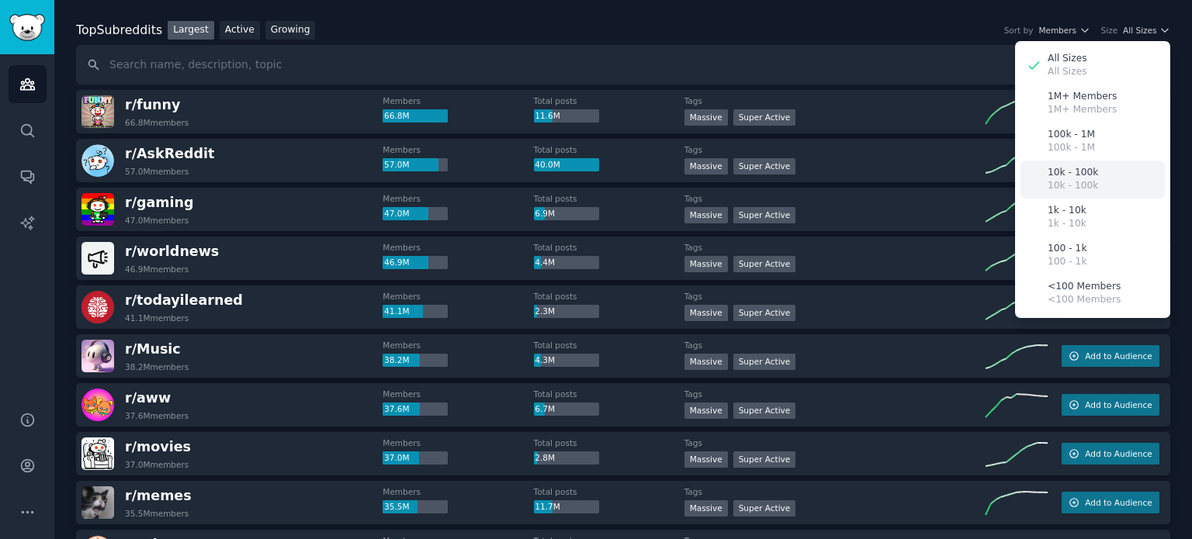
click at [1097, 182] on div "10k - 100k 10k - 100k" at bounding box center [1092, 180] width 144 height 38
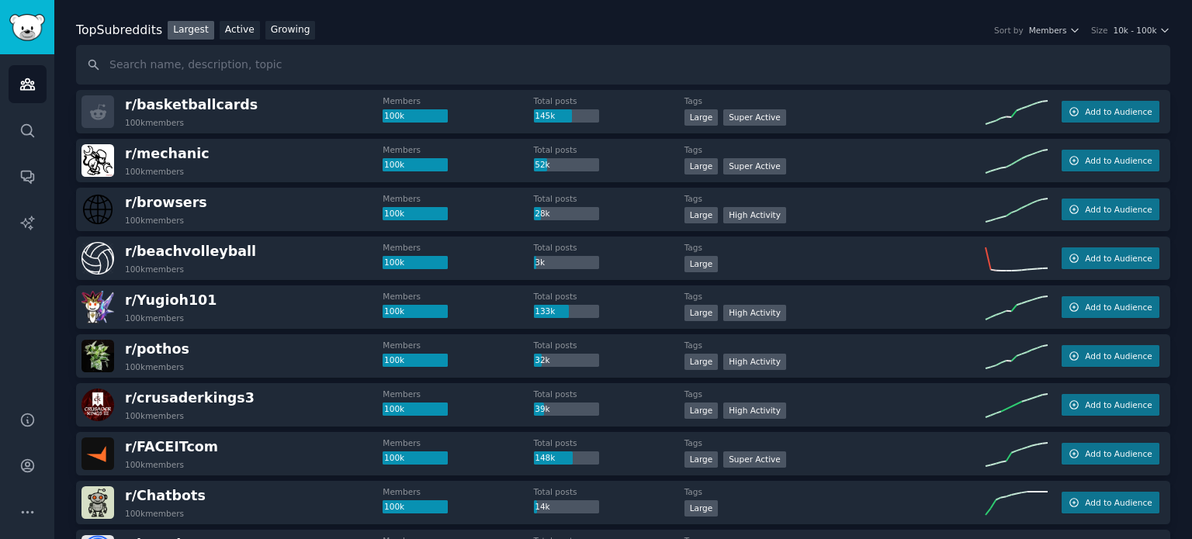
scroll to position [0, 0]
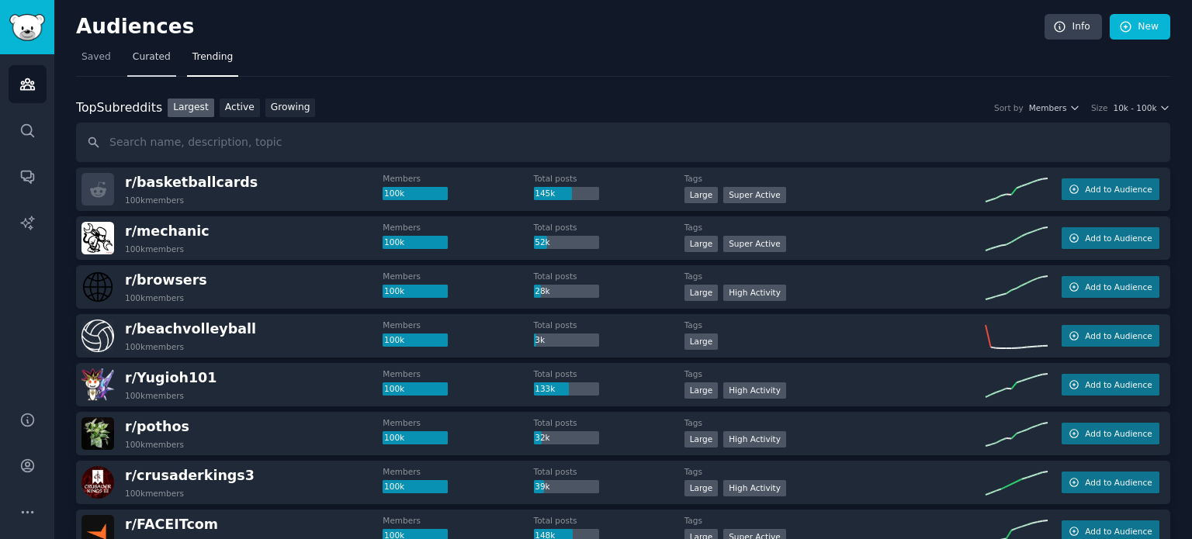
click at [161, 51] on span "Curated" at bounding box center [152, 57] width 38 height 14
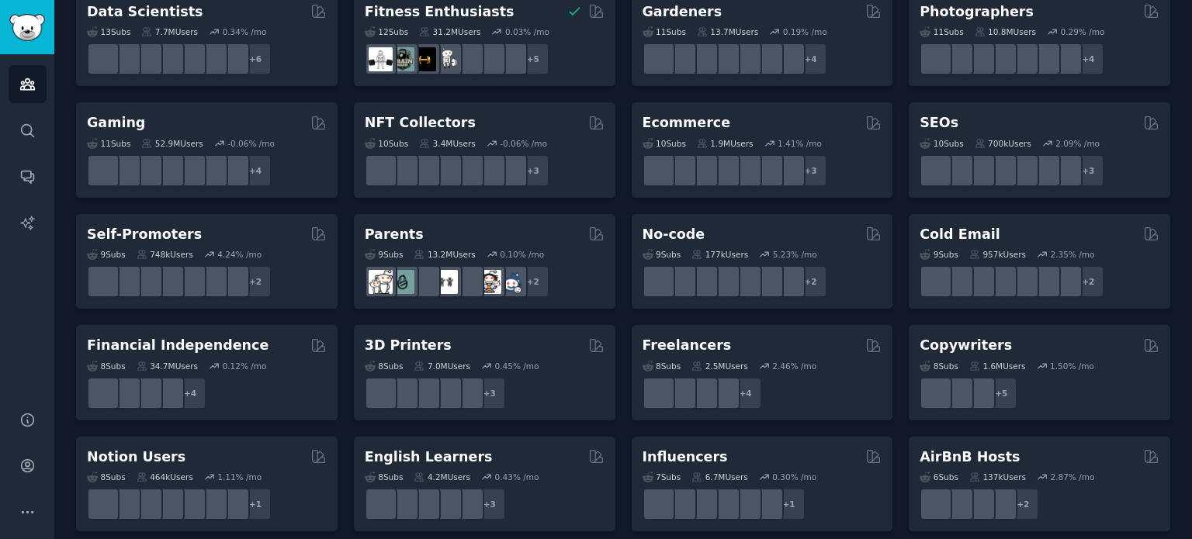
scroll to position [543, 0]
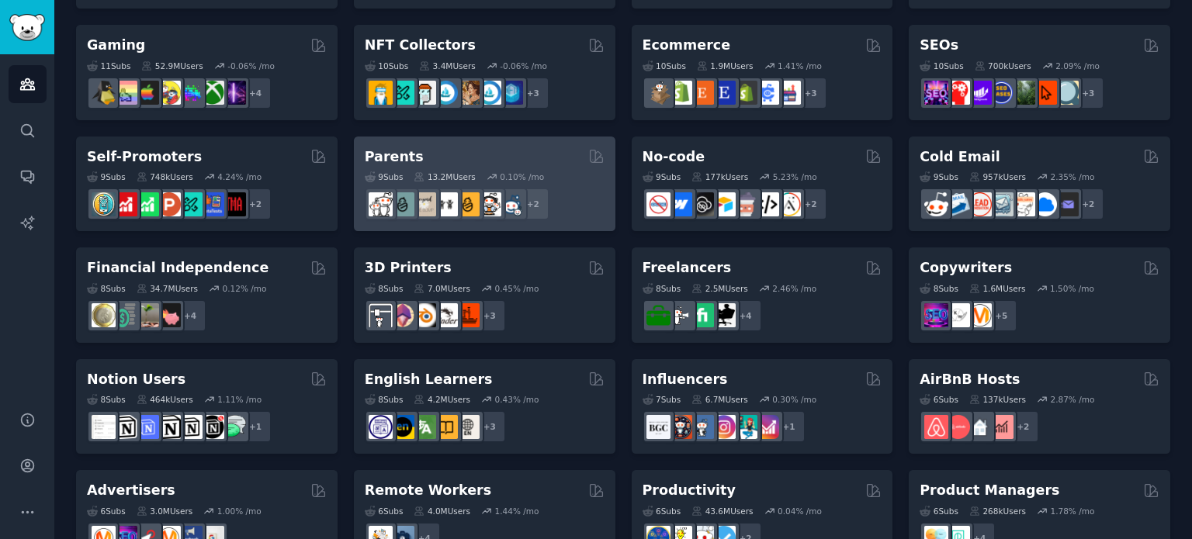
click at [396, 154] on h2 "Parents" at bounding box center [394, 156] width 59 height 19
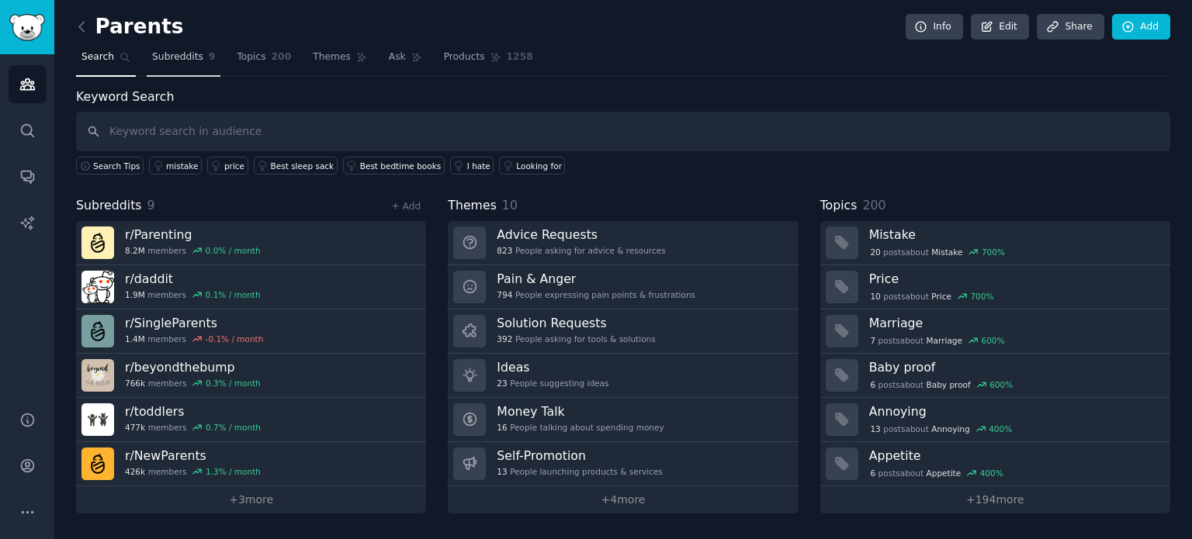
click at [178, 54] on span "Subreddits" at bounding box center [177, 57] width 51 height 14
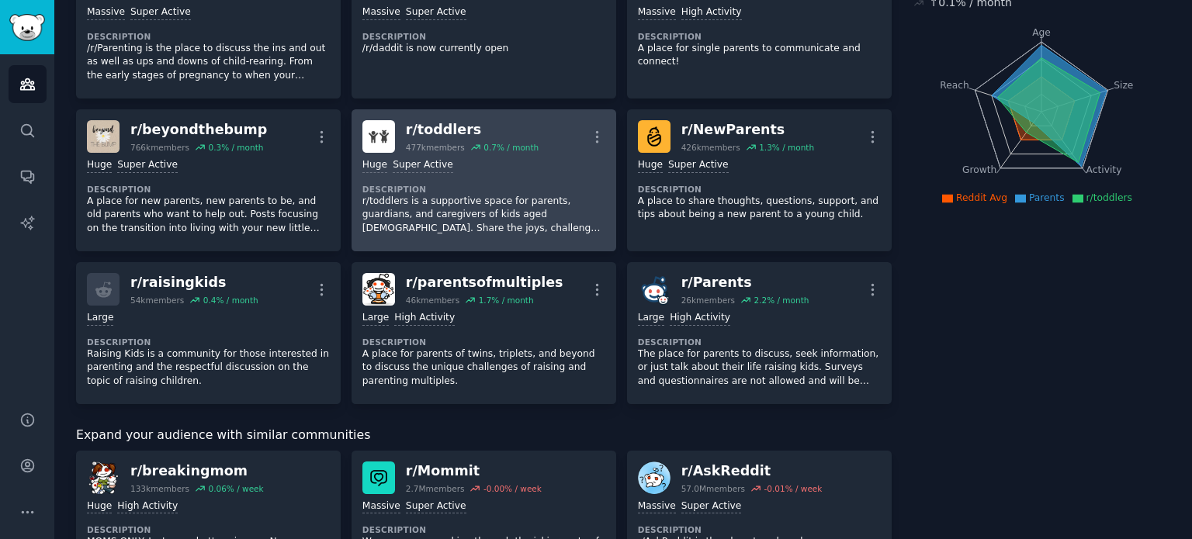
scroll to position [78, 0]
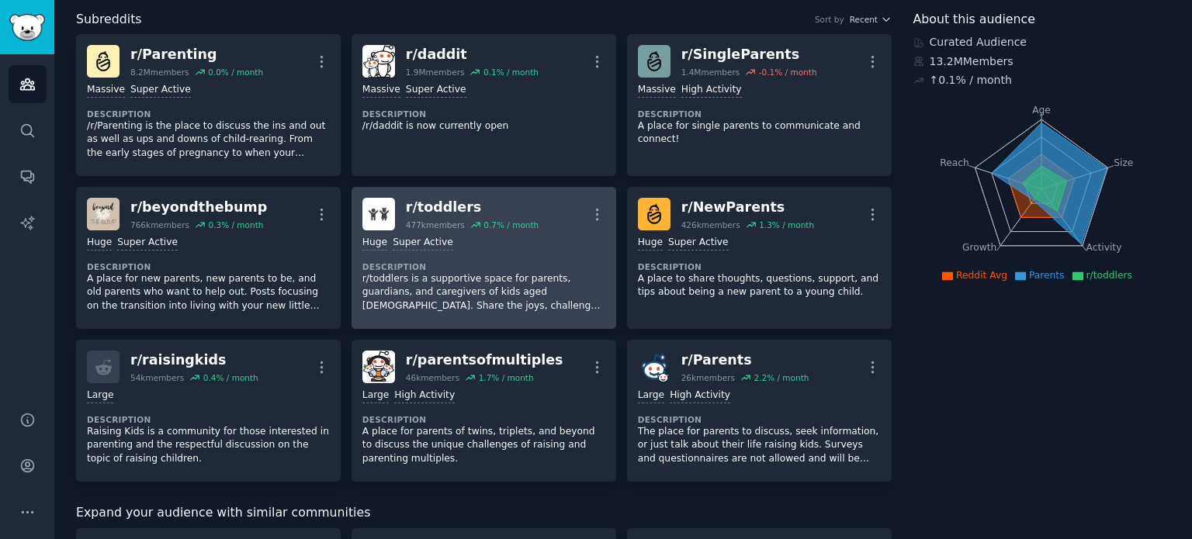
click at [431, 210] on div "r/ toddlers" at bounding box center [472, 207] width 133 height 19
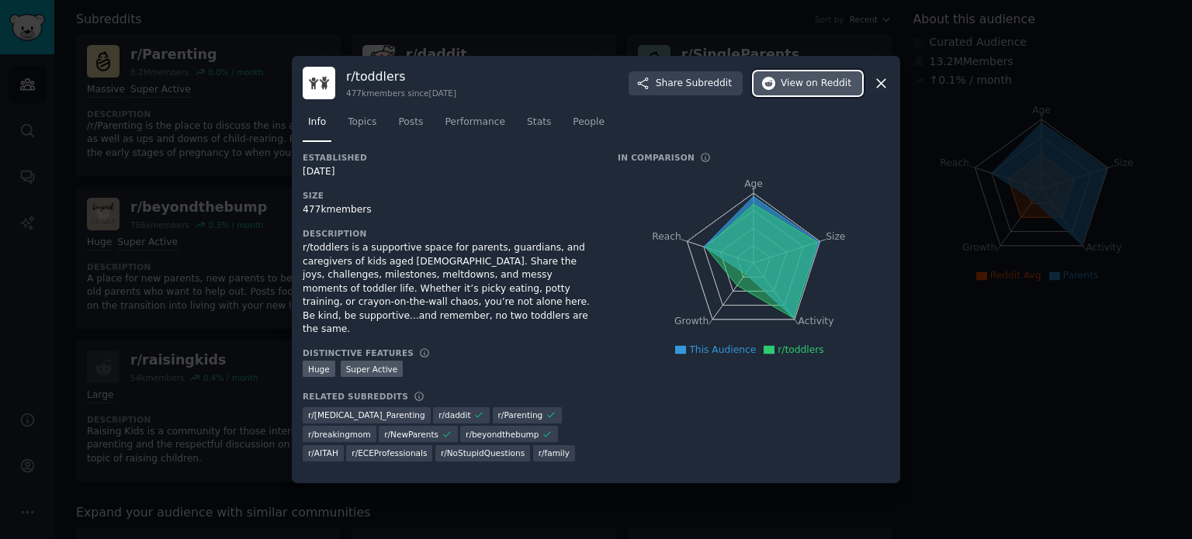
click at [839, 85] on span "on Reddit" at bounding box center [828, 84] width 45 height 14
click at [879, 88] on icon at bounding box center [881, 83] width 16 height 16
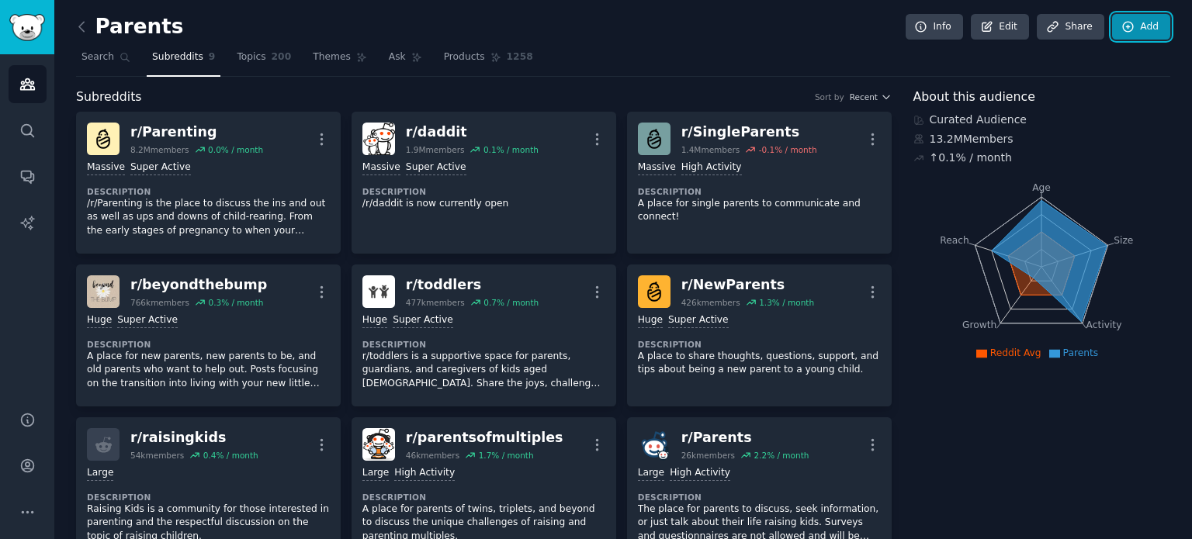
click at [1128, 18] on link "Add" at bounding box center [1141, 27] width 58 height 26
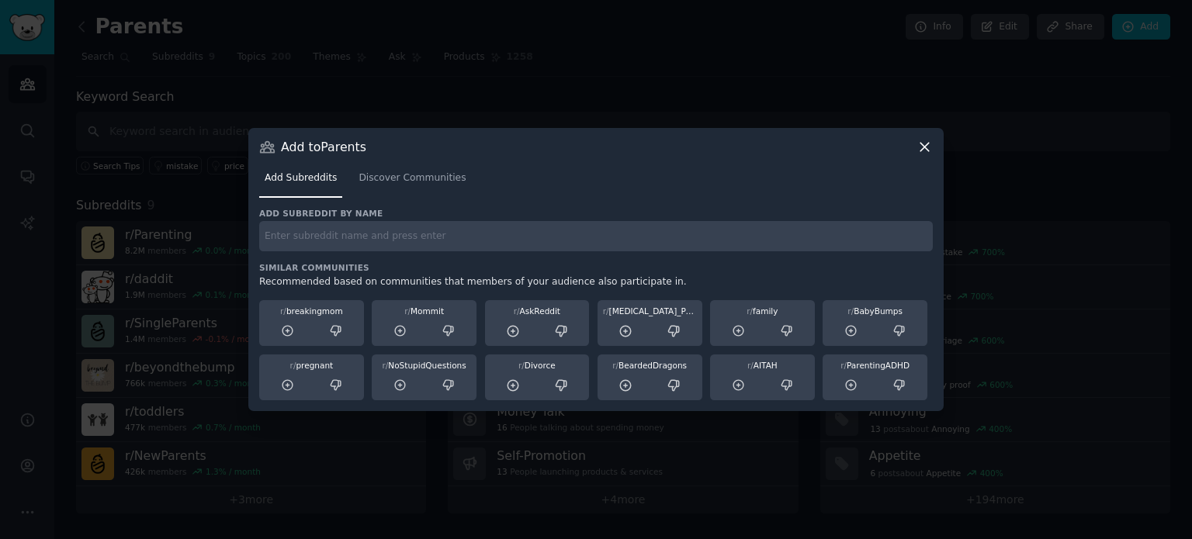
click at [397, 235] on input "text" at bounding box center [596, 236] width 674 height 30
click at [930, 142] on icon at bounding box center [924, 147] width 16 height 16
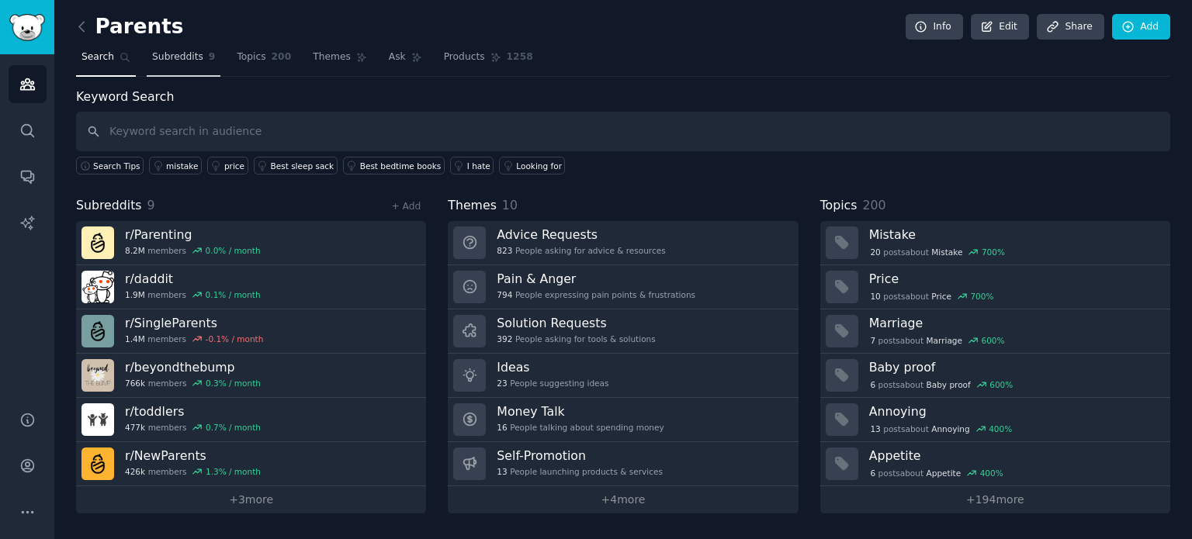
click at [192, 57] on span "Subreddits" at bounding box center [177, 57] width 51 height 14
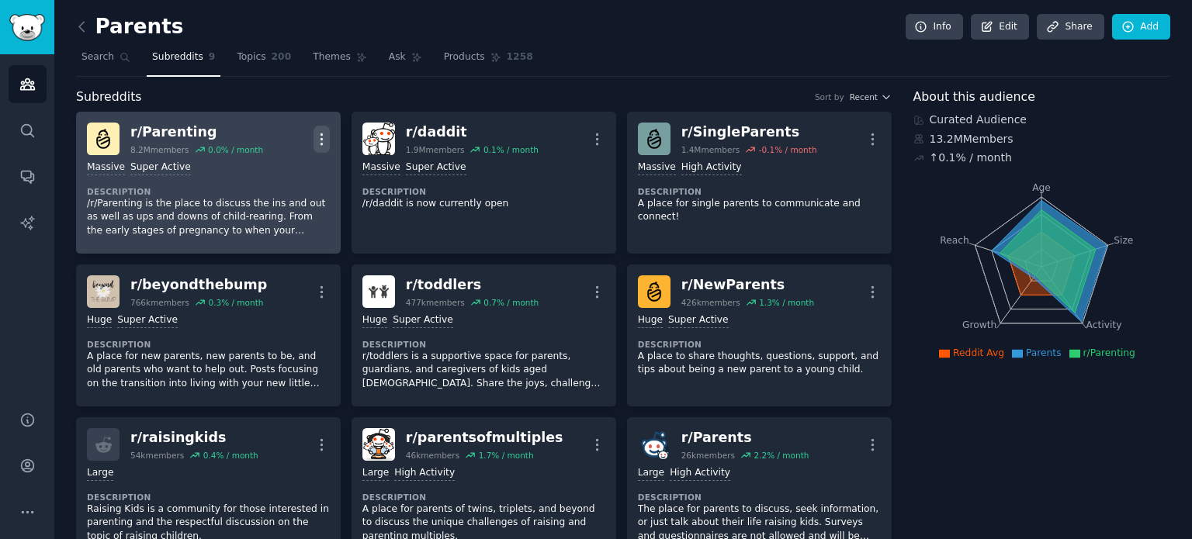
click at [321, 145] on icon "button" at bounding box center [322, 139] width 16 height 16
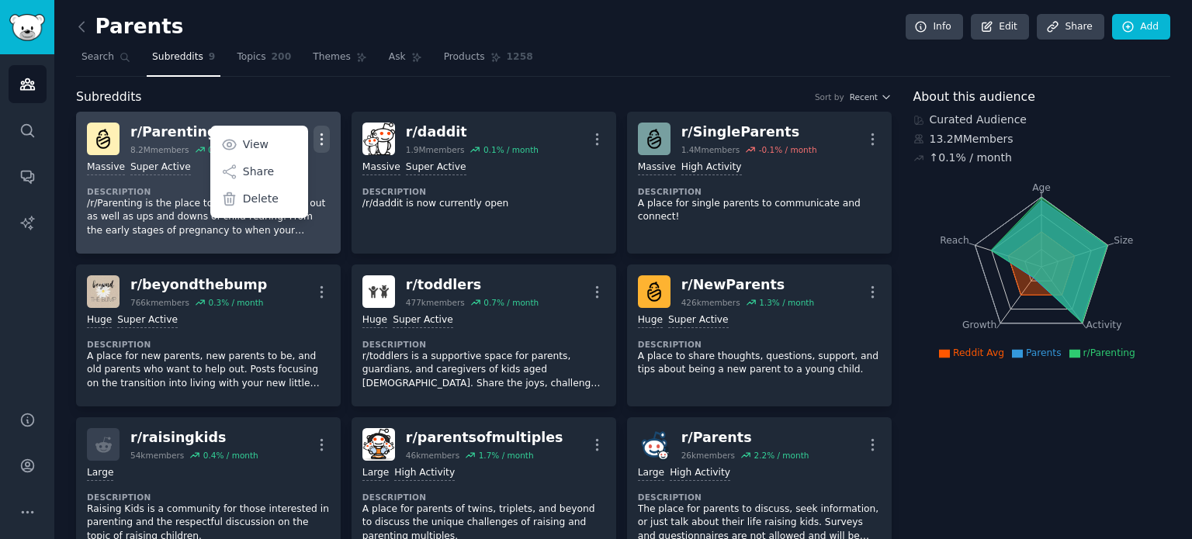
click at [323, 145] on icon "button" at bounding box center [322, 139] width 16 height 16
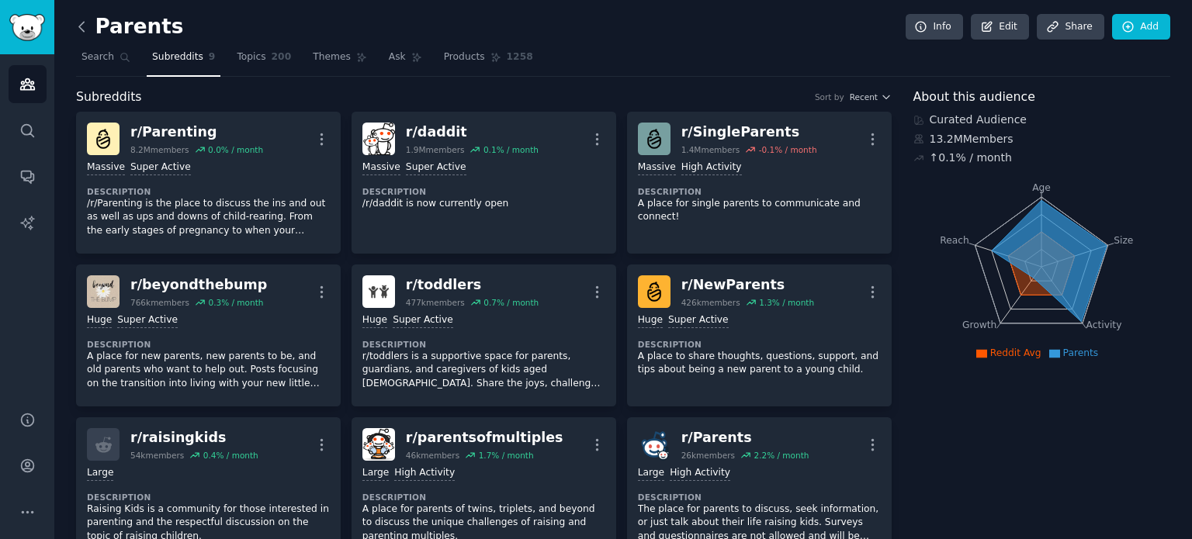
click at [84, 30] on icon at bounding box center [82, 27] width 16 height 16
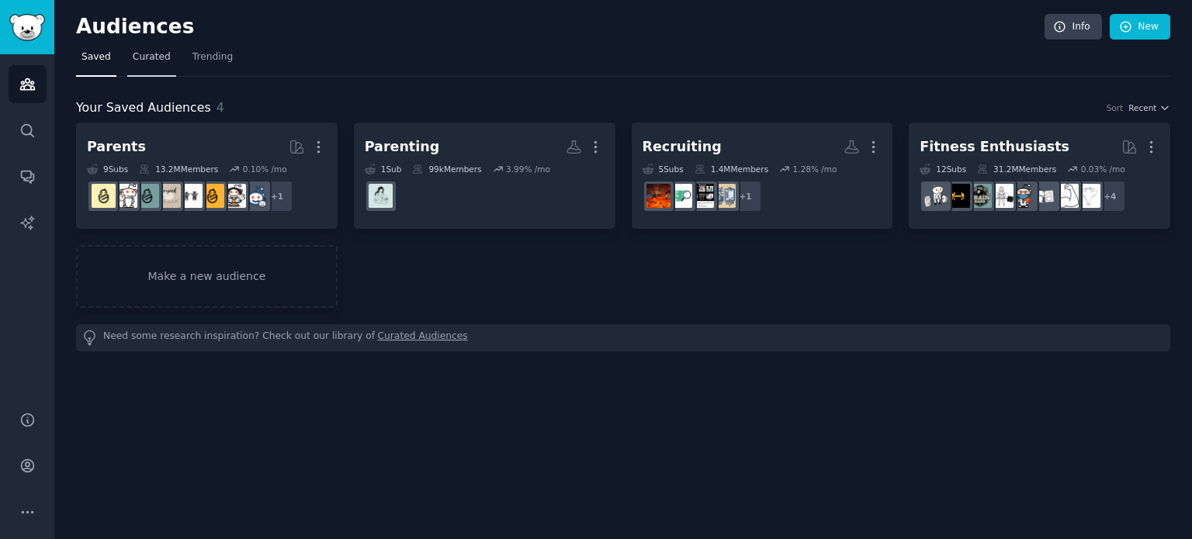
click at [160, 60] on span "Curated" at bounding box center [152, 57] width 38 height 14
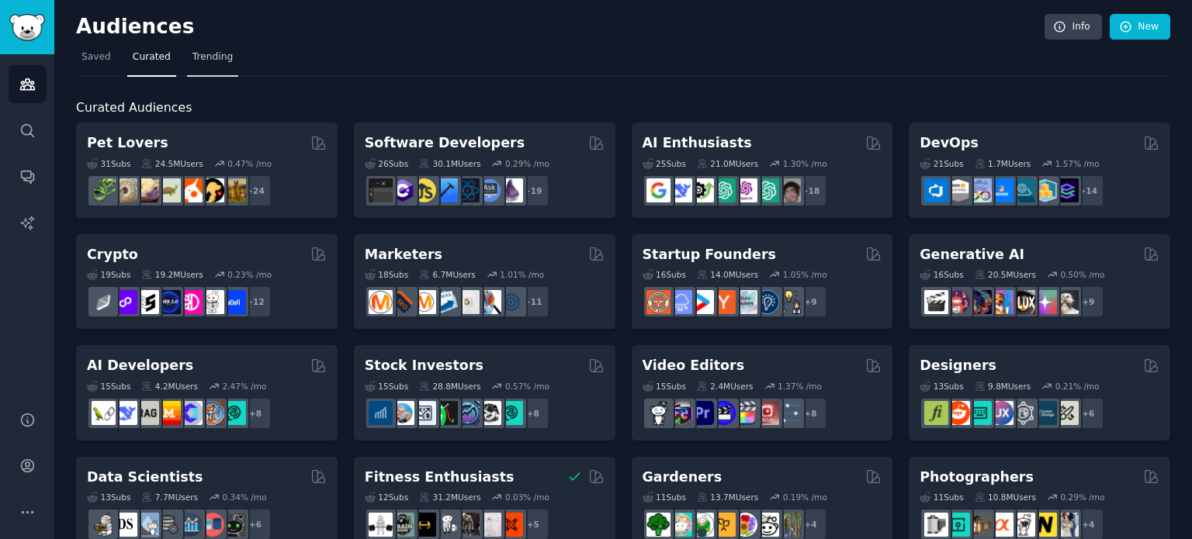
click at [210, 53] on span "Trending" at bounding box center [212, 57] width 40 height 14
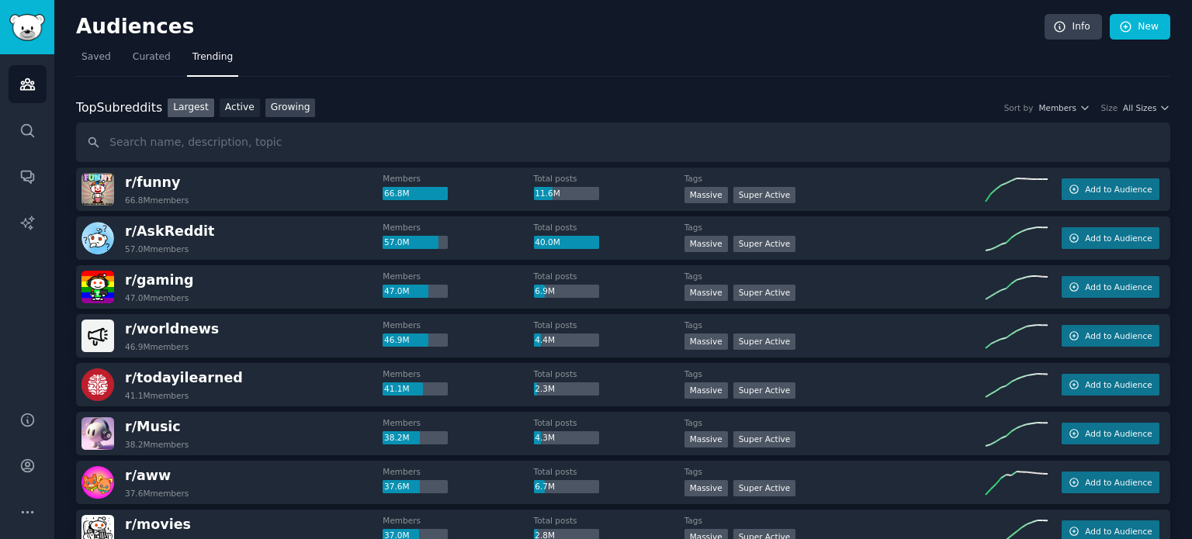
click at [297, 108] on link "Growing" at bounding box center [290, 108] width 50 height 19
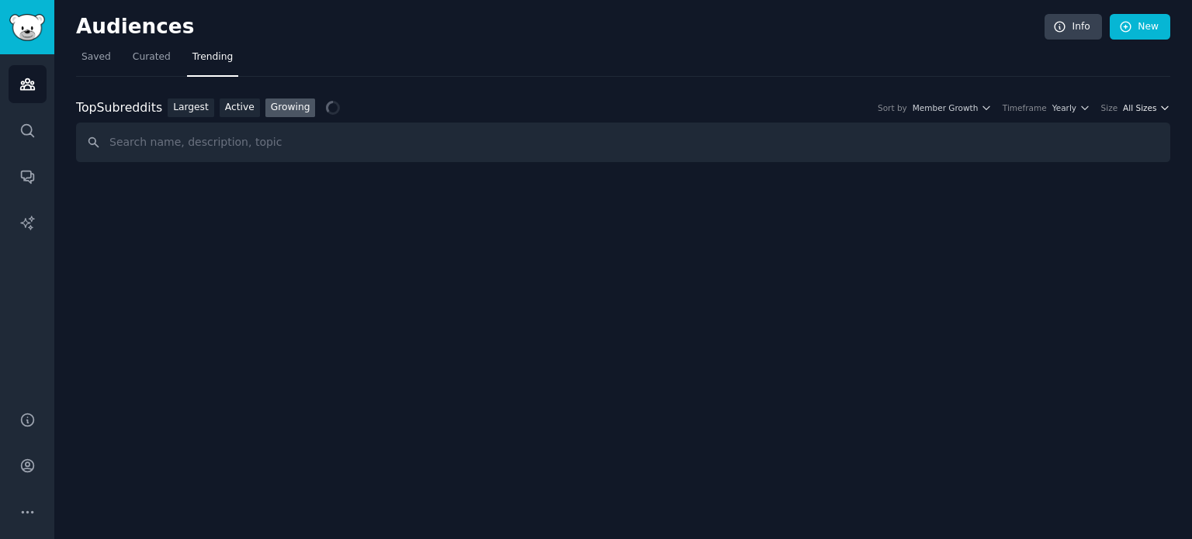
click at [1161, 105] on icon "button" at bounding box center [1164, 107] width 11 height 11
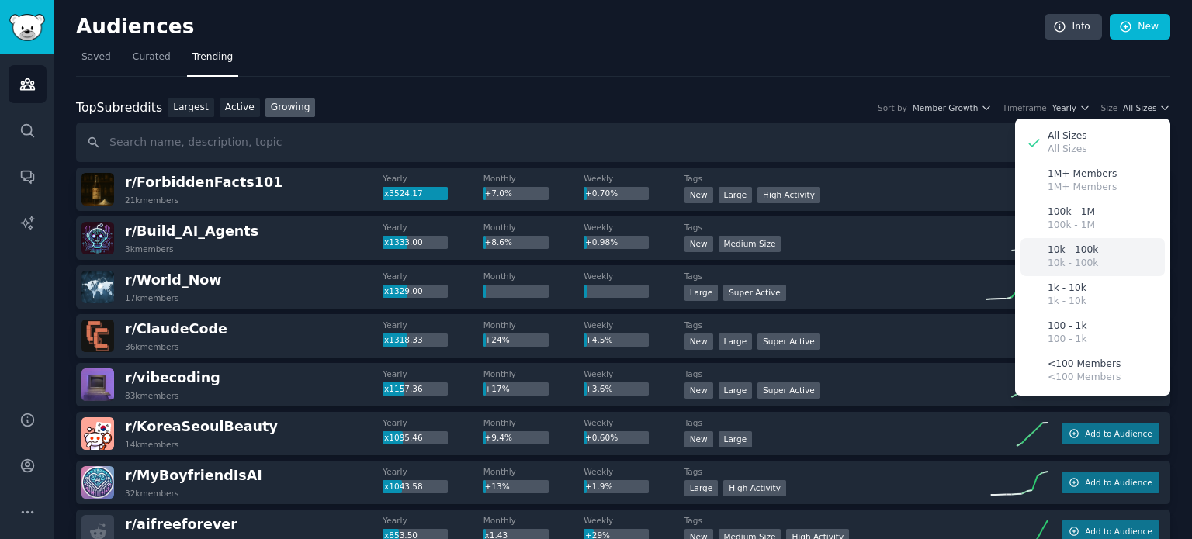
click at [1081, 257] on p "10k - 100k" at bounding box center [1073, 264] width 50 height 14
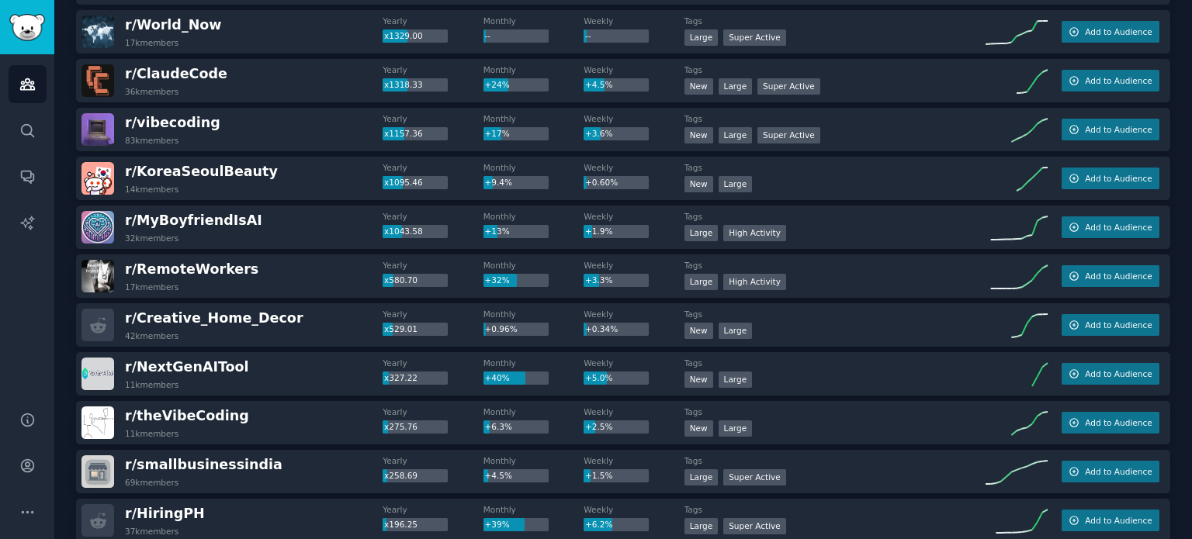
scroll to position [233, 0]
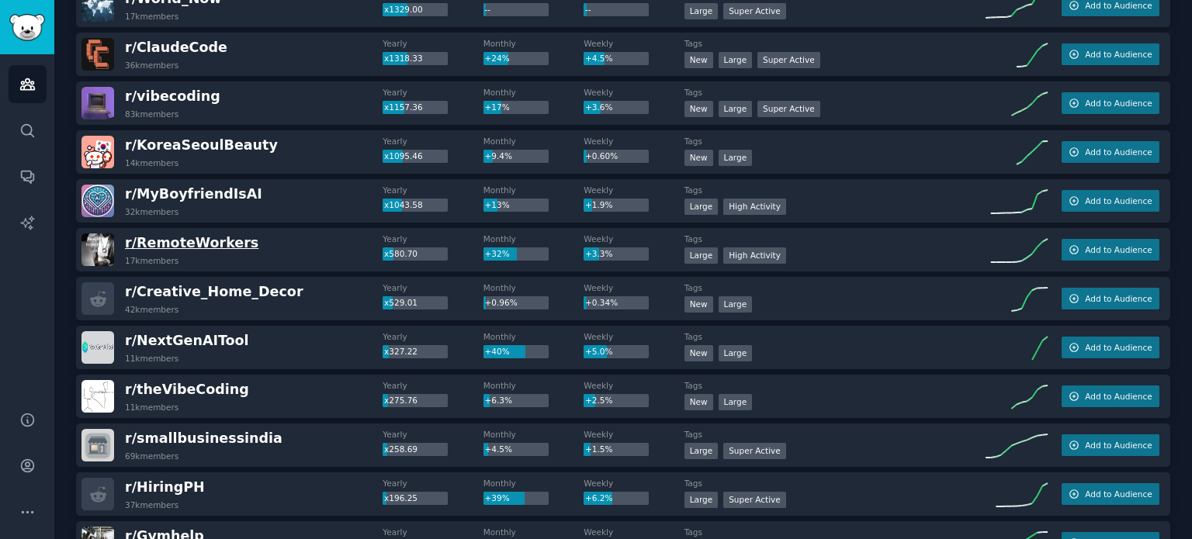
click at [209, 245] on span "r/ RemoteWorkers" at bounding box center [191, 243] width 133 height 16
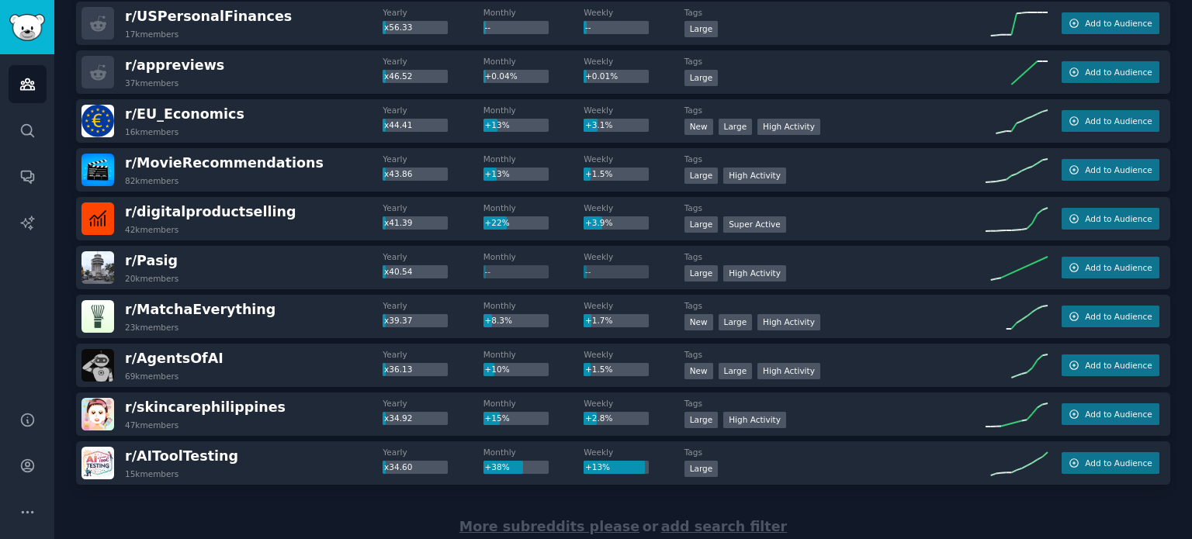
scroll to position [2172, 0]
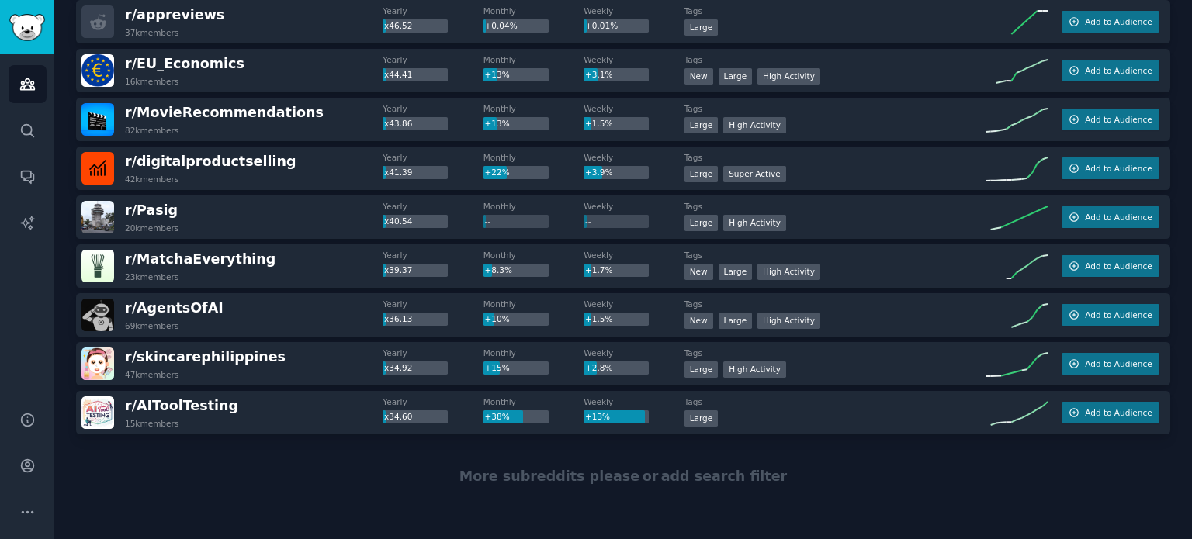
click at [587, 474] on span "More subreddits please" at bounding box center [549, 477] width 180 height 16
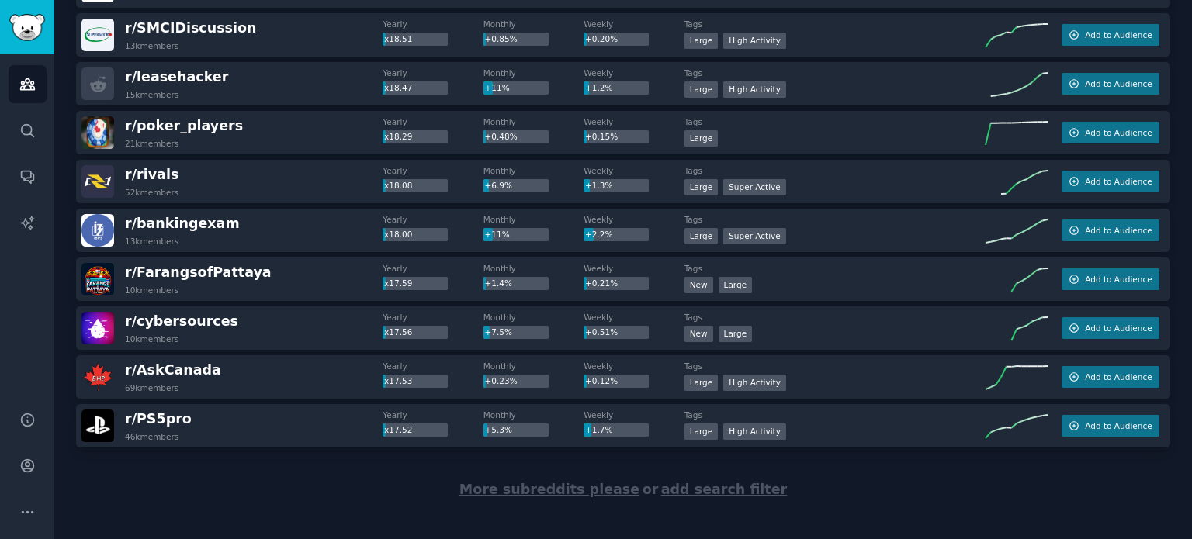
scroll to position [4616, 0]
